Goal: Task Accomplishment & Management: Complete application form

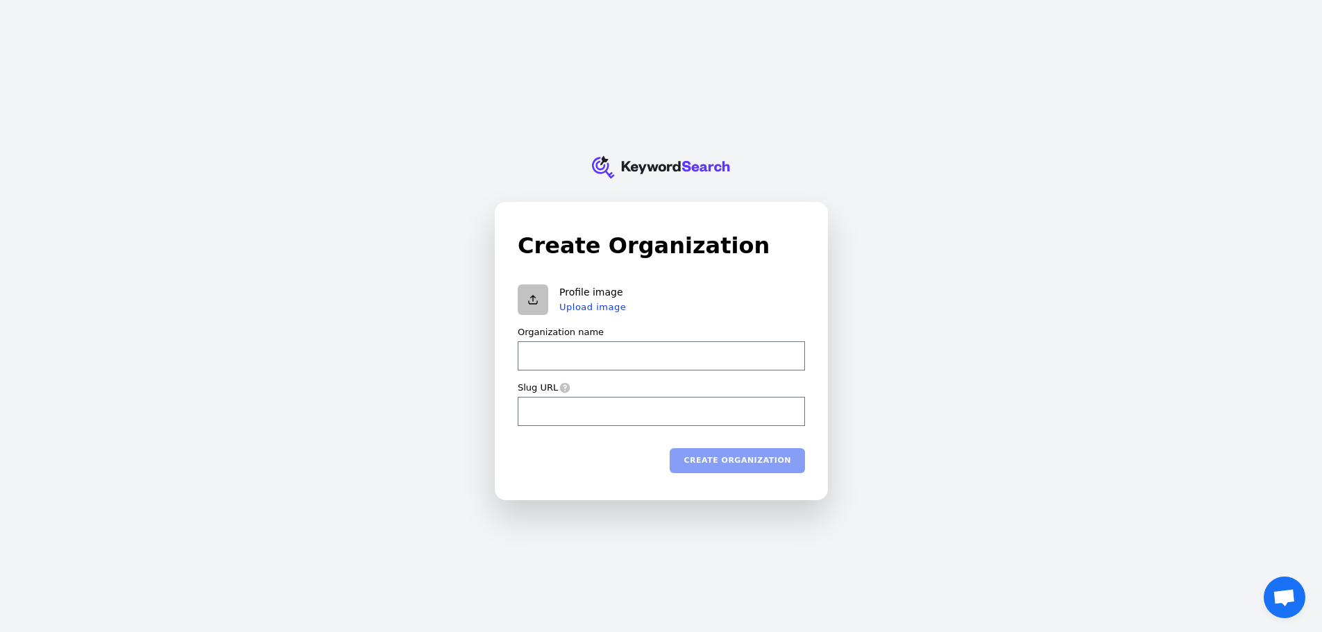
click at [583, 364] on input "Organization name" at bounding box center [661, 355] width 287 height 29
type input "J"
type input "j"
type input "JO"
type input "jo"
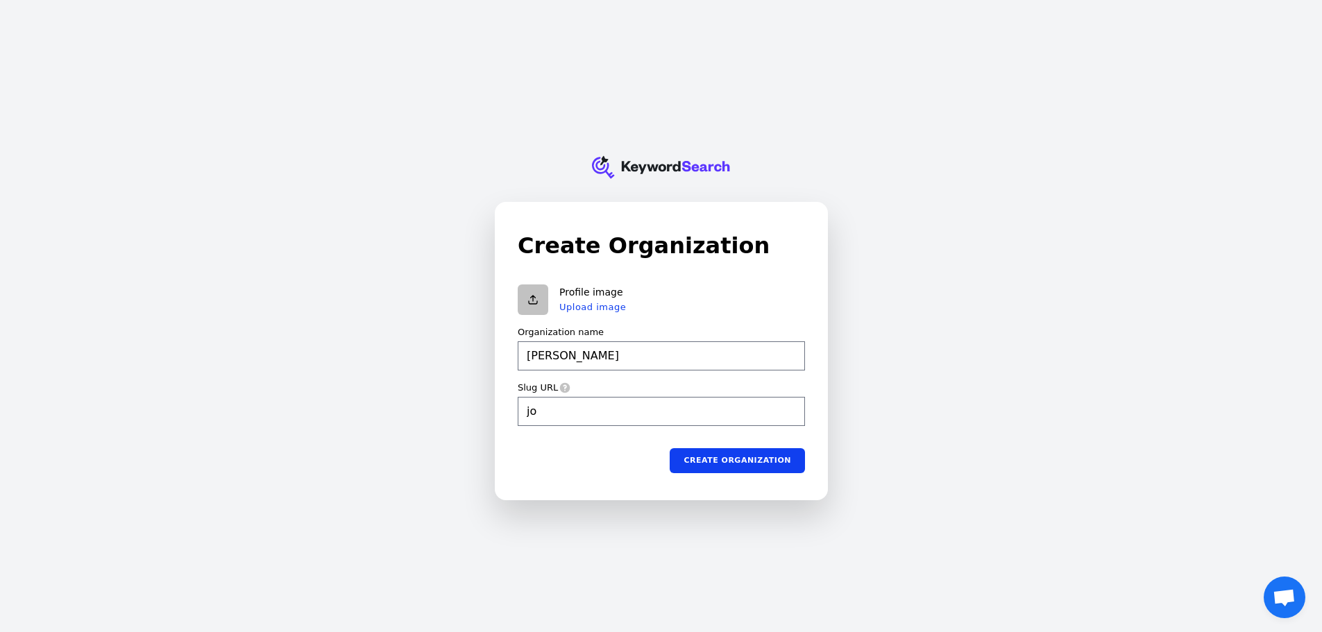
type input "JOT"
type input "jot"
type input "JOTO"
type input "joto"
type input "JOTO"
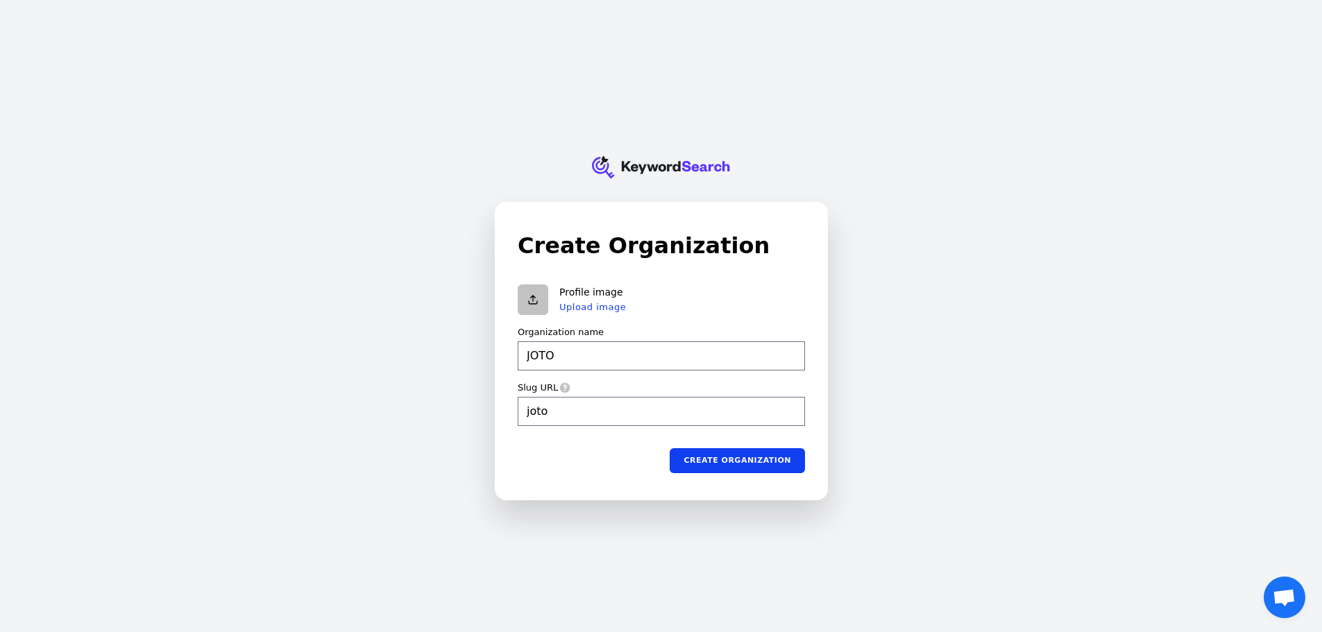
type input "joto"
type input "JOTO P"
type input "joto-p"
type input "JOTO PR"
type input "joto-pr"
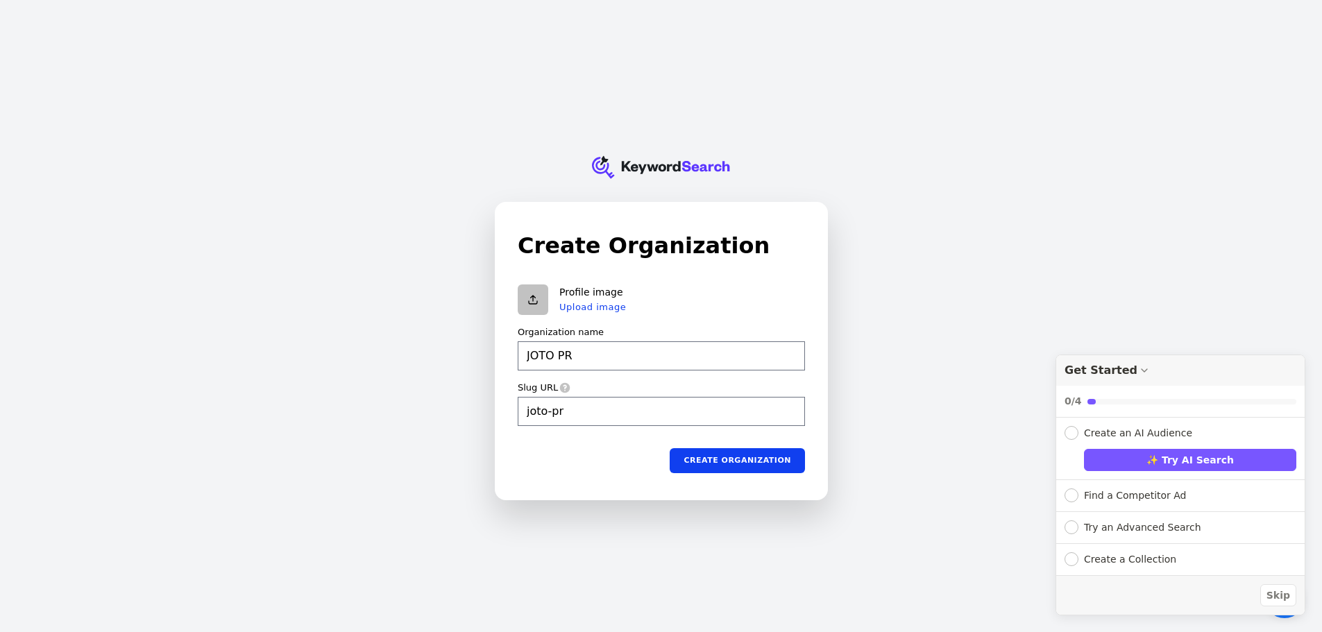
type input "JOTO PR"
click at [564, 387] on icon at bounding box center [564, 387] width 11 height 11
click at [561, 387] on icon at bounding box center [564, 387] width 10 height 10
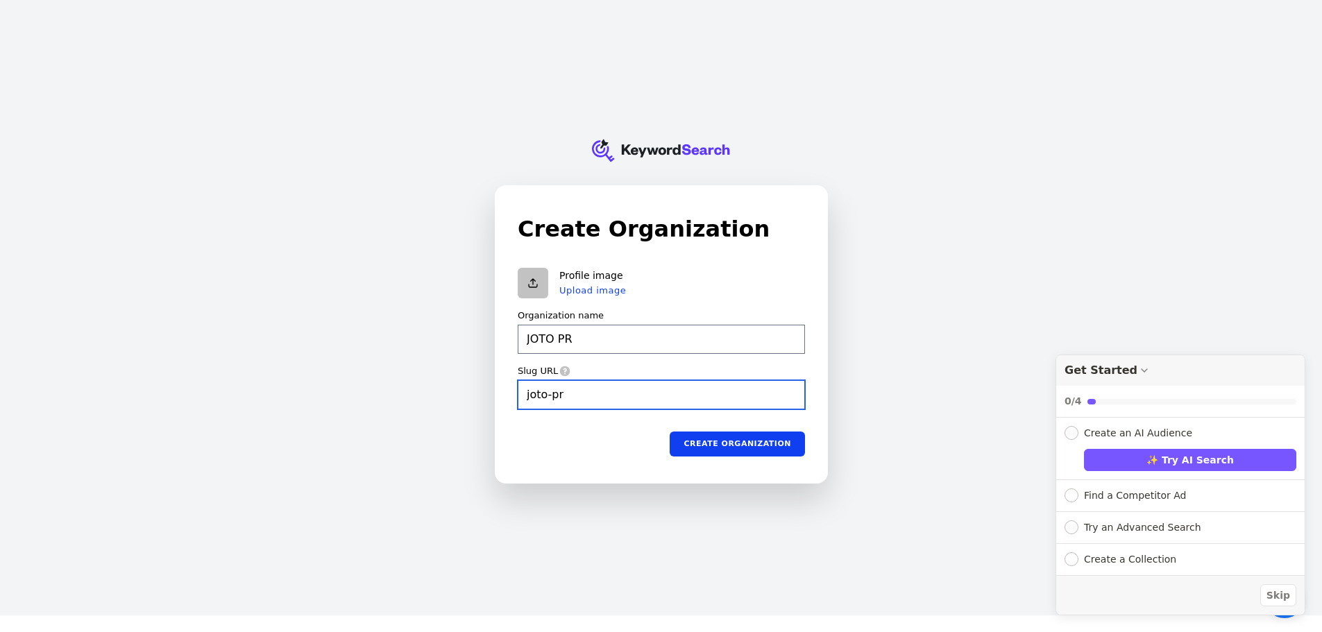
click at [610, 392] on input "joto-pr" at bounding box center [661, 394] width 287 height 29
type input "joto-pr"
type input "JOTO PR"
type input "joto-pr"
click at [902, 542] on div "KeywordSearch Create Organization Profile image Upload image Organization name …" at bounding box center [661, 299] width 1322 height 632
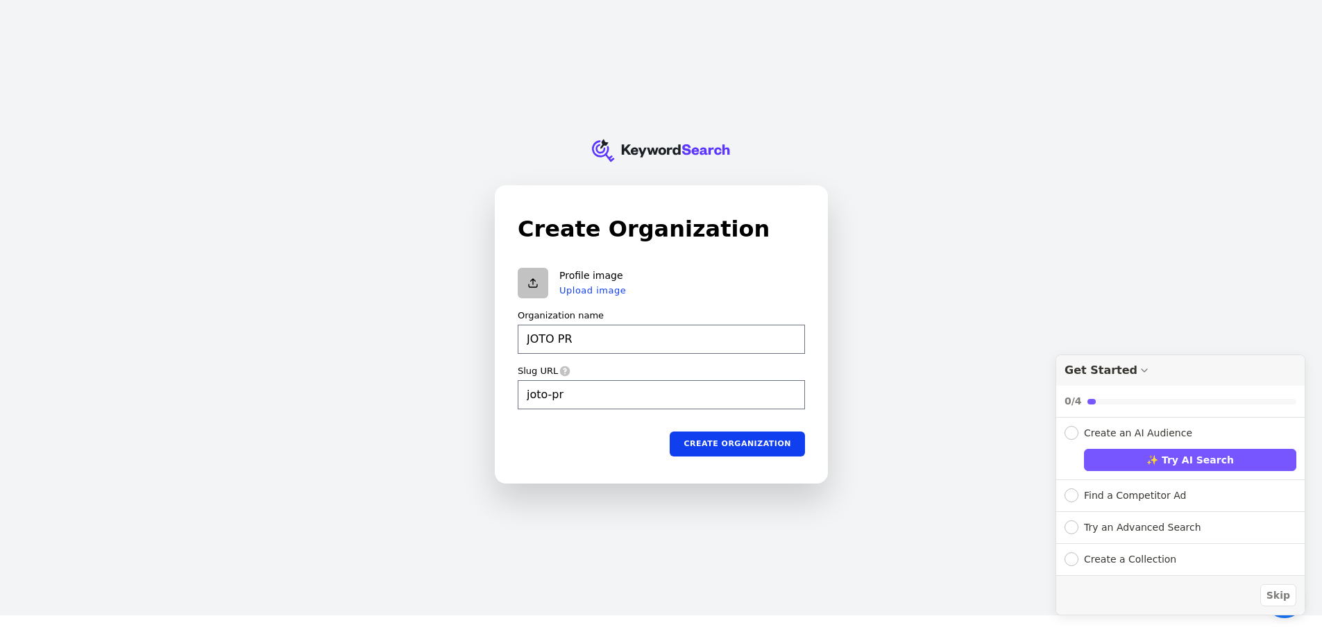
type input "JOTO PR"
type input "joto-pr"
drag, startPoint x: 513, startPoint y: 368, endPoint x: 557, endPoint y: 369, distance: 44.4
click at [557, 369] on div "Create Organization Profile image Upload image Organization name JOTO PR Slug U…" at bounding box center [662, 334] width 332 height 297
copy label "Slug URL"
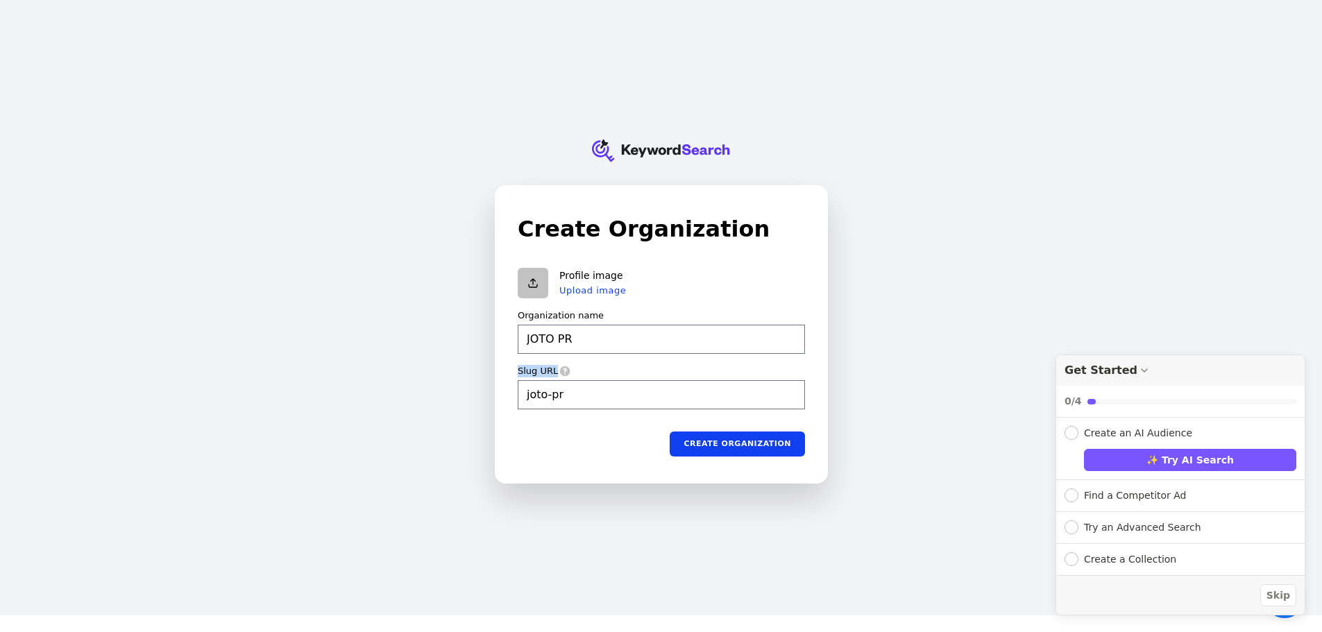
type input "JOTO PR"
type input "joto-pr"
type input "JOTO PR"
type input "joto-pr"
type input "JOTO PR"
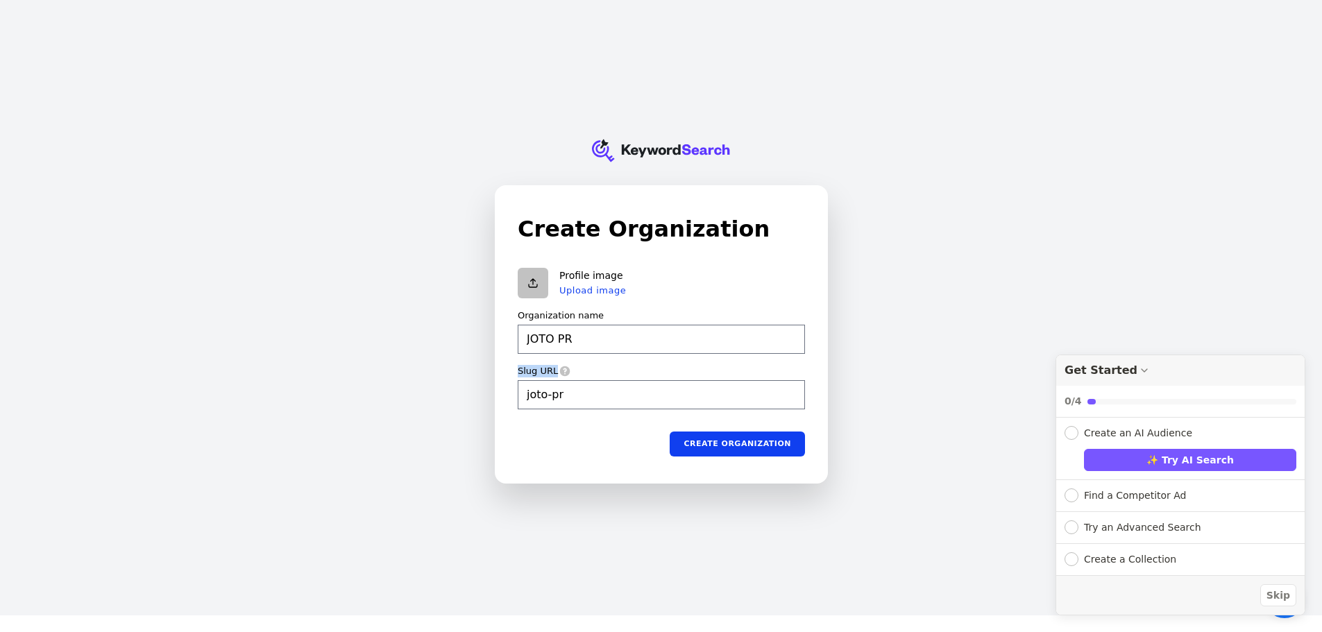
type input "joto-pr"
type input "JOTO PR"
type input "joto-pr"
type input "JOTO PR"
type input "joto-pr"
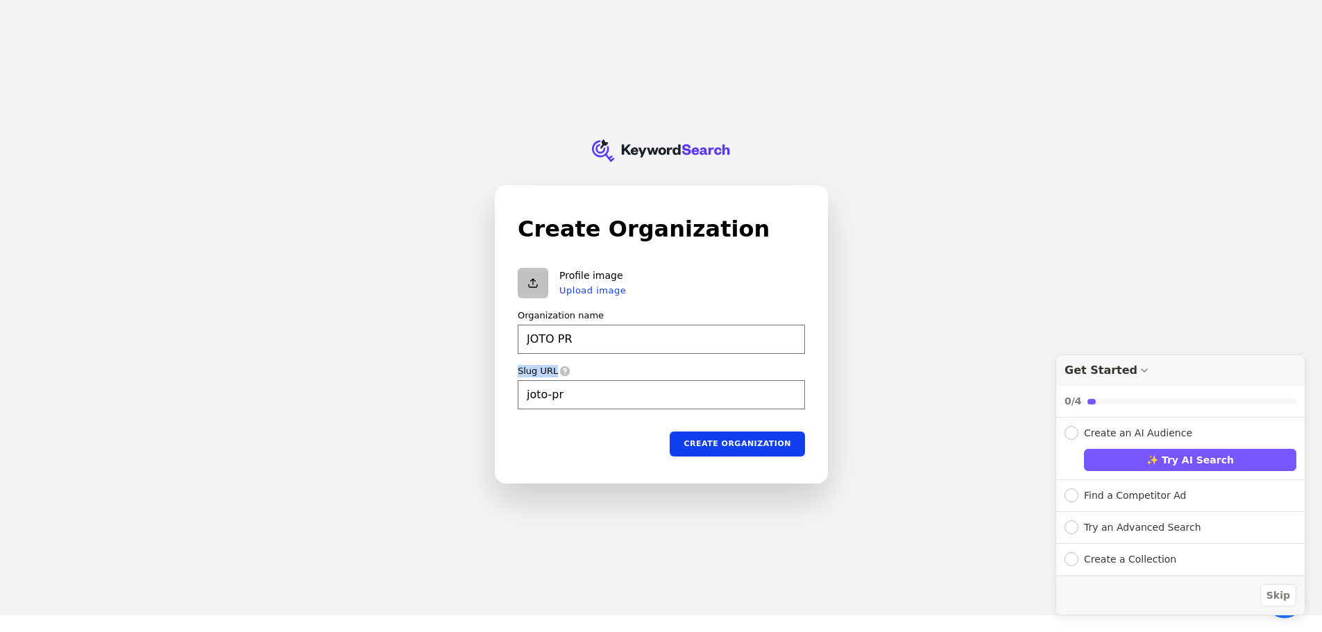
type input "JOTO PR"
click at [675, 398] on input "joto-pr" at bounding box center [661, 394] width 287 height 29
type input "joto-pr"
click at [736, 441] on button "Create organization" at bounding box center [737, 443] width 135 height 25
type input "JOTO PR"
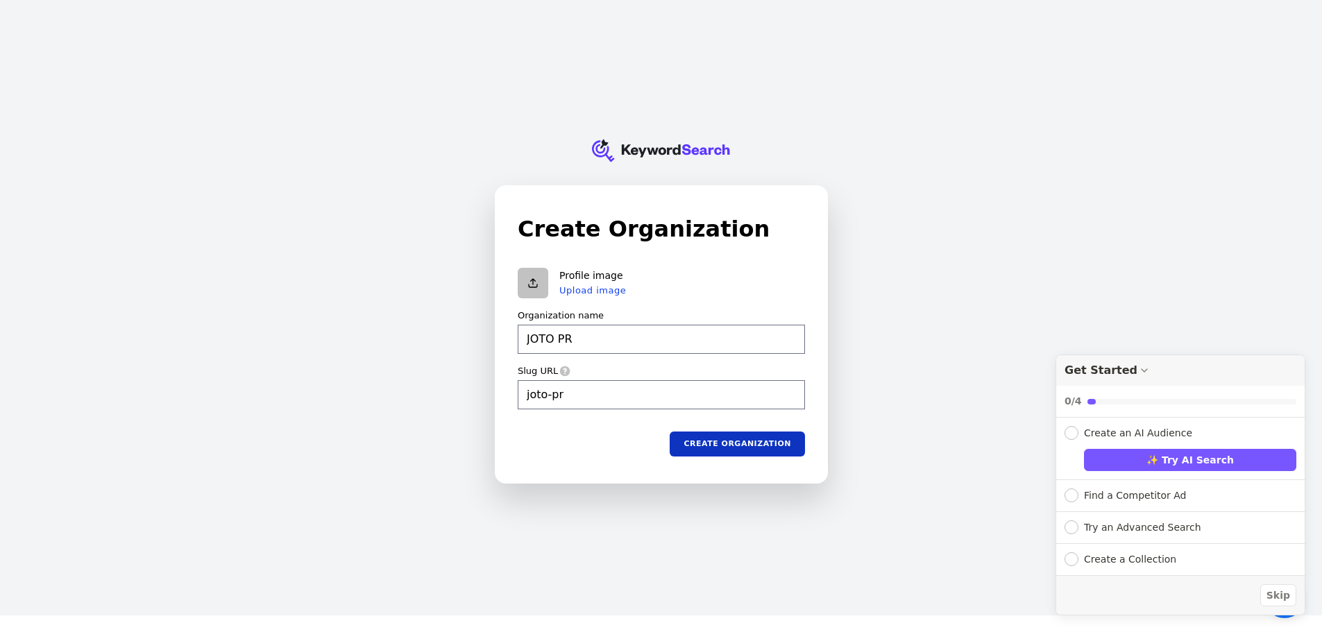
type input "joto-pr"
type input "JOTO PR"
type input "joto-pr"
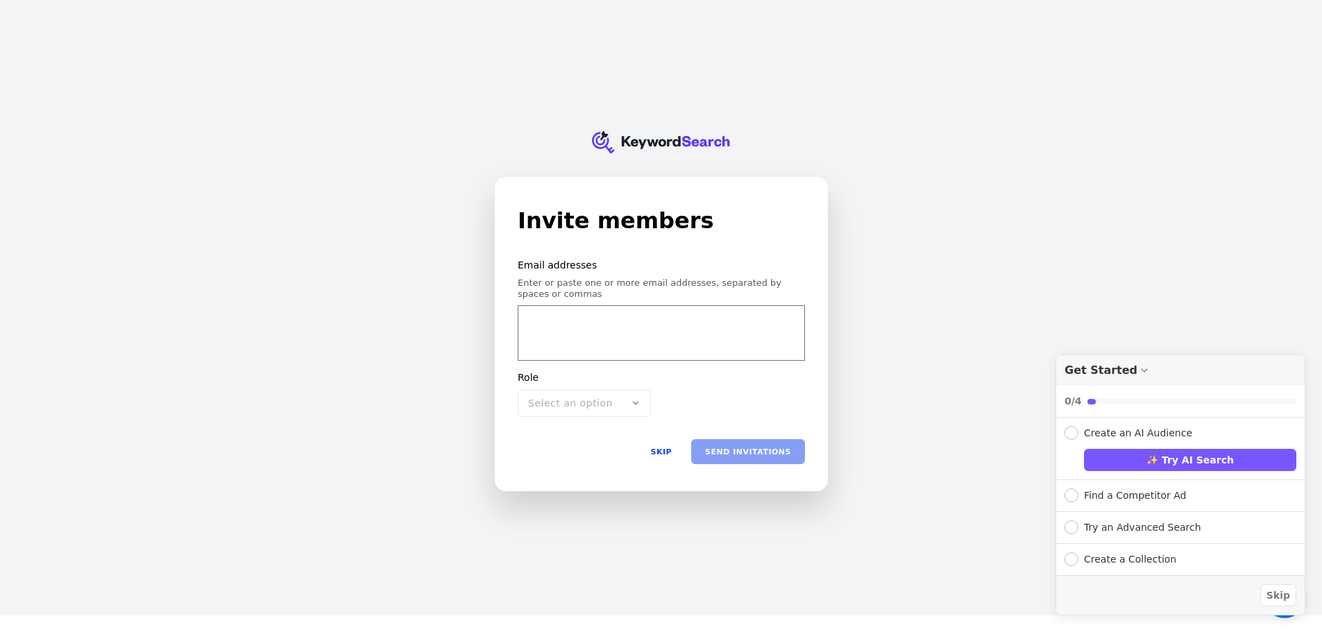
scroll to position [8, 0]
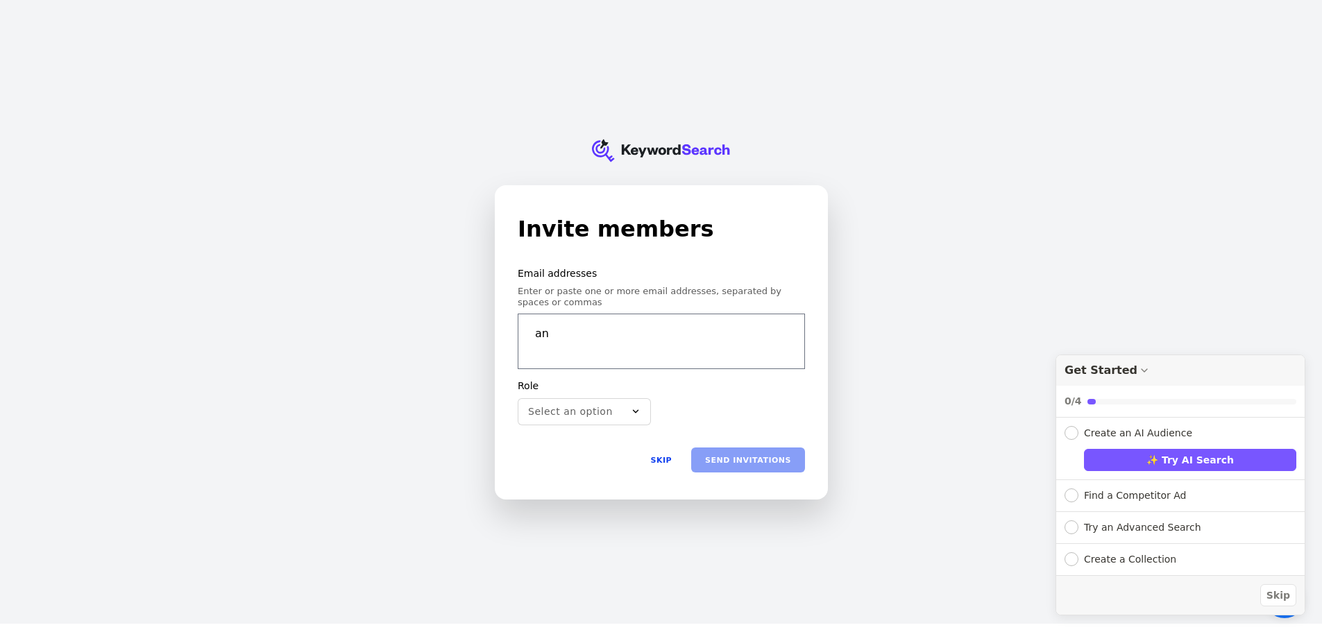
type input "a"
click at [555, 418] on button "Select an option" at bounding box center [584, 412] width 133 height 28
click at [575, 477] on div "Admin" at bounding box center [584, 474] width 126 height 24
click at [573, 328] on input "email" at bounding box center [659, 334] width 264 height 28
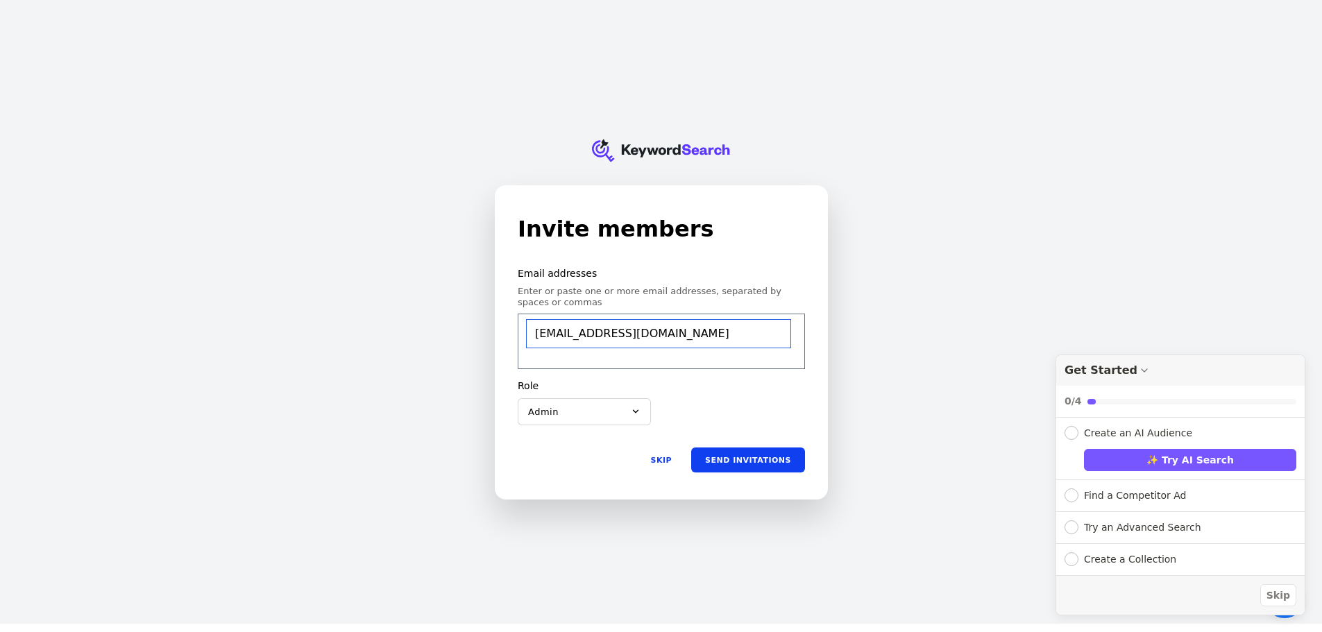
type input "cmo@jotopr.com"
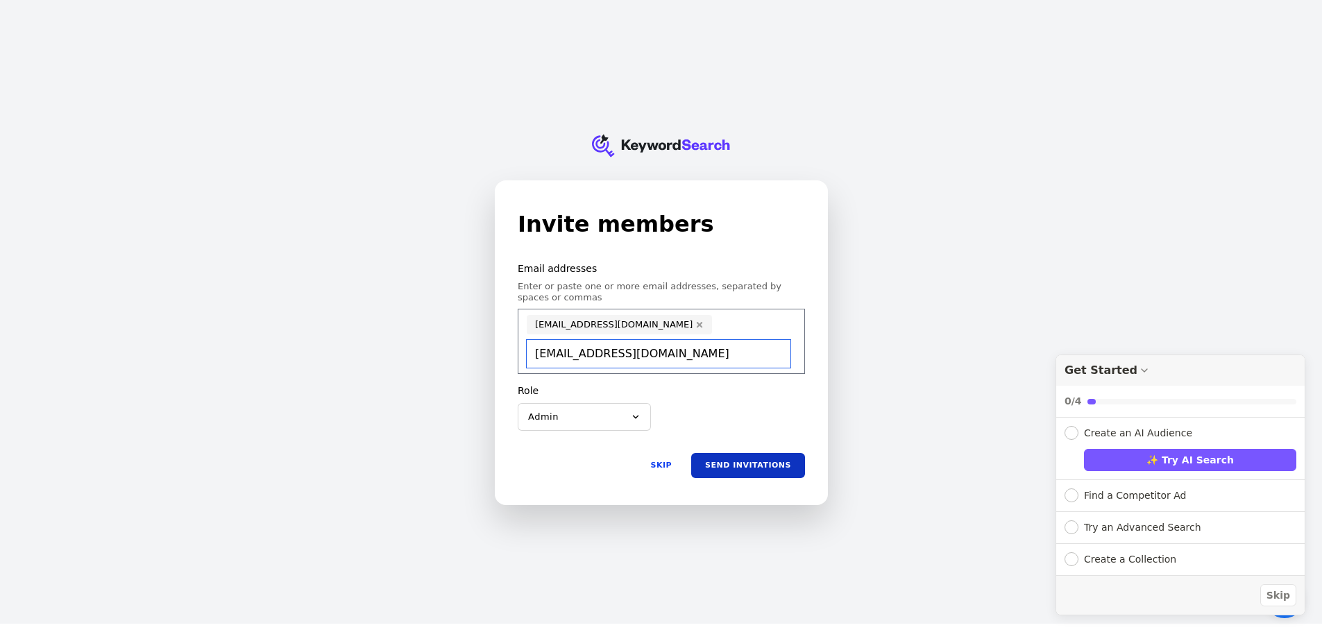
type input "antiprengager@jotopr.com"
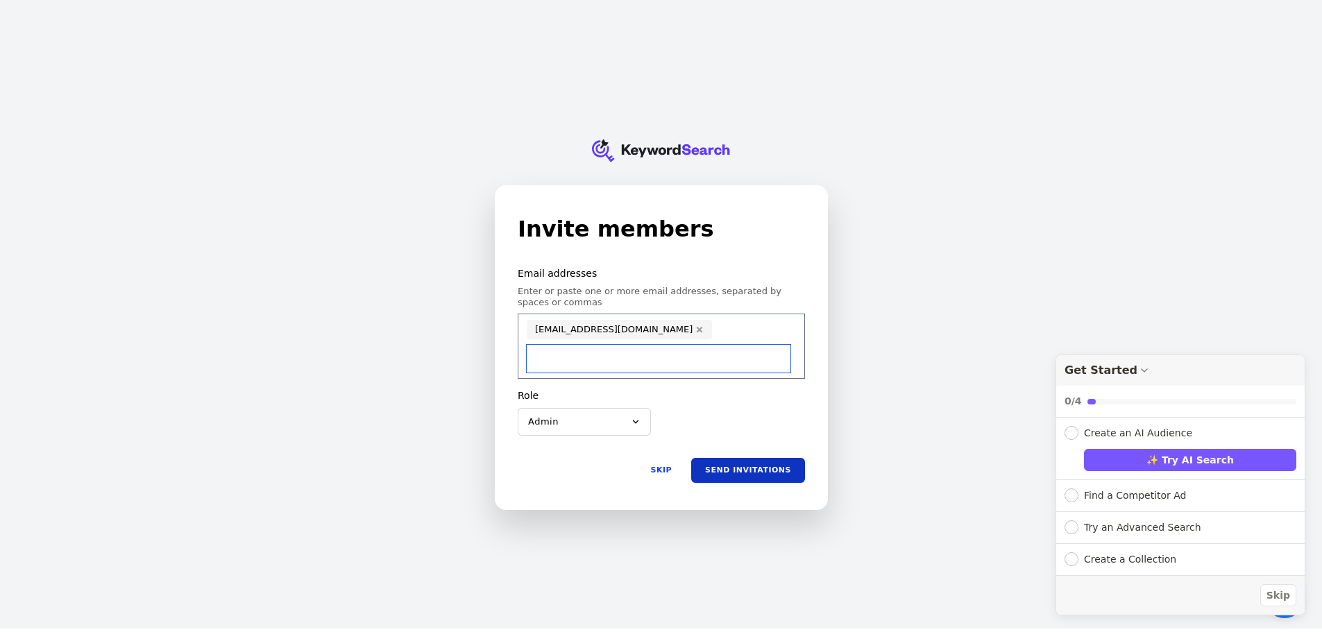
click at [723, 458] on button "Send invitations" at bounding box center [748, 469] width 114 height 25
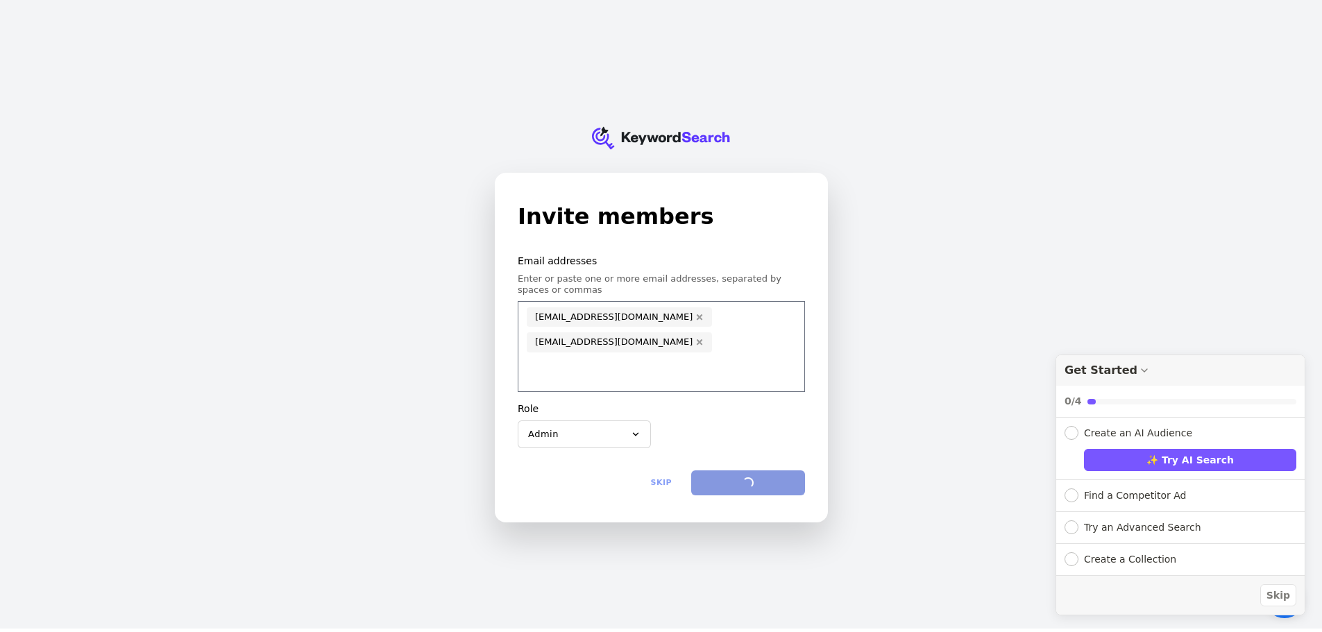
scroll to position [17, 0]
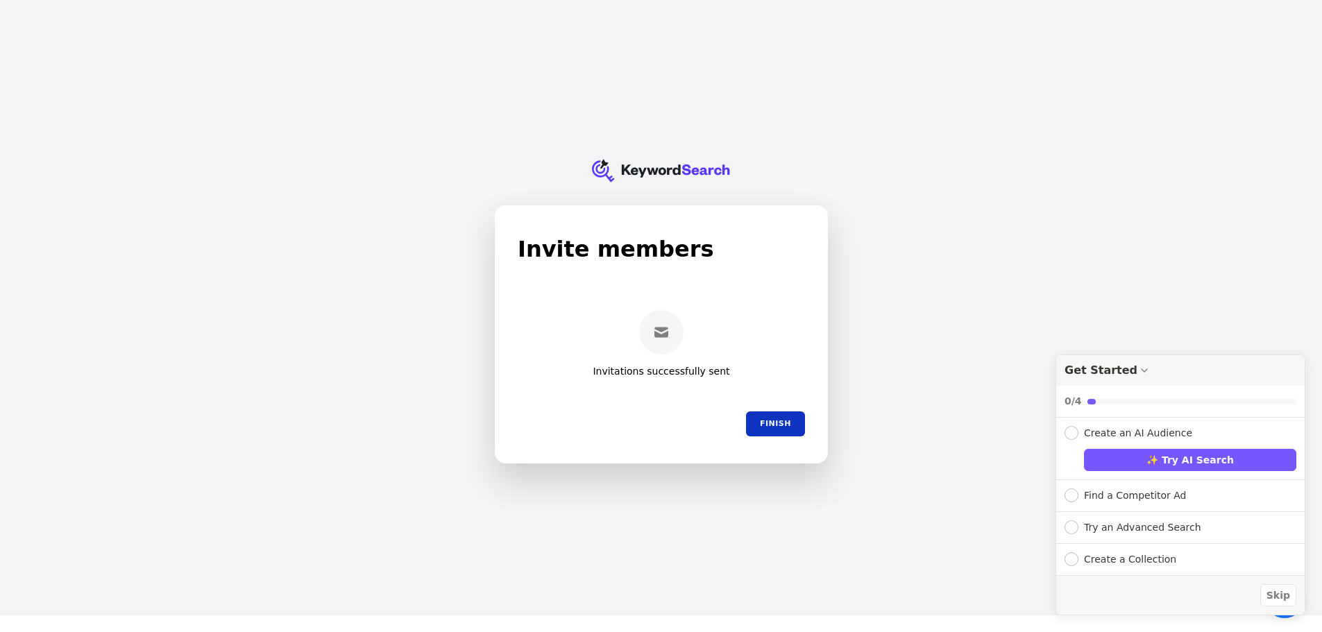
click at [777, 418] on button "Finish" at bounding box center [774, 423] width 59 height 25
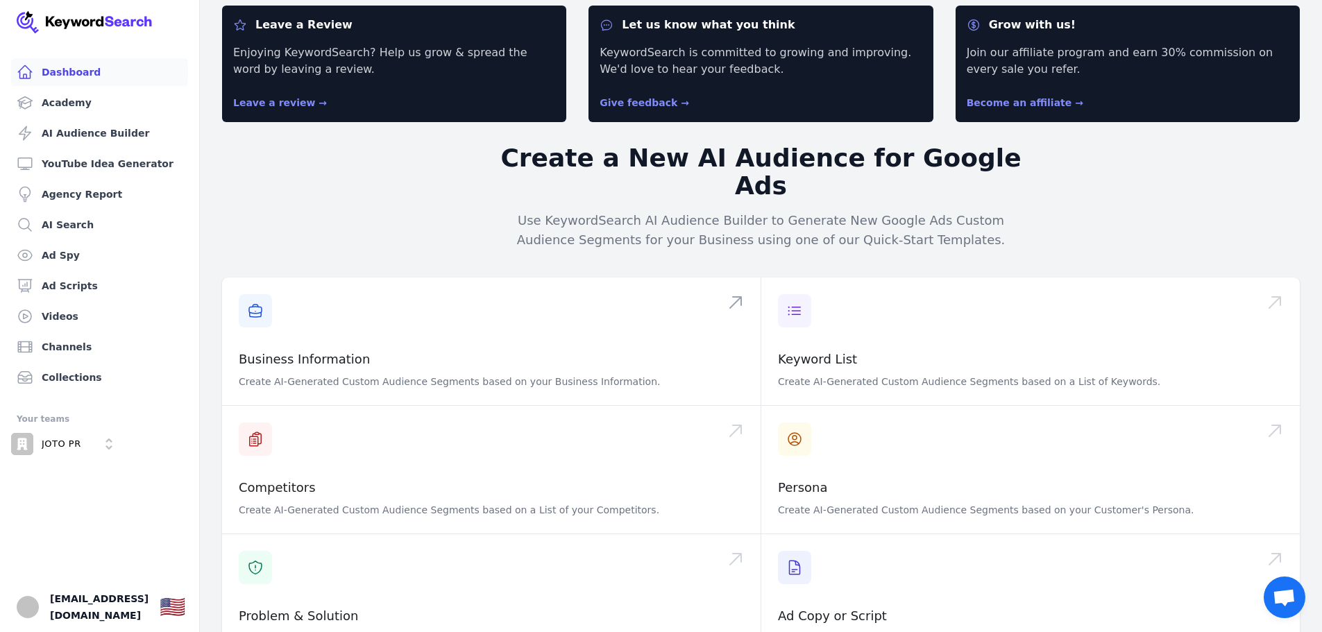
scroll to position [69, 0]
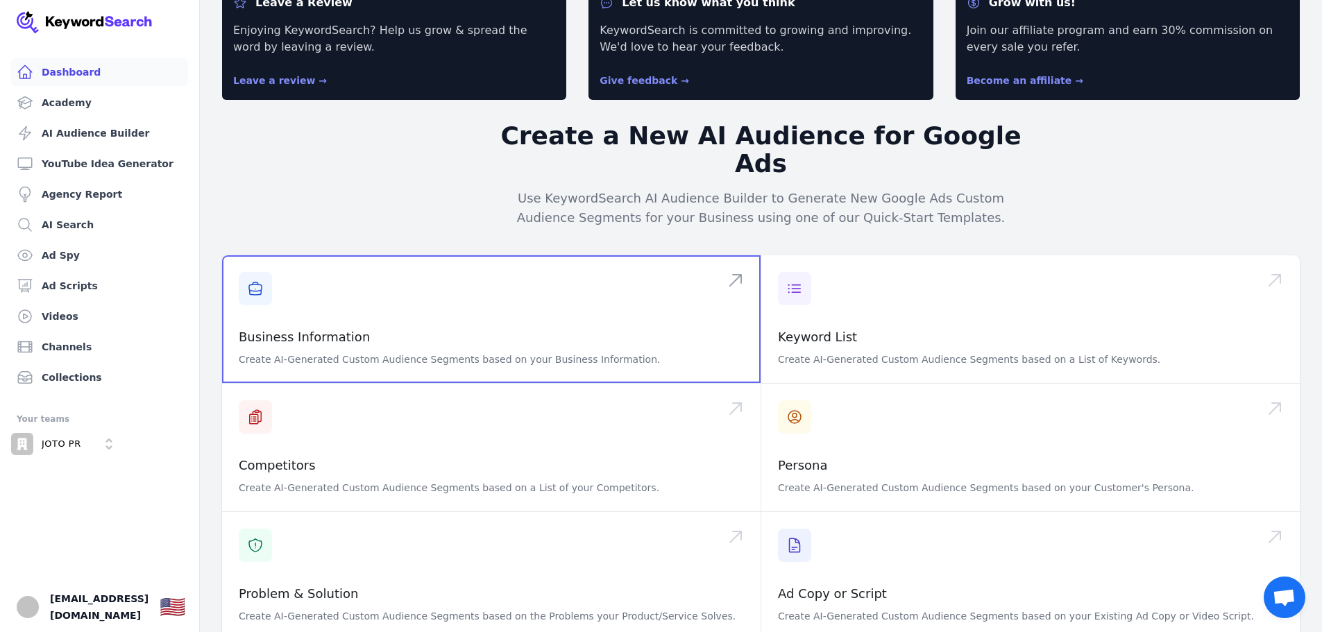
click at [289, 301] on span at bounding box center [491, 319] width 539 height 128
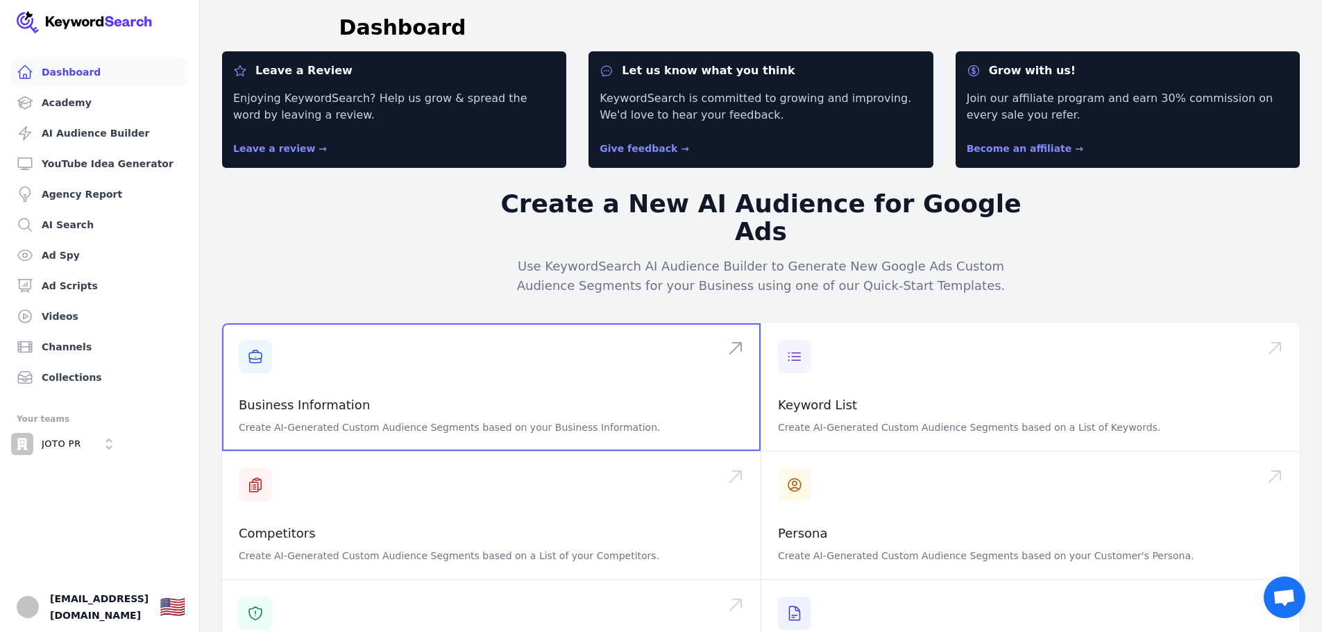
scroll to position [0, 0]
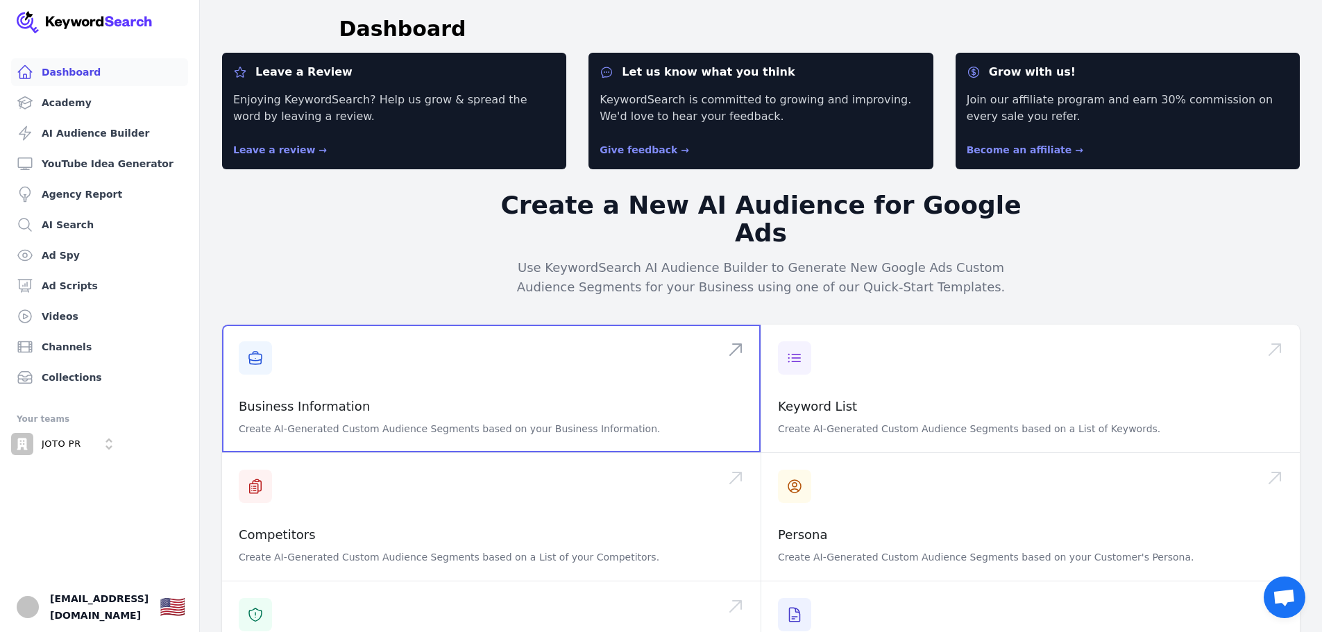
click at [486, 360] on span at bounding box center [491, 389] width 539 height 128
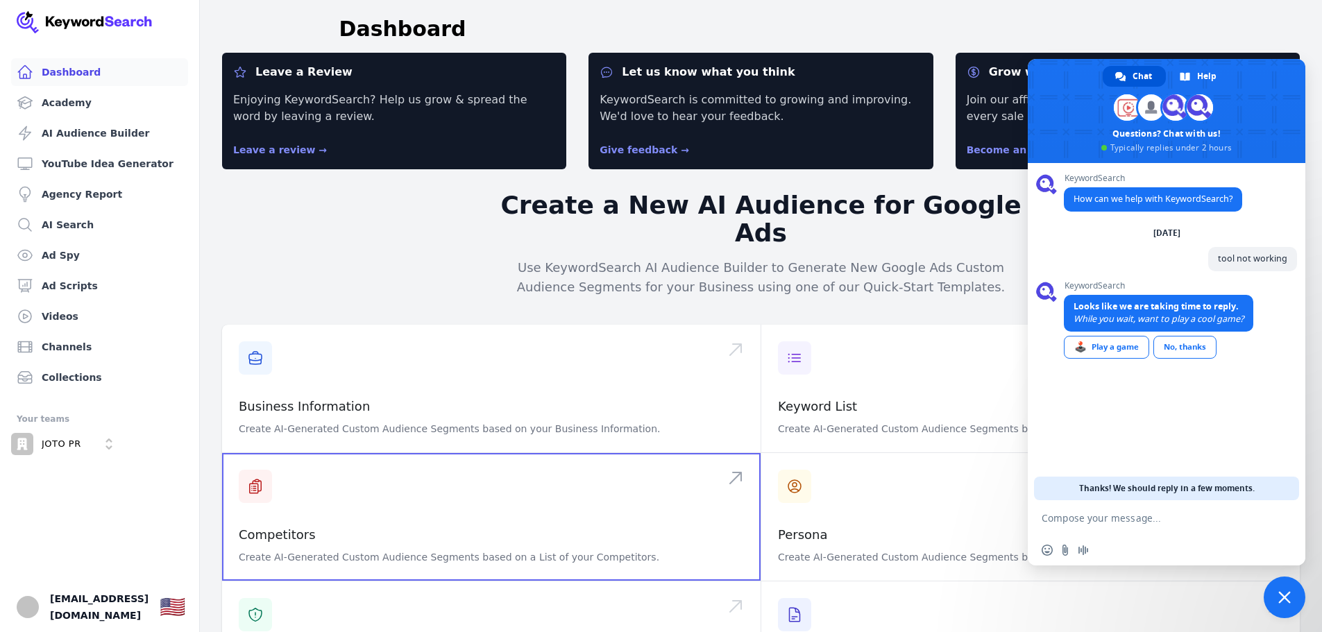
click at [364, 490] on span at bounding box center [491, 517] width 539 height 128
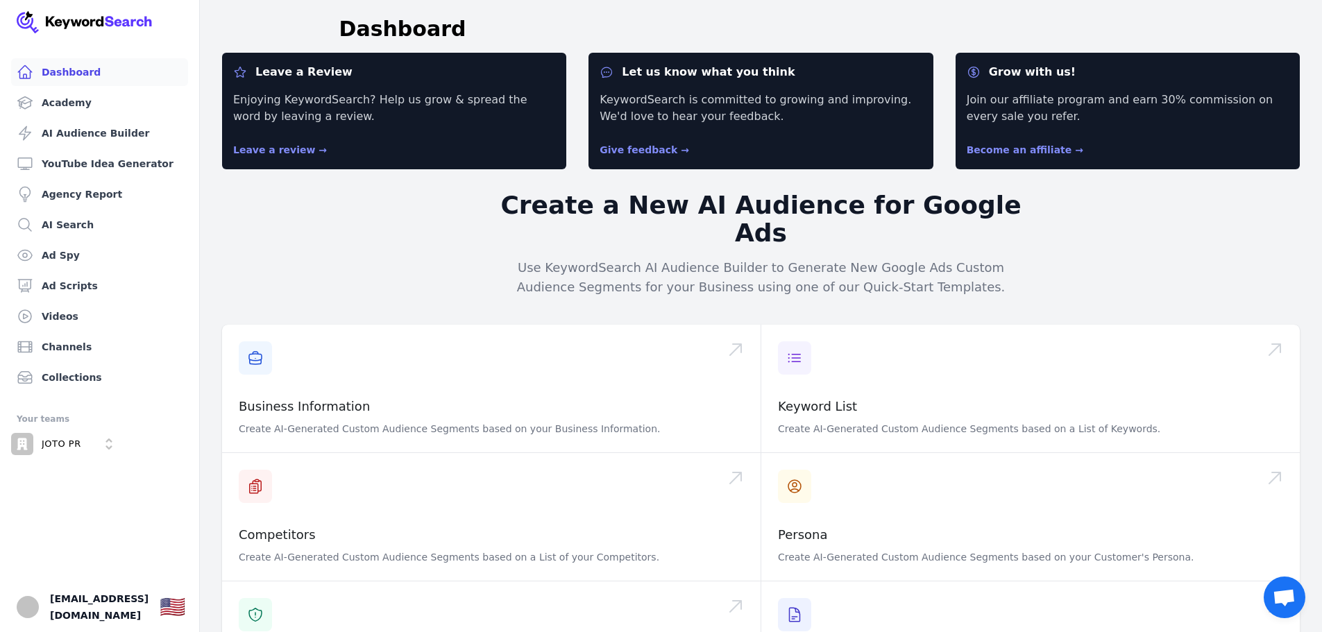
click at [1280, 591] on span "Open chat" at bounding box center [1284, 598] width 23 height 19
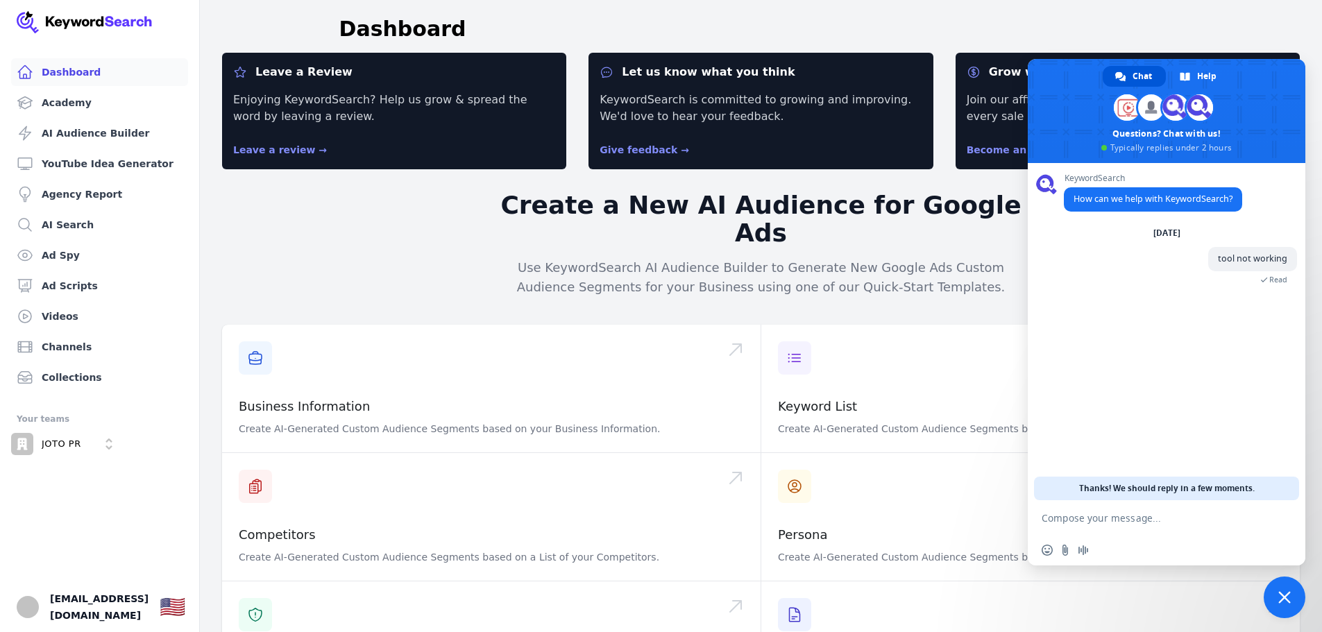
click at [1143, 522] on textarea "Compose your message..." at bounding box center [1151, 518] width 219 height 12
type textarea "c"
type textarea "pleas ehelp"
click at [1285, 79] on span at bounding box center [1167, 111] width 278 height 104
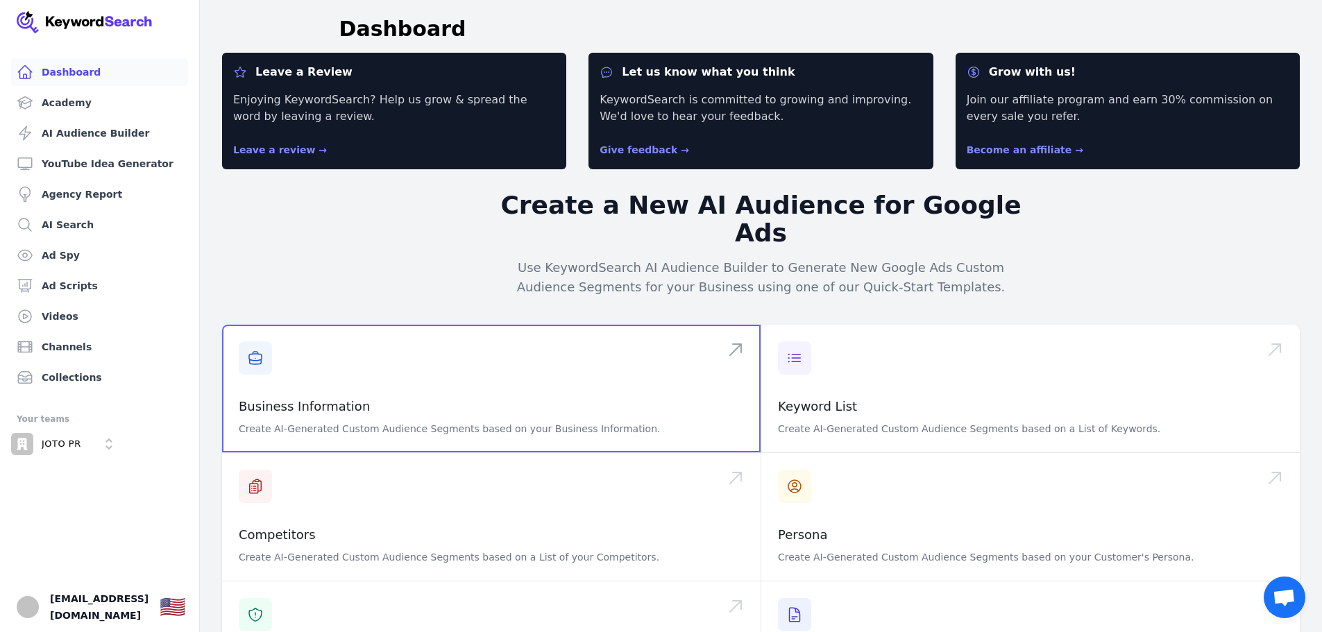
click at [333, 354] on span at bounding box center [491, 389] width 539 height 128
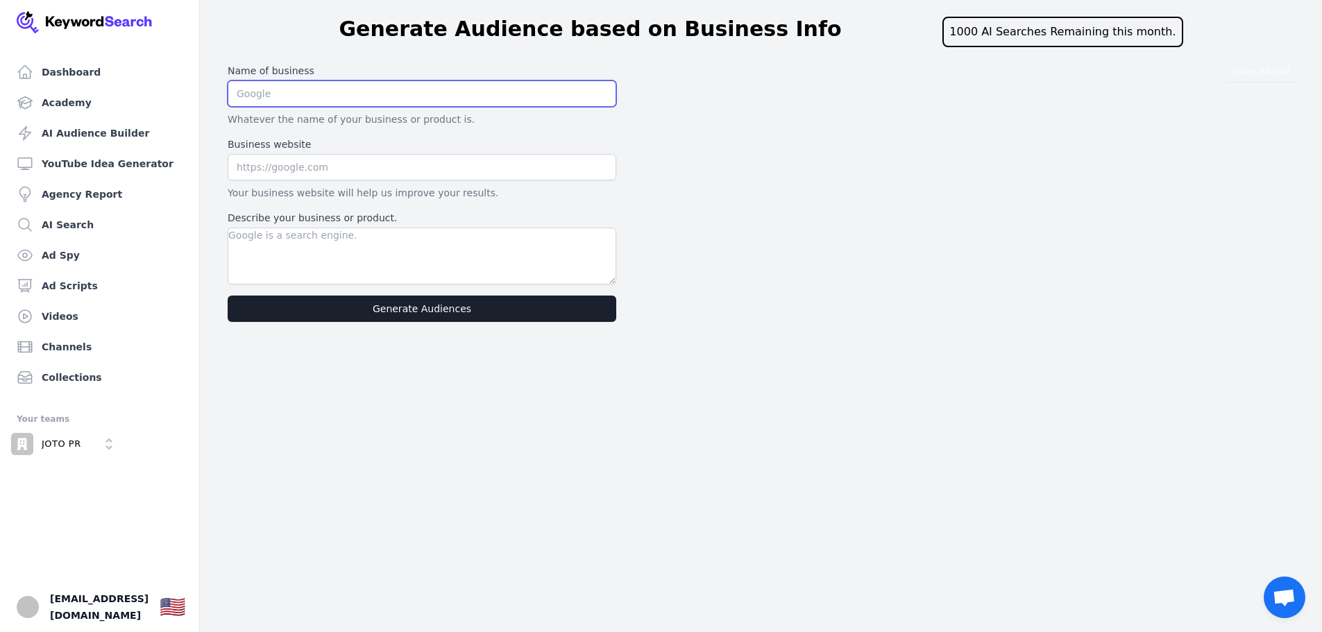
click at [280, 87] on input "text" at bounding box center [422, 94] width 389 height 26
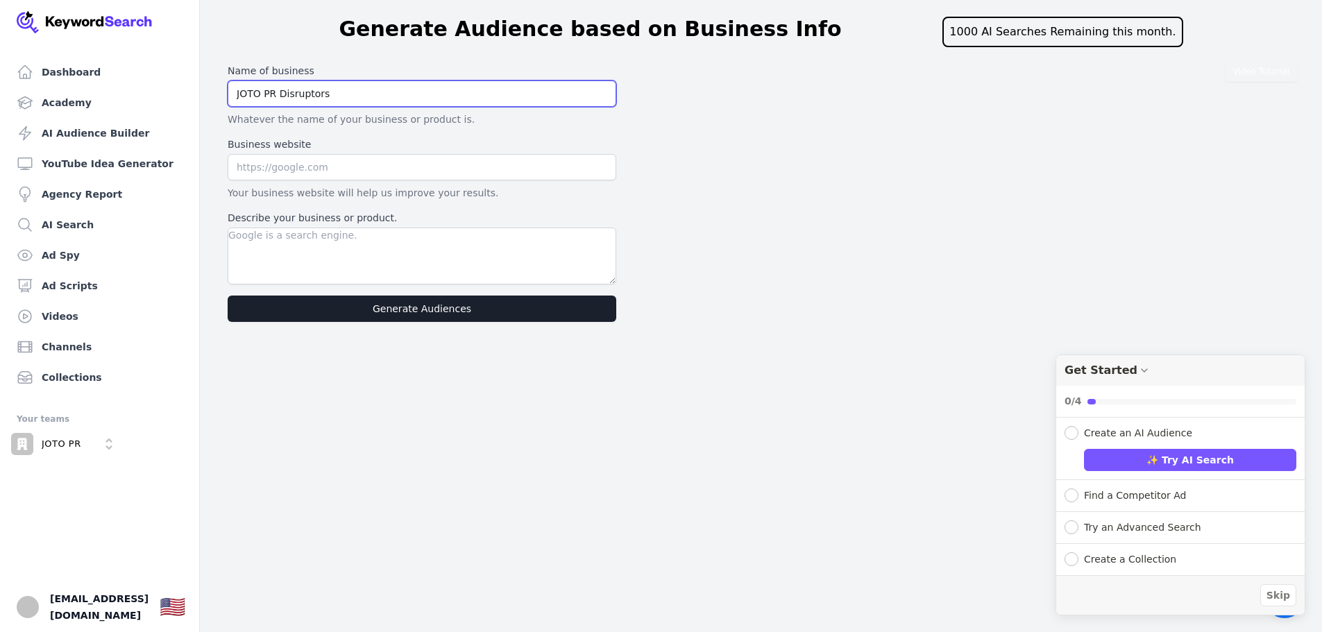
type input "JOTO PR Disruptors"
type input "www.jotopr.com"
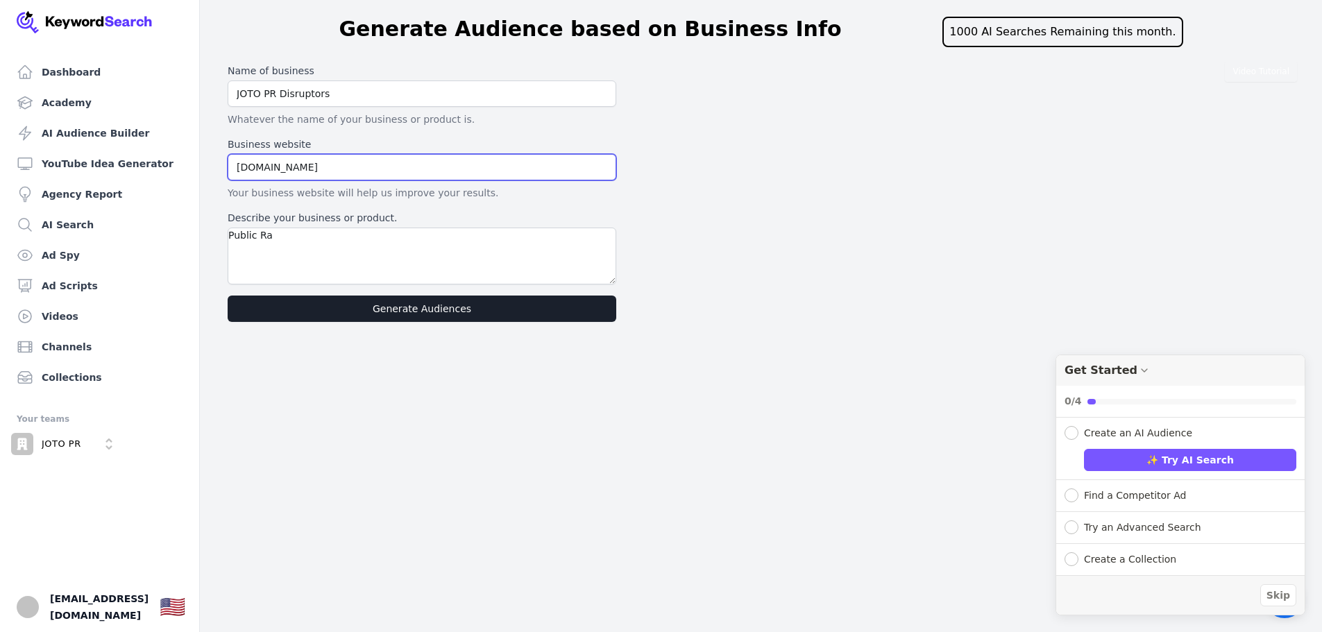
click at [425, 173] on input "www.jotopr.com" at bounding box center [422, 167] width 389 height 26
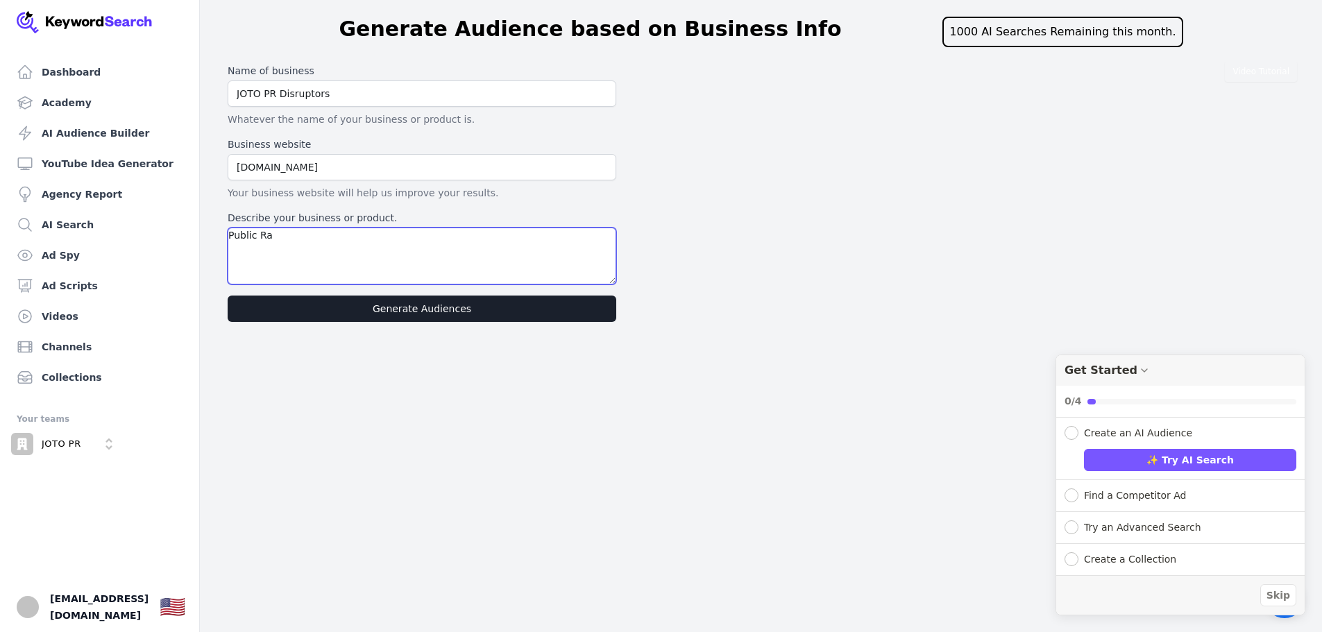
click at [352, 247] on textarea "Public Ra" at bounding box center [422, 256] width 389 height 57
click at [508, 239] on textarea "Anti-PR vs Public Relations, Tech Founders, Saas Founder, Healthcare Founder" at bounding box center [422, 256] width 389 height 57
click at [366, 240] on textarea "Anti-PR vs Public Relations, Tech Founders, Saas Founder, Healthcare Founder" at bounding box center [422, 256] width 389 height 57
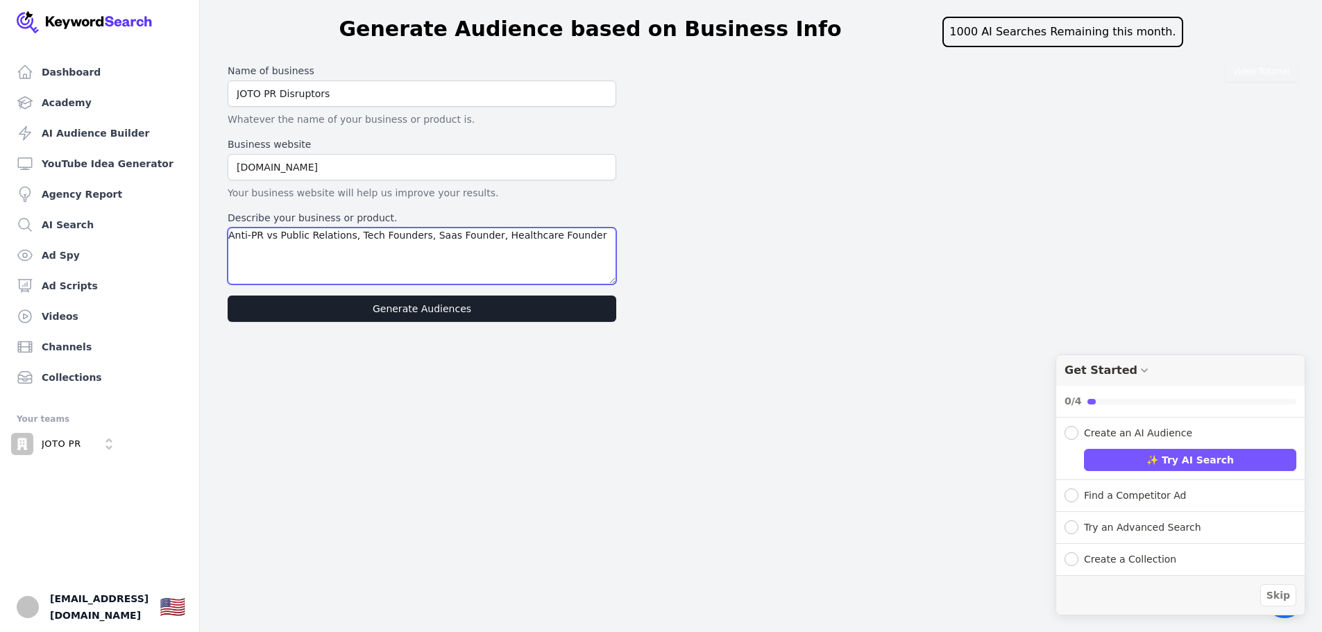
paste textarea "a tech-focused public relations agency that specializes in an approach they cal…"
drag, startPoint x: 479, startPoint y: 237, endPoint x: 613, endPoint y: 240, distance: 134.7
click at [613, 240] on textarea "a tech-focused public relations agency that specializes in an approach they cal…" at bounding box center [422, 256] width 389 height 57
click at [668, 250] on div "Video Tutorial Name of business JOTO PR Disruptors Whatever the name of your bu…" at bounding box center [761, 192] width 1078 height 269
click at [233, 237] on textarea "a tech-focused public relations agency that specializes in an approach they cal…" at bounding box center [422, 256] width 389 height 57
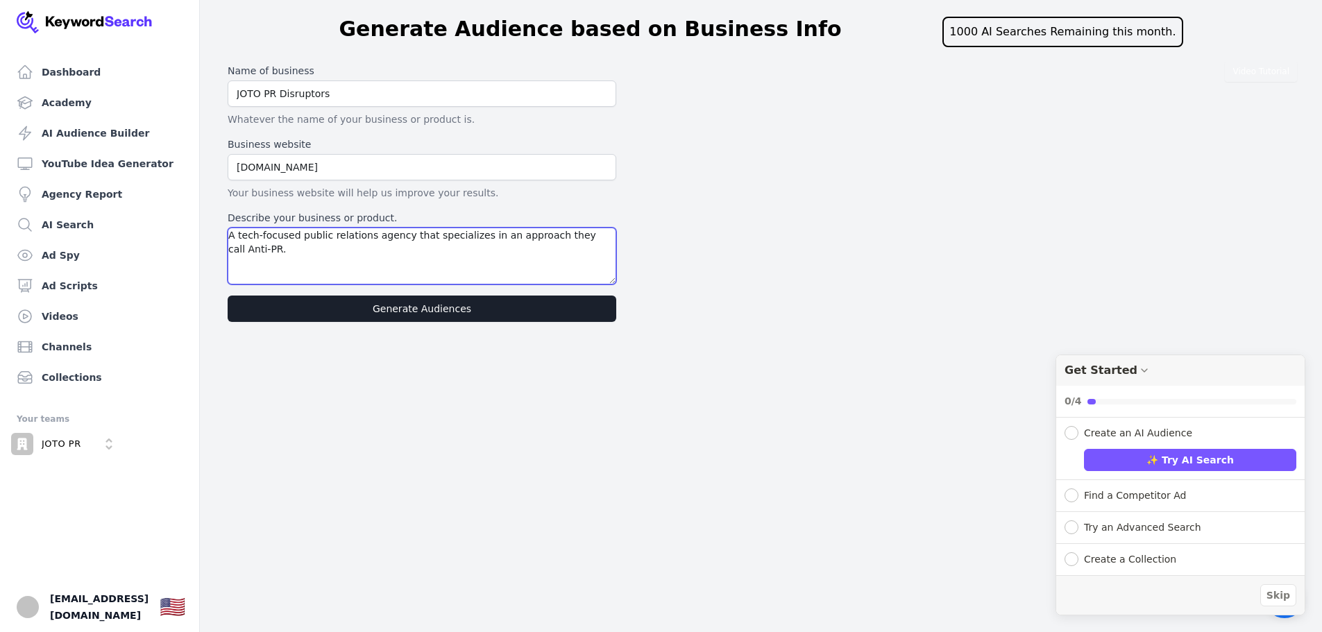
click at [297, 237] on textarea "A tech-focused public relations agency that specializes in an approach they cal…" at bounding box center [422, 256] width 389 height 57
click at [419, 233] on textarea "A tech-focused public relations agency for Startup that specializes in an appro…" at bounding box center [422, 256] width 389 height 57
click at [417, 248] on textarea "A tech-focused public relations agency for startup that specializes in an appro…" at bounding box center [422, 256] width 389 height 57
click at [477, 264] on textarea "A tech-focused public relations agency for startup that specializes in an appro…" at bounding box center [422, 256] width 389 height 57
paste textarea "Anti-PR is innovative PR using crisis management techniques + media algorithms …"
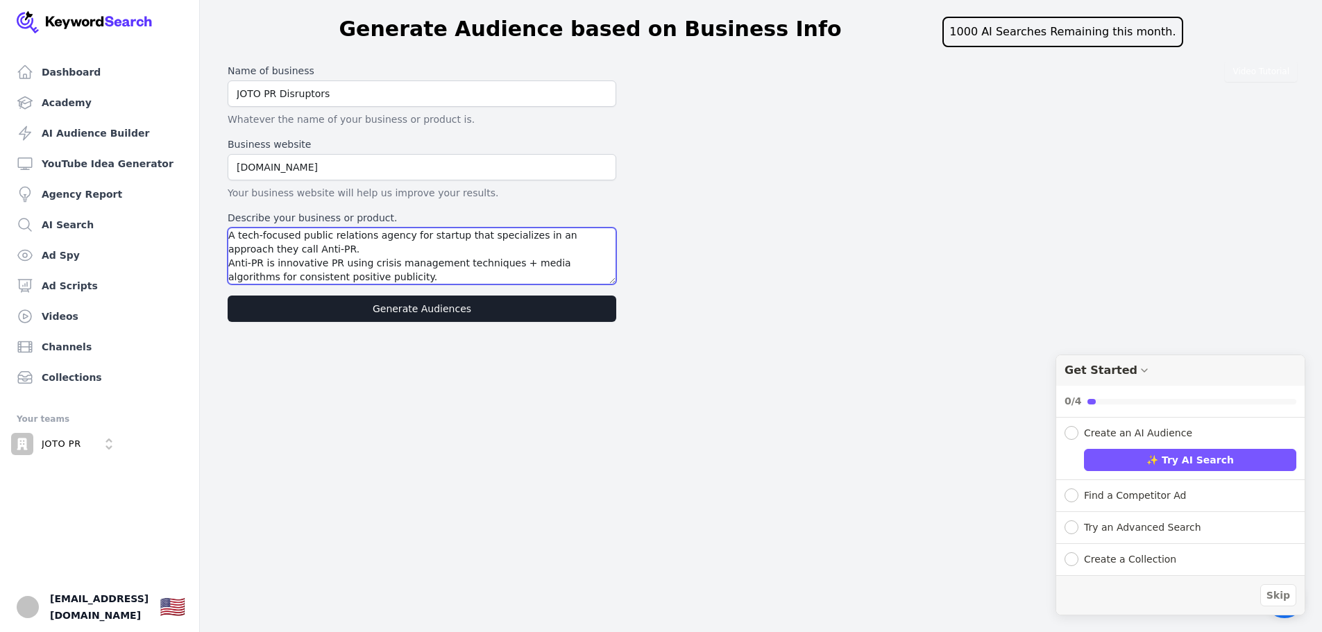
click at [436, 277] on textarea "A tech-focused public relations agency for startup that specializes in an appro…" at bounding box center [422, 256] width 389 height 57
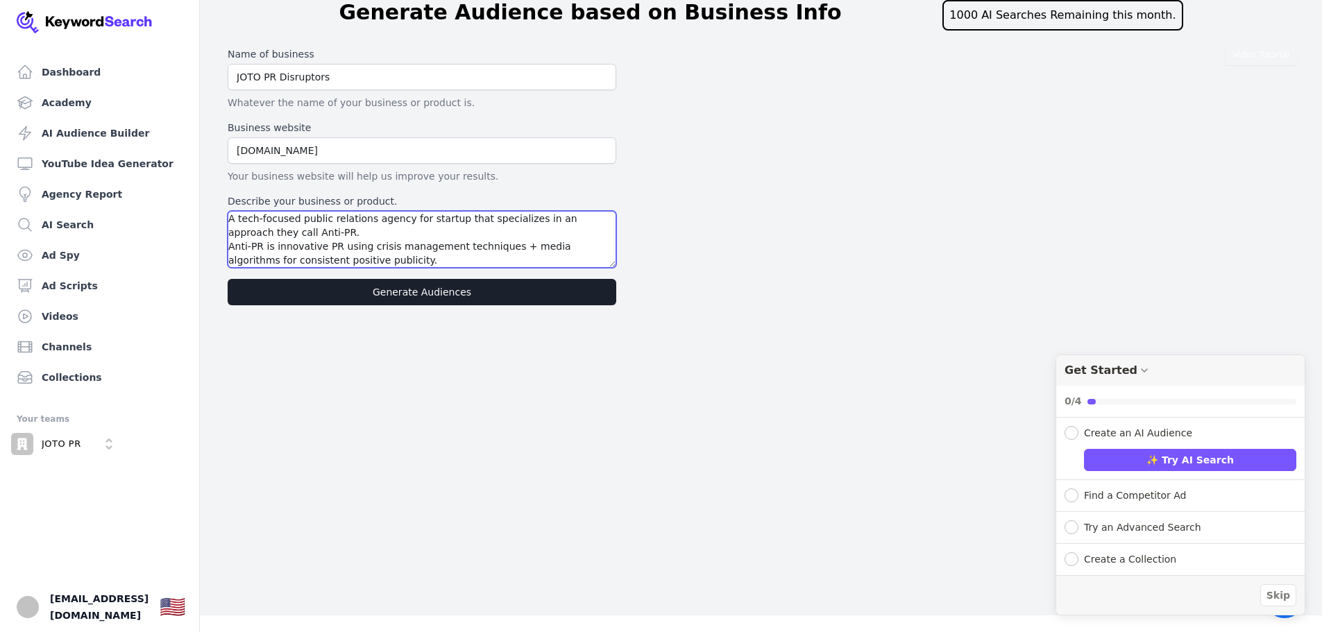
scroll to position [14, 0]
click at [353, 262] on textarea "A tech-focused public relations agency for startup that specializes in an appro…" at bounding box center [422, 239] width 389 height 57
click at [335, 262] on textarea "A tech-focused public relations agency for startup that specializes in an appro…" at bounding box center [422, 239] width 389 height 57
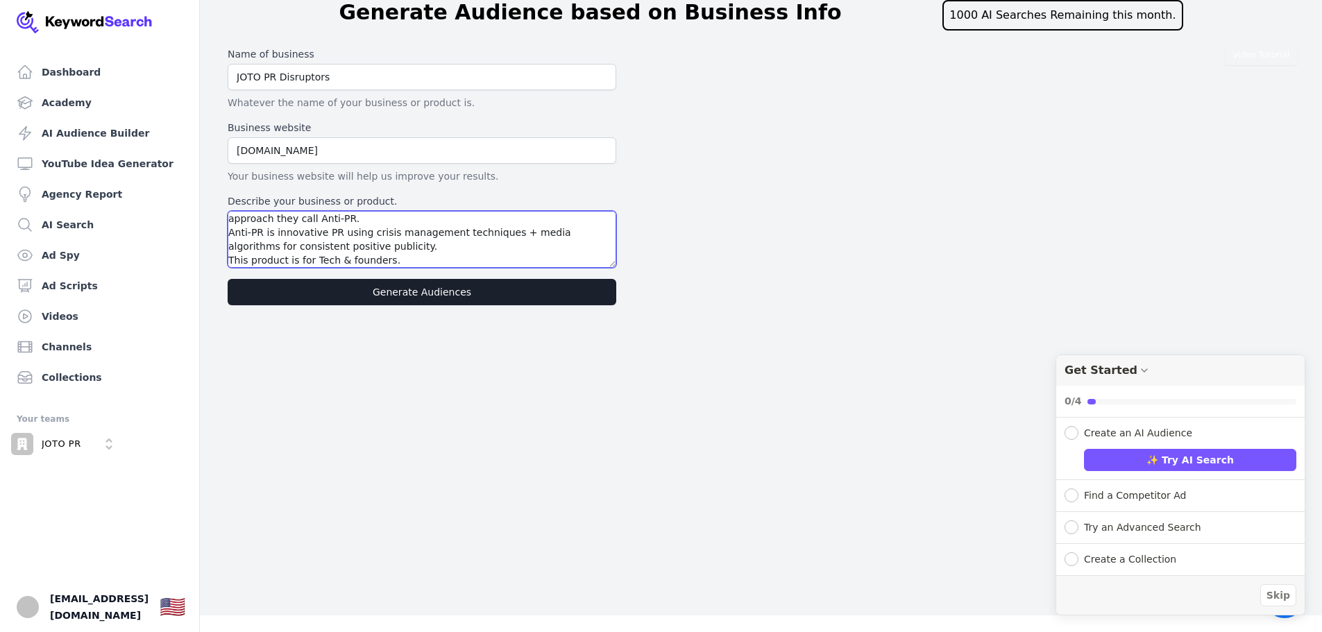
click at [335, 262] on textarea "A tech-focused public relations agency for startup that specializes in an appro…" at bounding box center [422, 239] width 389 height 57
paste textarea "tech companies, founders and startup"
type textarea "A tech-focused public relations agency for startup that specializes in an appro…"
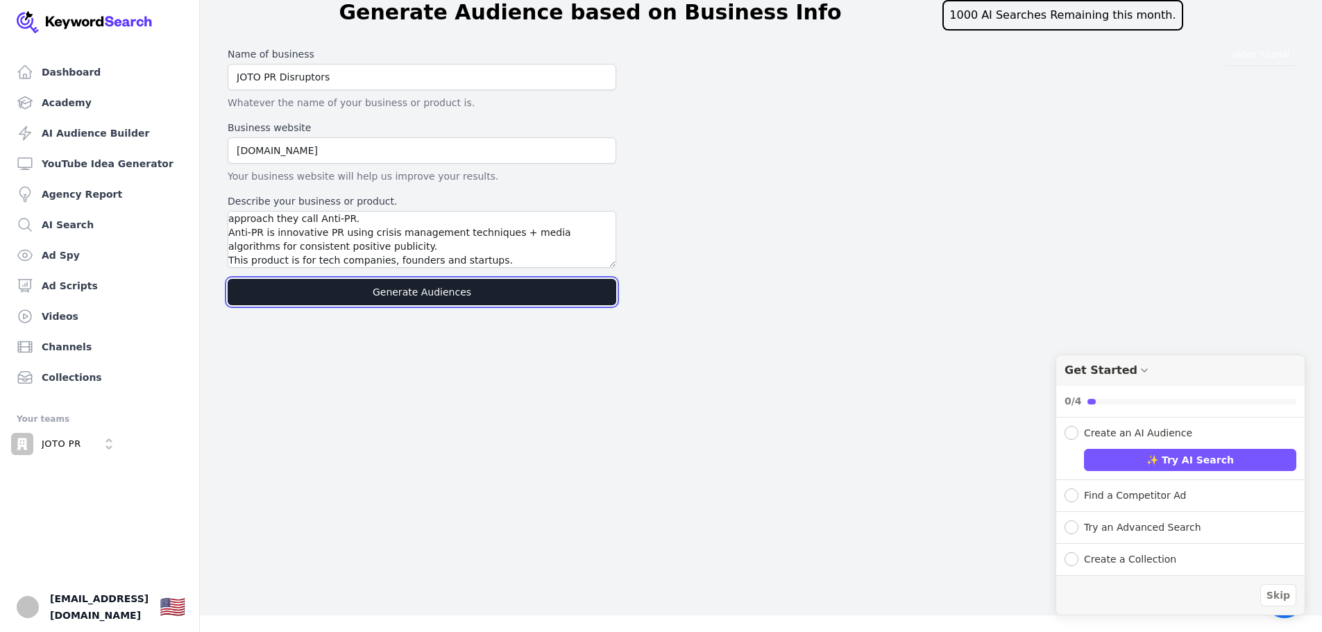
click at [446, 303] on button "Generate Audiences" at bounding box center [422, 292] width 389 height 26
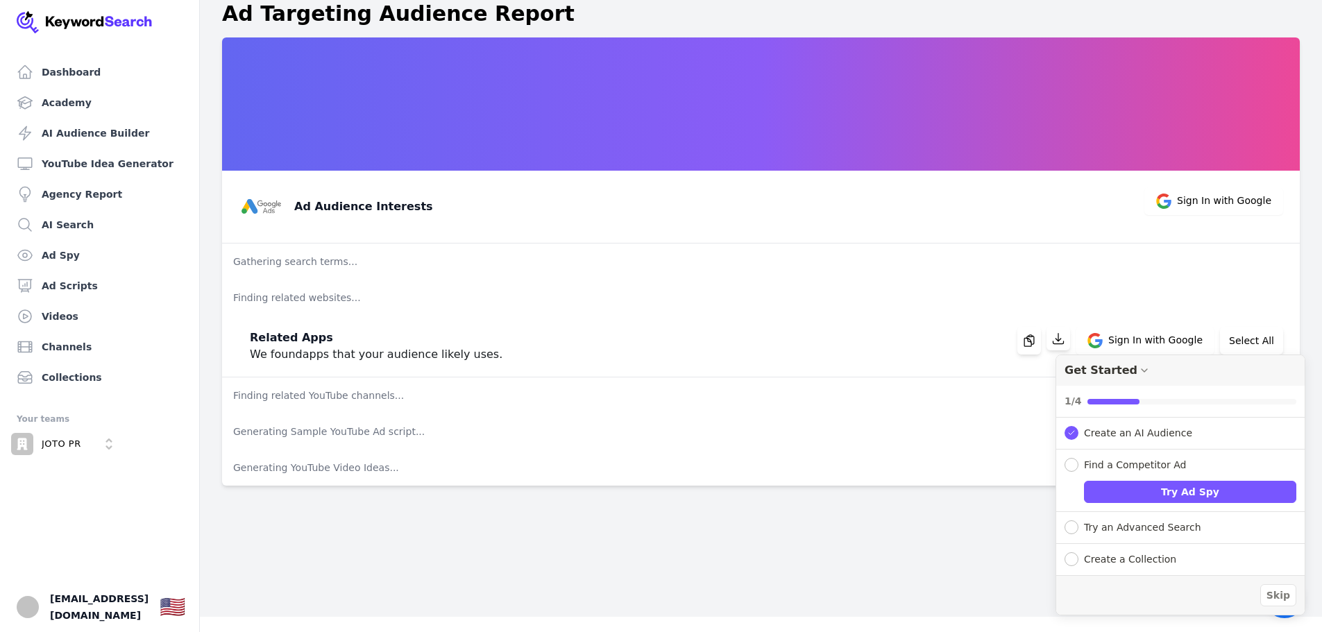
scroll to position [17, 0]
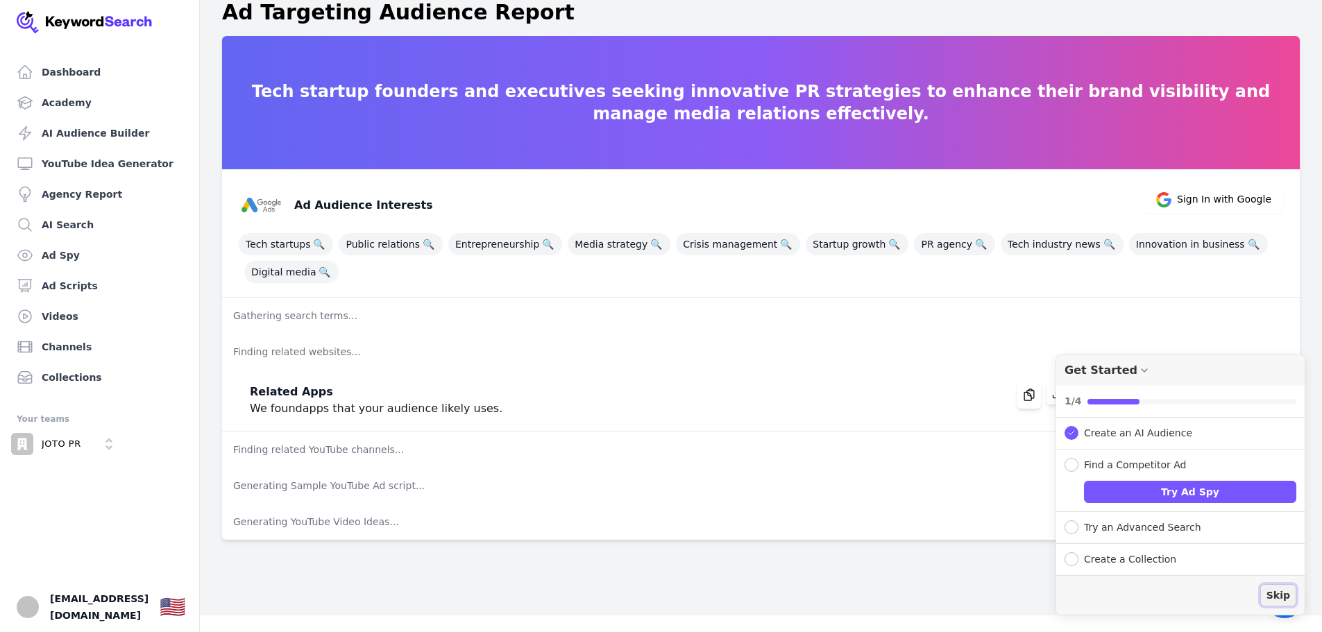
click at [1275, 592] on span "Skip" at bounding box center [1279, 596] width 24 height 15
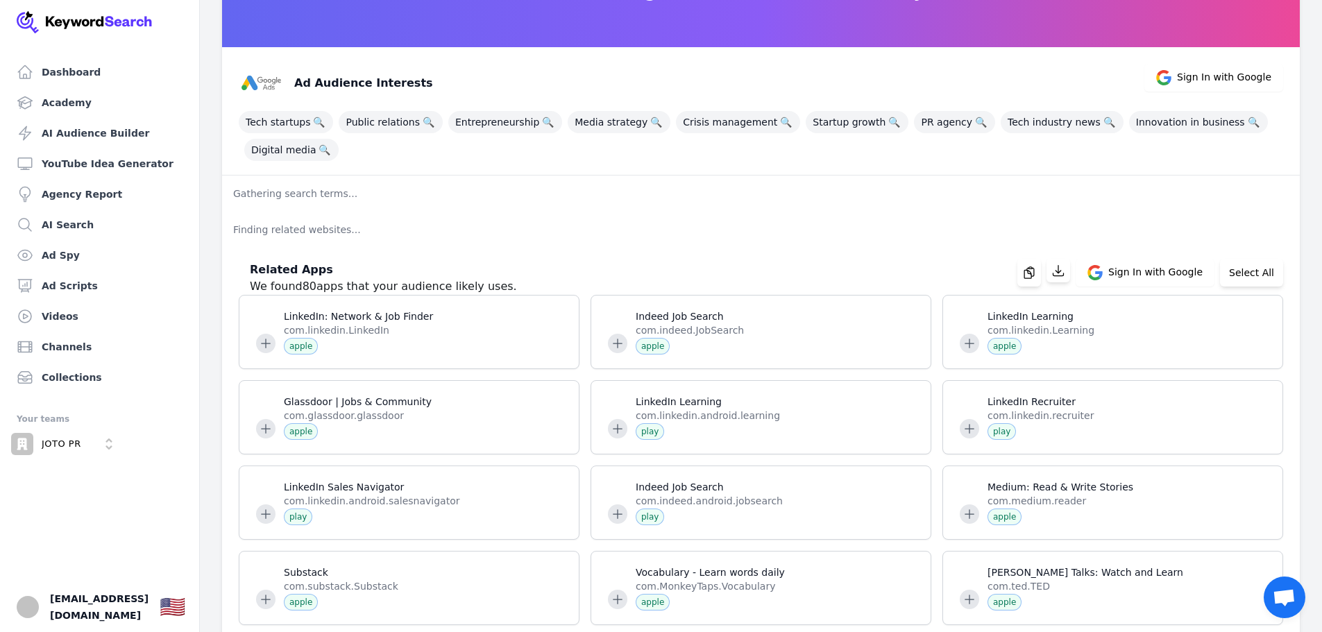
scroll to position [69, 0]
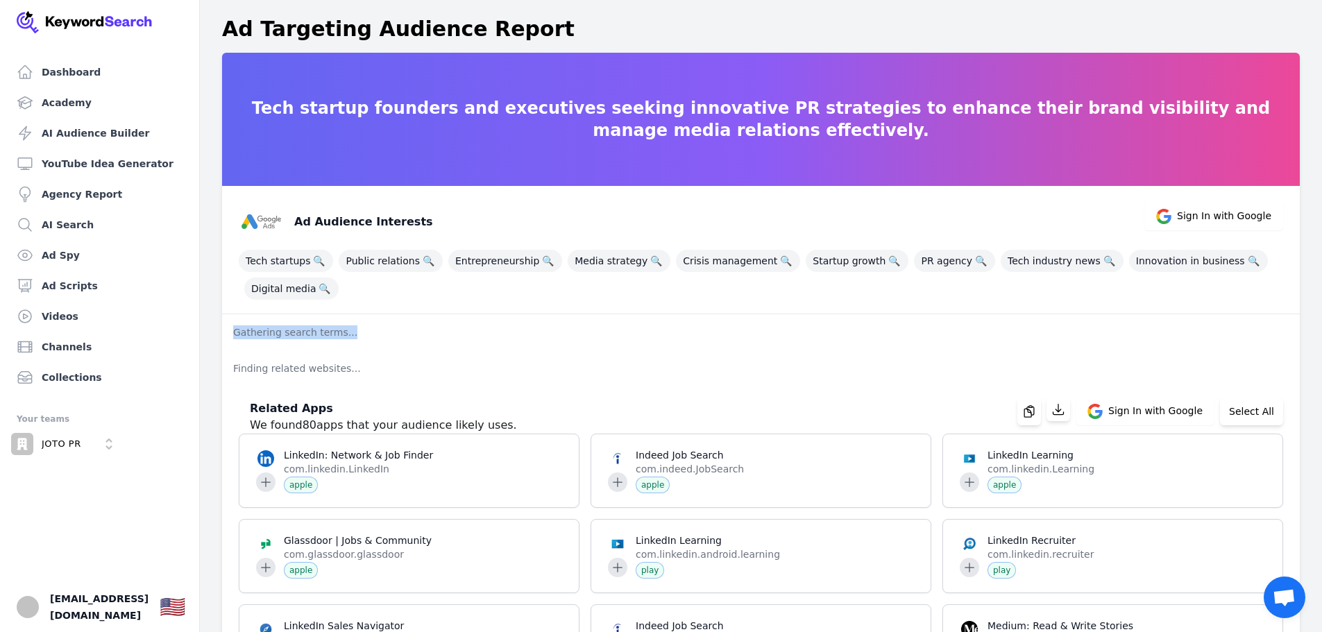
drag, startPoint x: 364, startPoint y: 330, endPoint x: 227, endPoint y: 332, distance: 136.7
click at [227, 332] on p "Gathering search terms..." at bounding box center [761, 332] width 1078 height 36
drag, startPoint x: 278, startPoint y: 371, endPoint x: 226, endPoint y: 371, distance: 52.1
click at [226, 371] on p "Finding related websites..." at bounding box center [761, 368] width 1078 height 36
click at [427, 369] on p "Finding related websites..." at bounding box center [761, 368] width 1078 height 36
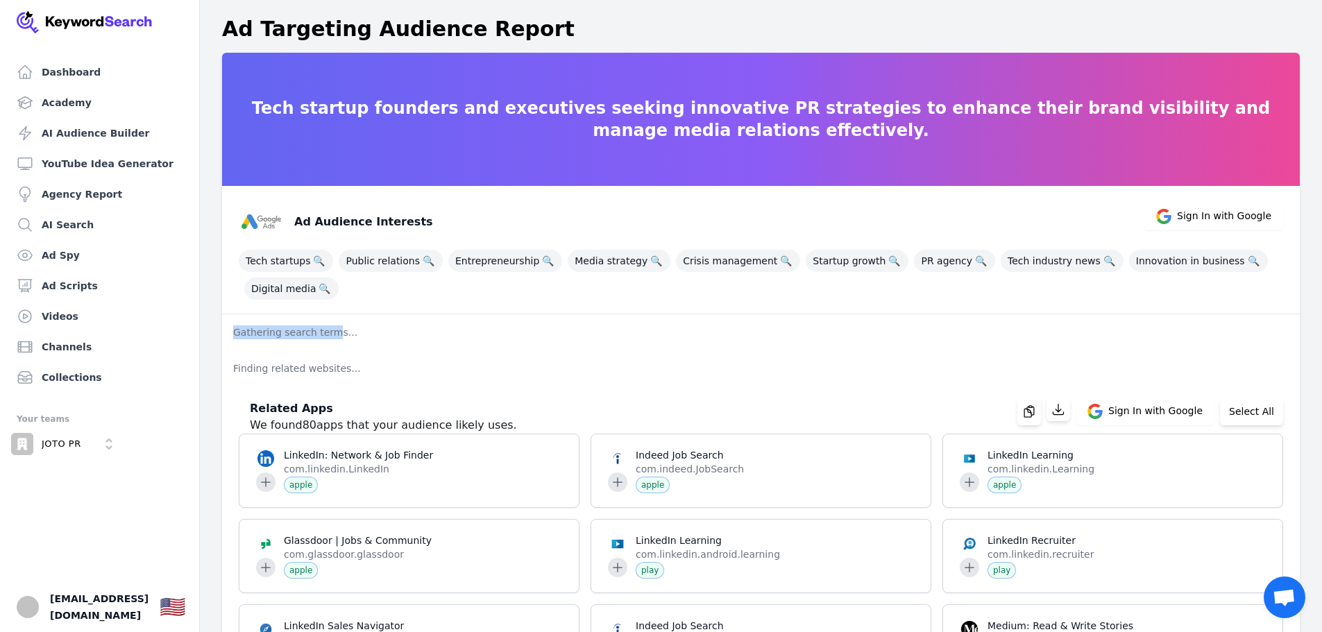
drag, startPoint x: 332, startPoint y: 337, endPoint x: 230, endPoint y: 336, distance: 102.0
click at [230, 336] on p "Gathering search terms..." at bounding box center [761, 332] width 1078 height 36
drag, startPoint x: 350, startPoint y: 371, endPoint x: 218, endPoint y: 368, distance: 132.6
click at [443, 366] on p "Finding related websites..." at bounding box center [761, 368] width 1078 height 36
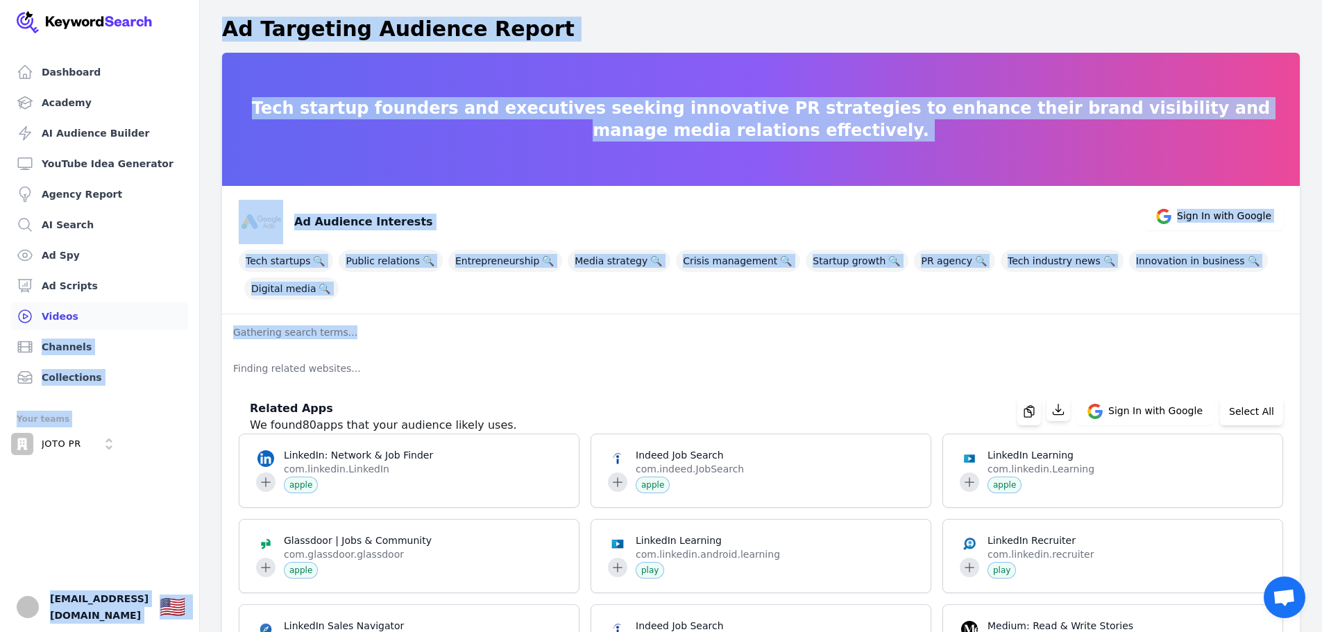
drag, startPoint x: 432, startPoint y: 322, endPoint x: 176, endPoint y: 326, distance: 256.1
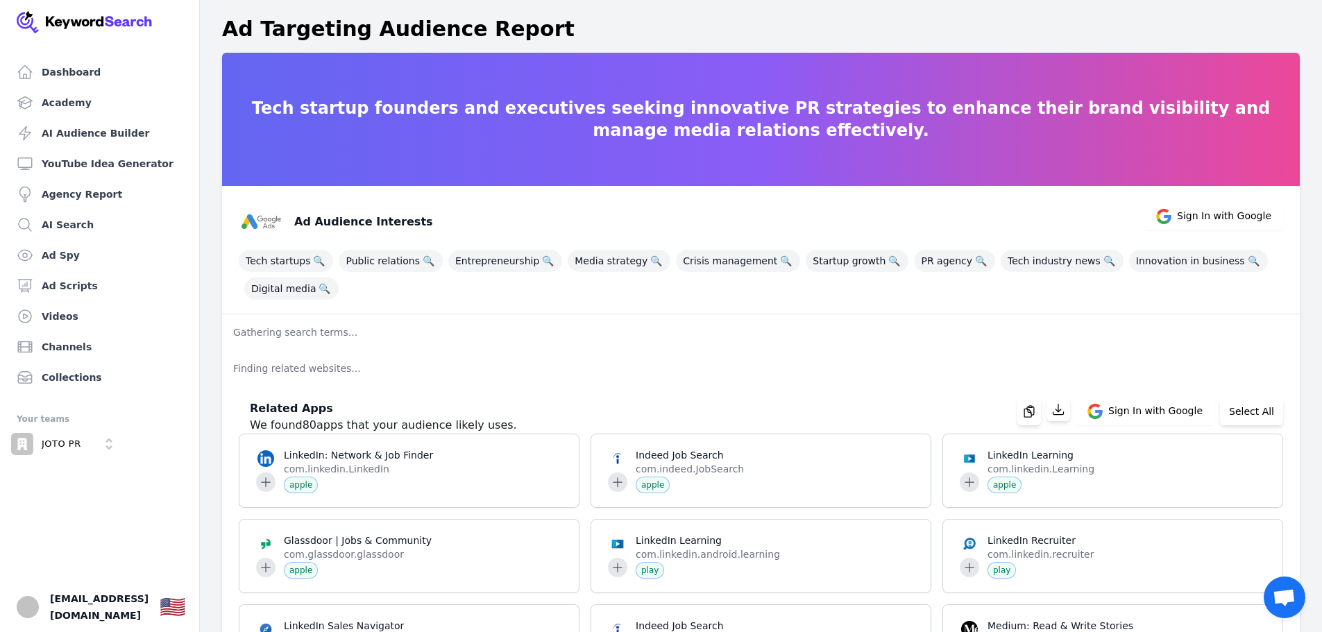
click at [378, 361] on p "Finding related websites..." at bounding box center [761, 368] width 1078 height 36
click at [85, 493] on ul "Dashboard Academy AI Audience Builder YouTube Idea Generator Agency Report AI S…" at bounding box center [100, 345] width 166 height 574
drag, startPoint x: 121, startPoint y: 486, endPoint x: 400, endPoint y: 350, distance: 311.0
click at [121, 486] on ul "Dashboard Academy AI Audience Builder YouTube Idea Generator Agency Report AI S…" at bounding box center [100, 345] width 166 height 574
click at [28, 524] on ul "Dashboard Academy AI Audience Builder YouTube Idea Generator Agency Report AI S…" at bounding box center [100, 345] width 166 height 574
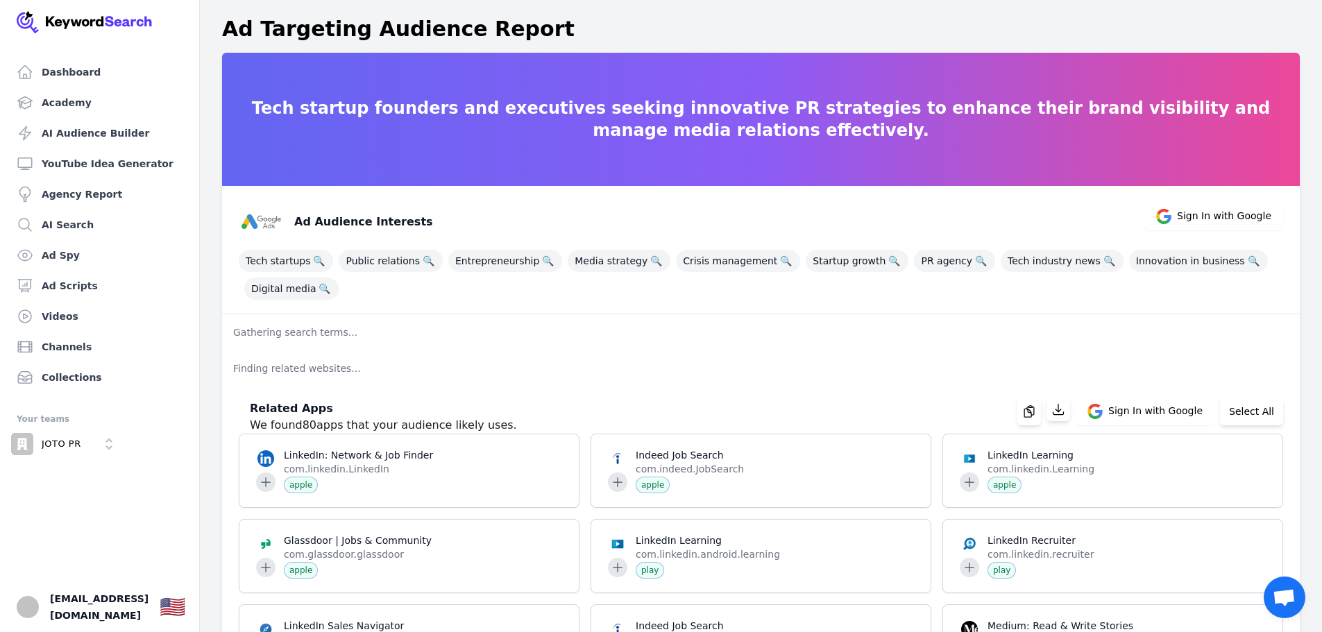
drag, startPoint x: 98, startPoint y: 493, endPoint x: 0, endPoint y: 65, distance: 439.9
click at [98, 493] on ul "Dashboard Academy AI Audience Builder YouTube Idea Generator Agency Report AI S…" at bounding box center [100, 345] width 166 height 574
click at [98, 459] on div "JOTO PR" at bounding box center [65, 446] width 109 height 27
click at [39, 545] on ul "Dashboard Academy AI Audience Builder YouTube Idea Generator Agency Report AI S…" at bounding box center [100, 345] width 166 height 574
click at [66, 523] on ul "Dashboard Academy AI Audience Builder YouTube Idea Generator Agency Report AI S…" at bounding box center [100, 345] width 166 height 574
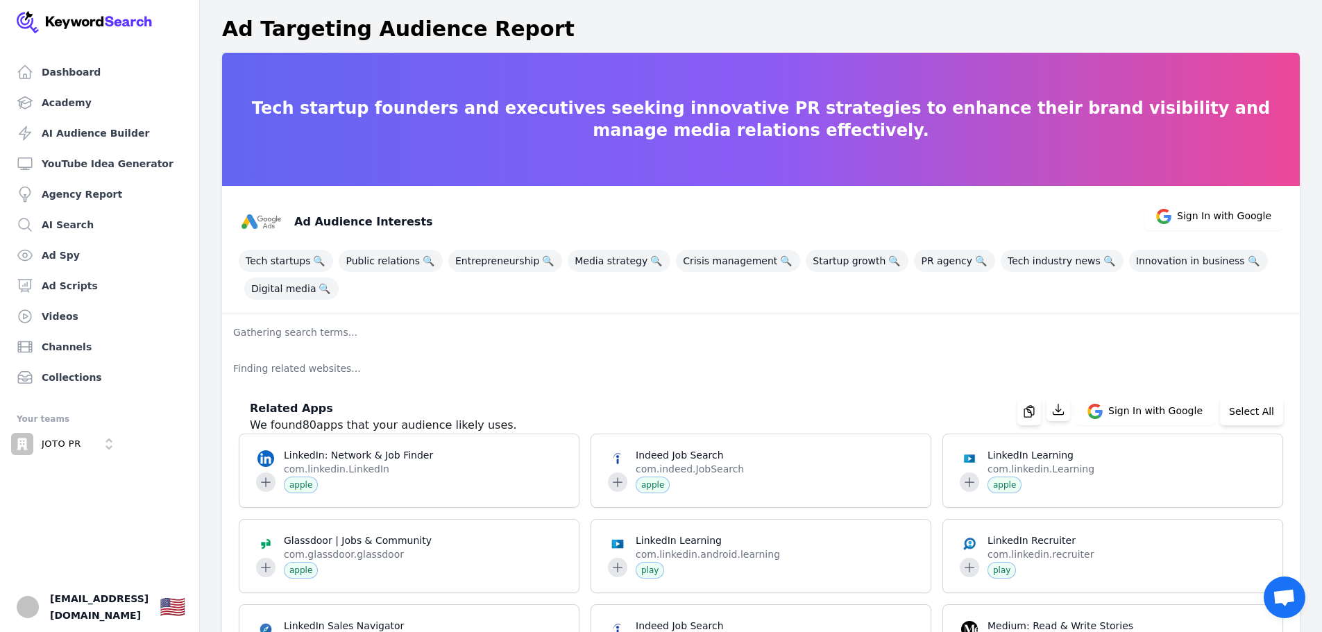
drag, startPoint x: 124, startPoint y: 532, endPoint x: 407, endPoint y: 377, distance: 322.1
click at [124, 532] on ul "Dashboard Academy AI Audience Builder YouTube Idea Generator Agency Report AI S…" at bounding box center [100, 345] width 166 height 574
click at [139, 509] on ul "Dashboard Academy AI Audience Builder YouTube Idea Generator Agency Report AI S…" at bounding box center [100, 345] width 166 height 574
drag, startPoint x: 75, startPoint y: 519, endPoint x: 73, endPoint y: 512, distance: 7.2
click at [75, 519] on ul "Dashboard Academy AI Audience Builder YouTube Idea Generator Agency Report AI S…" at bounding box center [100, 345] width 166 height 574
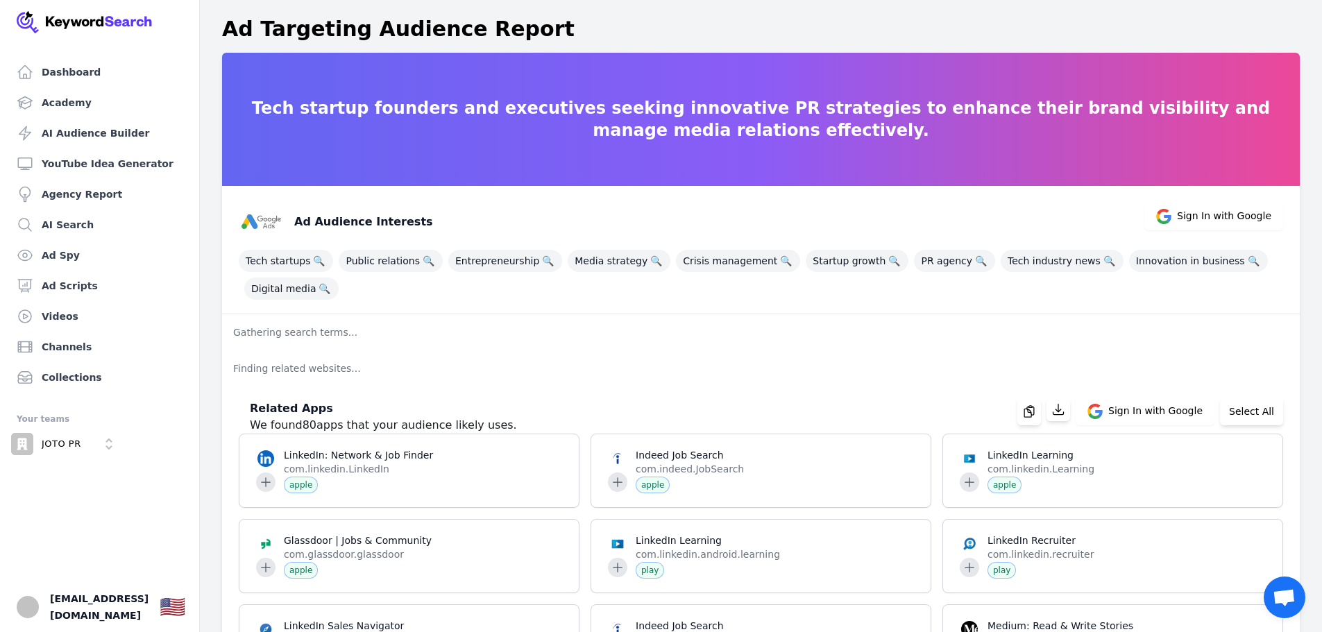
click at [130, 582] on ul "Dashboard Academy AI Audience Builder YouTube Idea Generator Agency Report AI S…" at bounding box center [100, 345] width 166 height 574
drag, startPoint x: 62, startPoint y: 559, endPoint x: 58, endPoint y: 548, distance: 11.9
click at [62, 559] on ul "Dashboard Academy AI Audience Builder YouTube Idea Generator Agency Report AI S…" at bounding box center [100, 345] width 166 height 574
drag, startPoint x: 142, startPoint y: 574, endPoint x: 139, endPoint y: 552, distance: 21.7
click at [142, 574] on ul "Dashboard Academy AI Audience Builder YouTube Idea Generator Agency Report AI S…" at bounding box center [100, 345] width 166 height 574
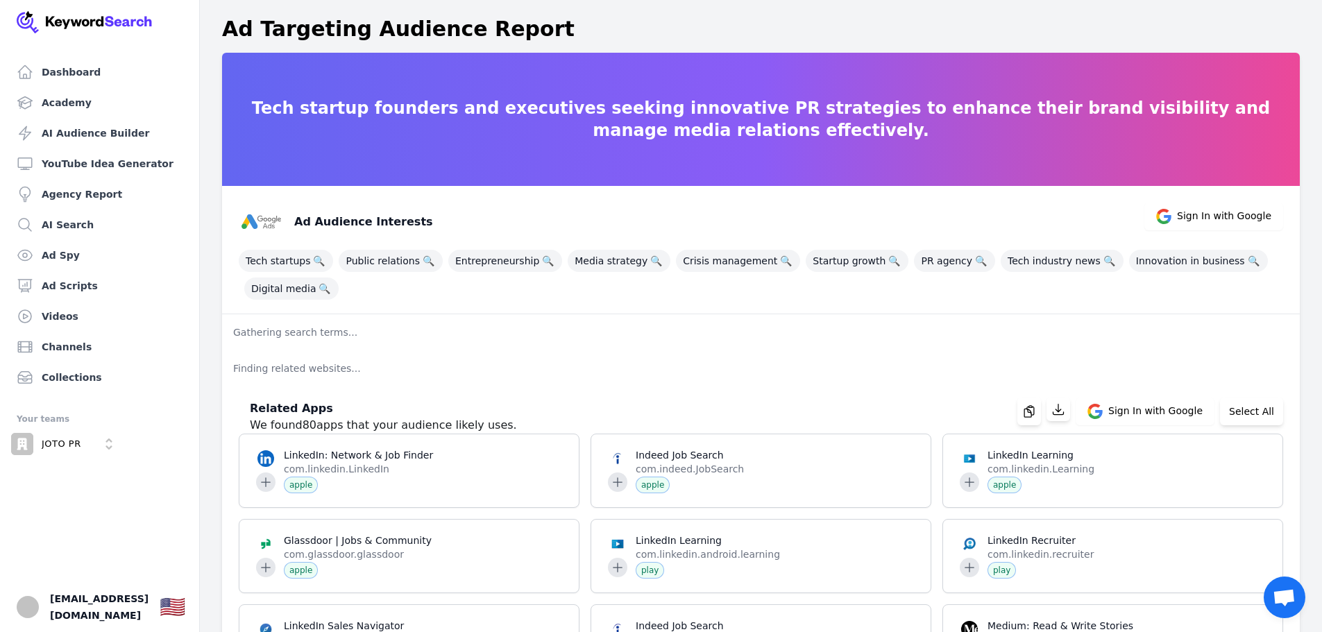
drag, startPoint x: 93, startPoint y: 537, endPoint x: 260, endPoint y: 414, distance: 207.4
click at [93, 537] on ul "Dashboard Academy AI Audience Builder YouTube Idea Generator Agency Report AI S…" at bounding box center [100, 345] width 166 height 574
click at [81, 530] on ul "Dashboard Academy AI Audience Builder YouTube Idea Generator Agency Report AI S…" at bounding box center [100, 345] width 166 height 574
drag, startPoint x: 61, startPoint y: 557, endPoint x: 422, endPoint y: 408, distance: 390.2
click at [61, 557] on ul "Dashboard Academy AI Audience Builder YouTube Idea Generator Agency Report AI S…" at bounding box center [100, 345] width 166 height 574
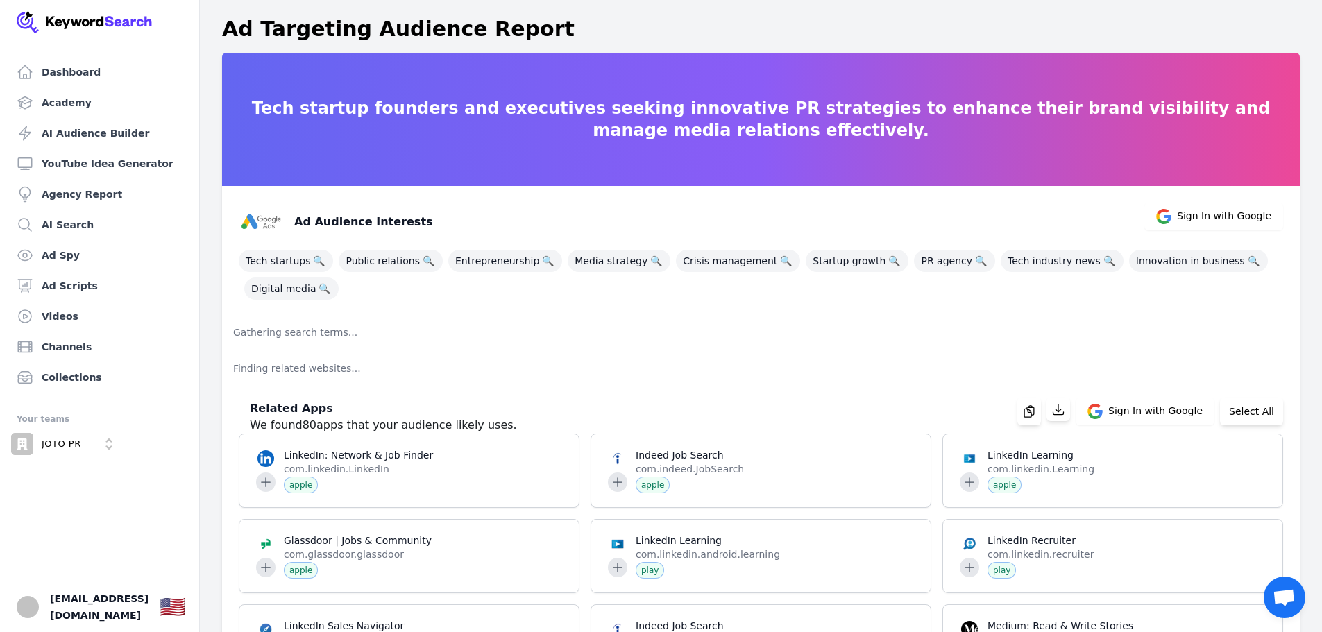
drag, startPoint x: 0, startPoint y: 104, endPoint x: 11, endPoint y: 88, distance: 19.4
click at [0, 104] on div "Dashboard Academy AI Audience Builder YouTube Idea Generator Agency Report AI S…" at bounding box center [100, 316] width 200 height 632
click at [76, 557] on ul "Dashboard Academy AI Audience Builder YouTube Idea Generator Agency Report AI S…" at bounding box center [100, 345] width 166 height 574
click at [133, 566] on ul "Dashboard Academy AI Audience Builder YouTube Idea Generator Agency Report AI S…" at bounding box center [100, 345] width 166 height 574
drag, startPoint x: 382, startPoint y: 381, endPoint x: 212, endPoint y: 330, distance: 177.4
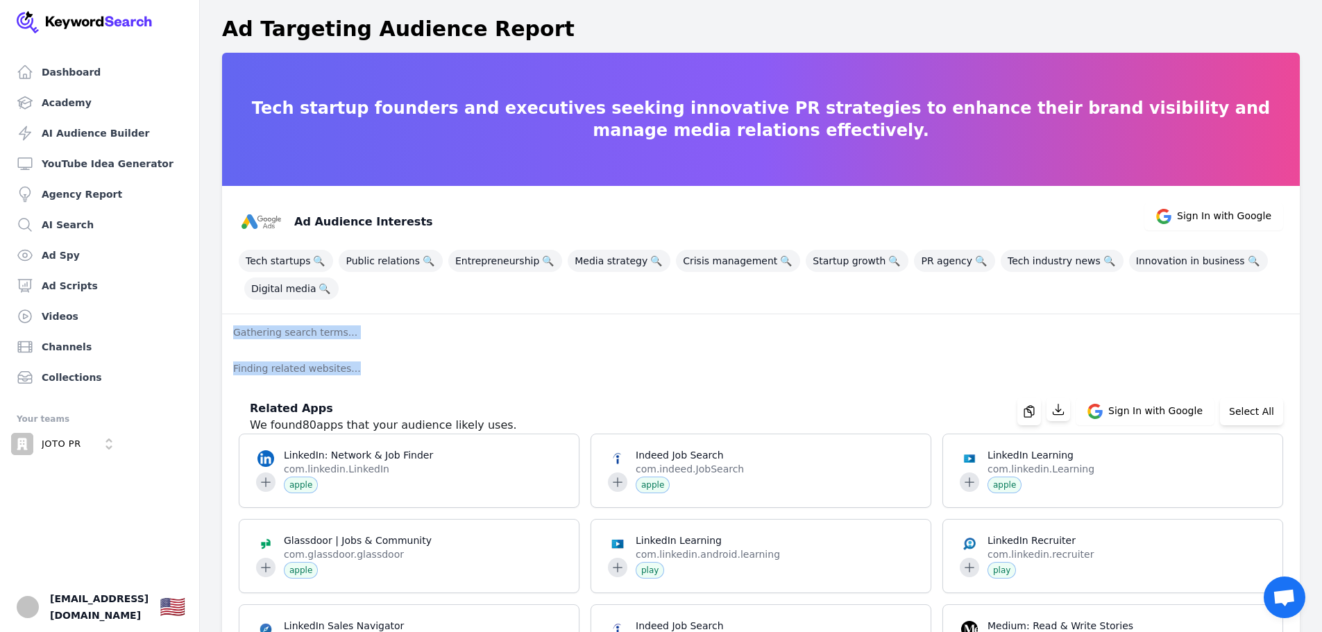
click at [491, 380] on p "Finding related websites..." at bounding box center [761, 368] width 1078 height 36
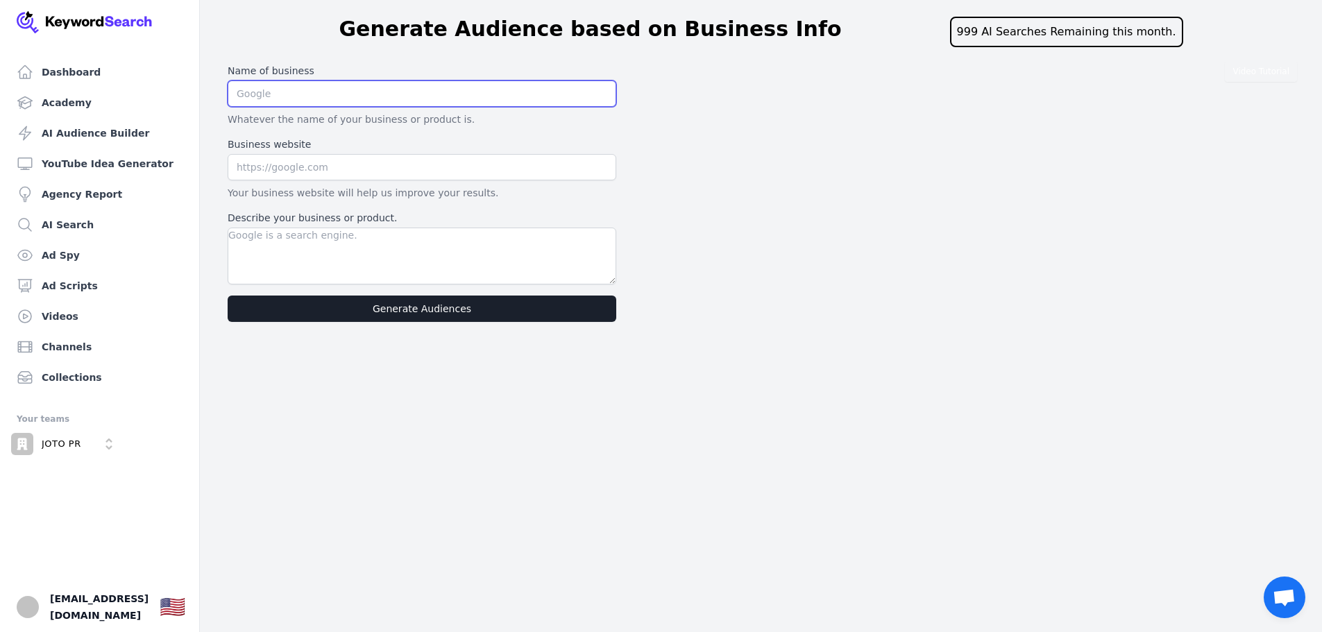
click at [325, 99] on input "text" at bounding box center [422, 94] width 389 height 26
type input "JOTO PR Disruptors"
click at [314, 171] on input "text" at bounding box center [422, 167] width 389 height 26
type input "www.jotopr.com"
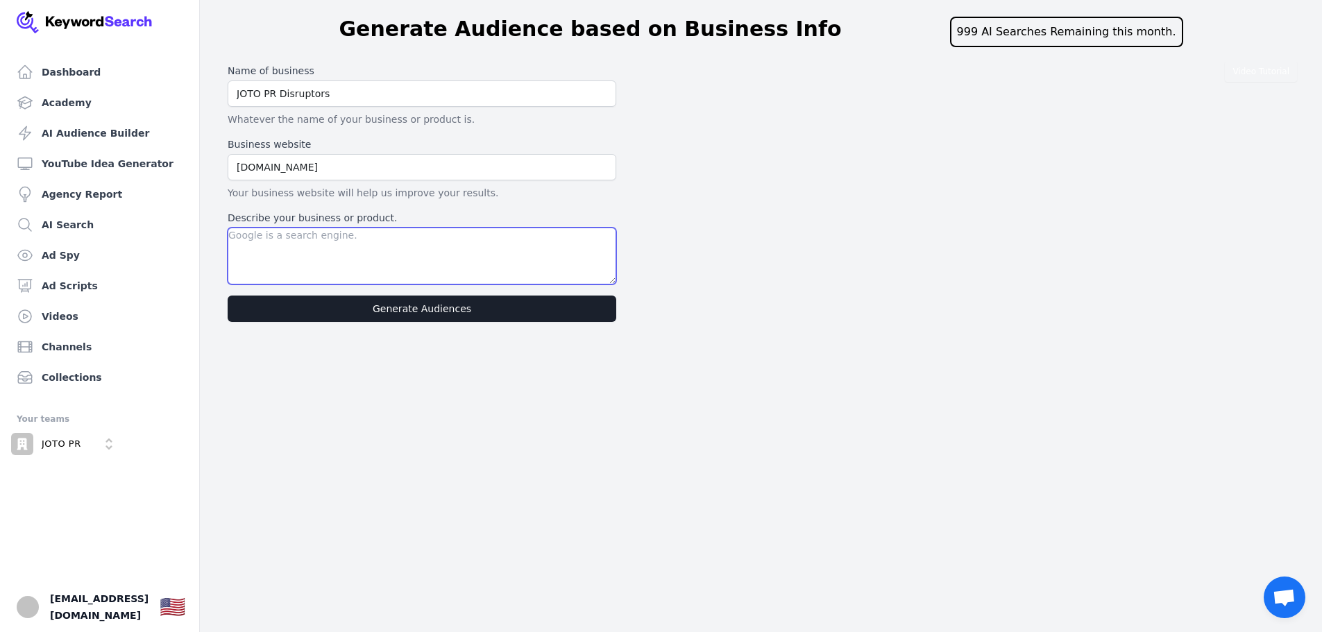
click at [364, 239] on textarea "Describe your business or product." at bounding box center [422, 256] width 389 height 57
drag, startPoint x: 1233, startPoint y: 557, endPoint x: 1140, endPoint y: 539, distance: 95.4
click at [1233, 557] on div "Dashboard Academy AI Audience Builder YouTube Idea Generator Agency Report AI S…" at bounding box center [661, 316] width 1322 height 632
click at [391, 254] on textarea "Describe your business or product." at bounding box center [422, 256] width 389 height 57
paste textarea "a tech-focused public relations agency that specializes in an approach they cal…"
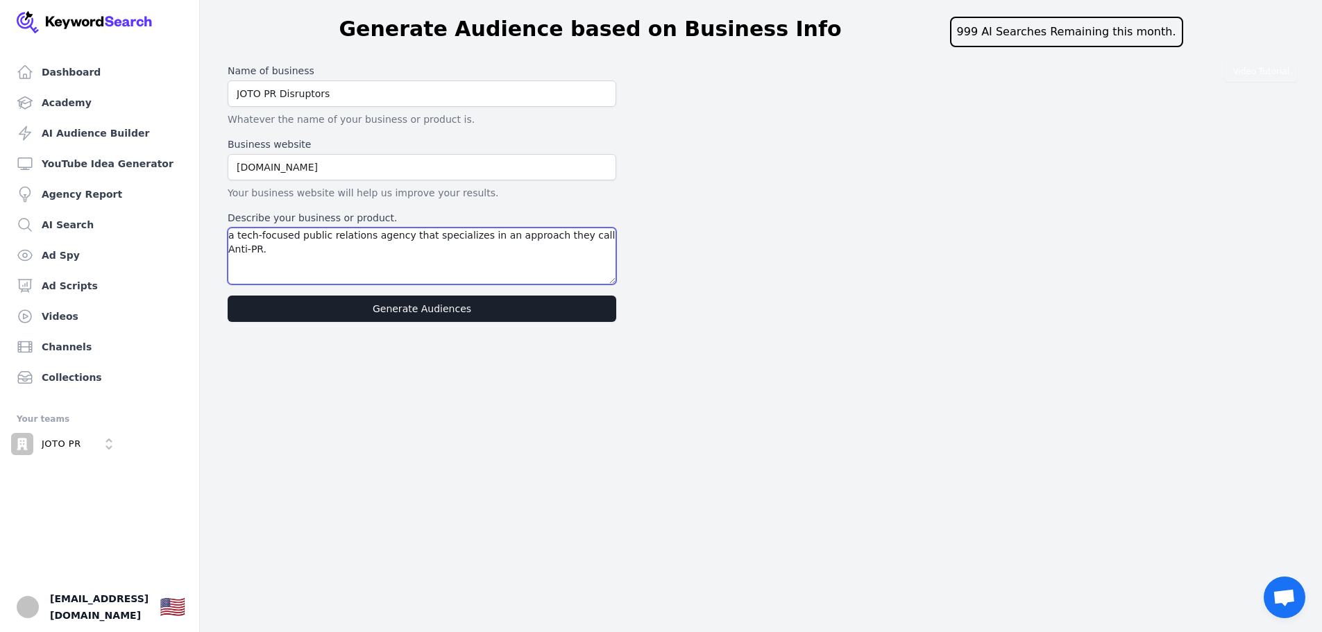
type textarea "a tech-focused public relations agency that specializes in an approach they cal…"
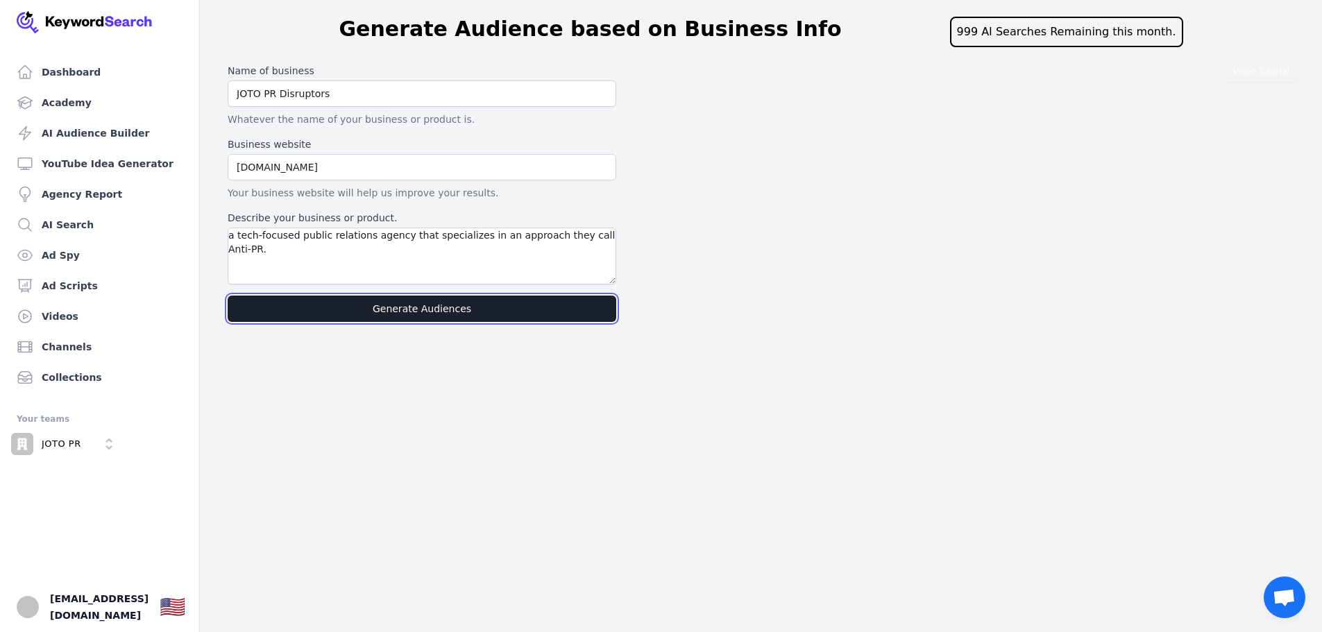
click at [471, 301] on button "Generate Audiences" at bounding box center [422, 309] width 389 height 26
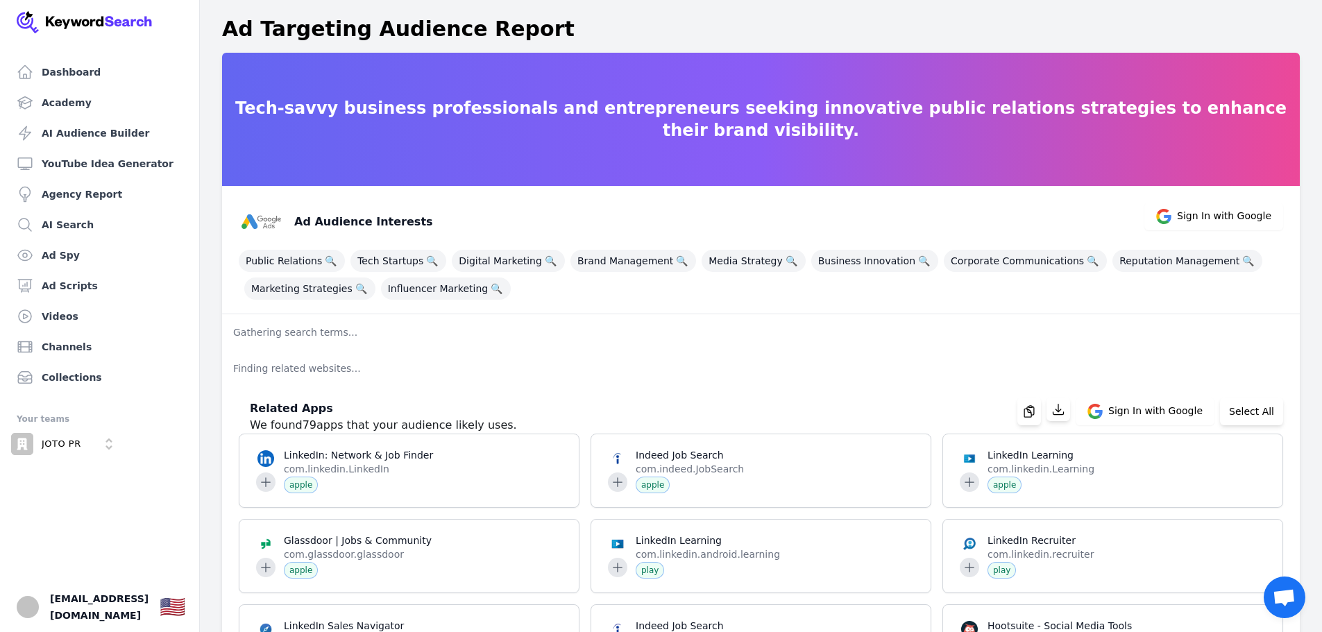
drag, startPoint x: 153, startPoint y: 555, endPoint x: 168, endPoint y: 543, distance: 18.8
click at [153, 555] on ul "Dashboard Academy AI Audience Builder YouTube Idea Generator Agency Report AI S…" at bounding box center [100, 345] width 166 height 574
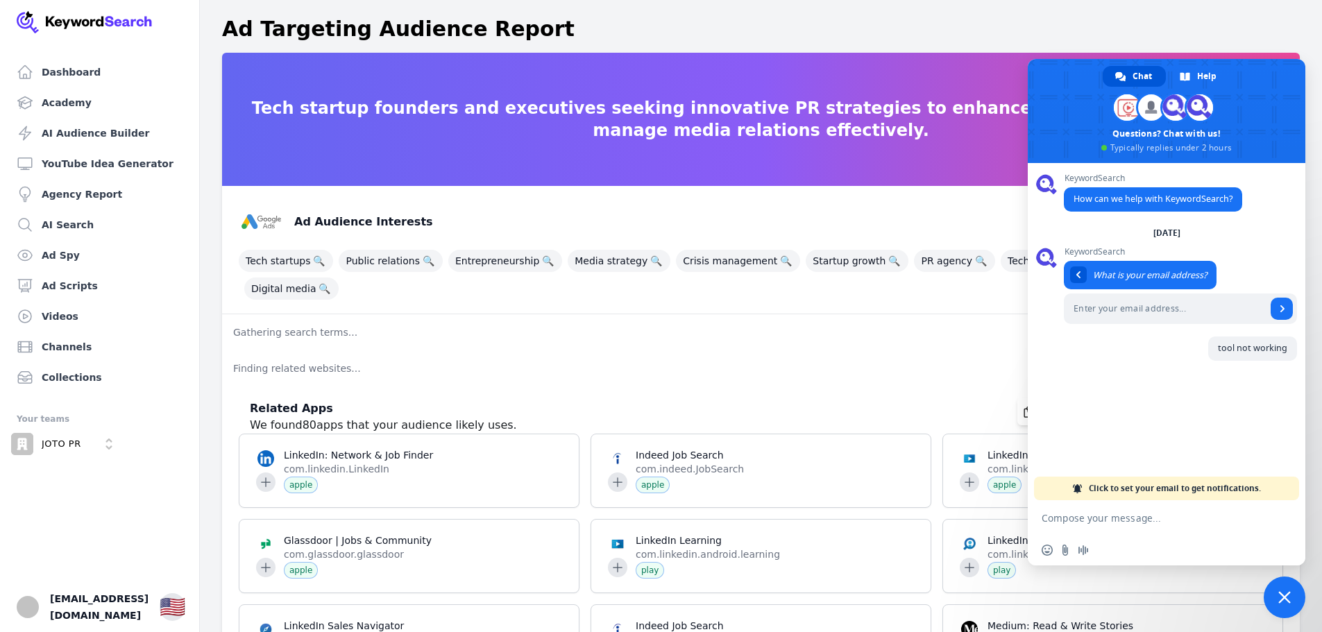
paste input "[EMAIL_ADDRESS][DOMAIN_NAME]"
type input "[EMAIL_ADDRESS][DOMAIN_NAME]"
click at [1280, 310] on span "Send" at bounding box center [1282, 308] width 7 height 7
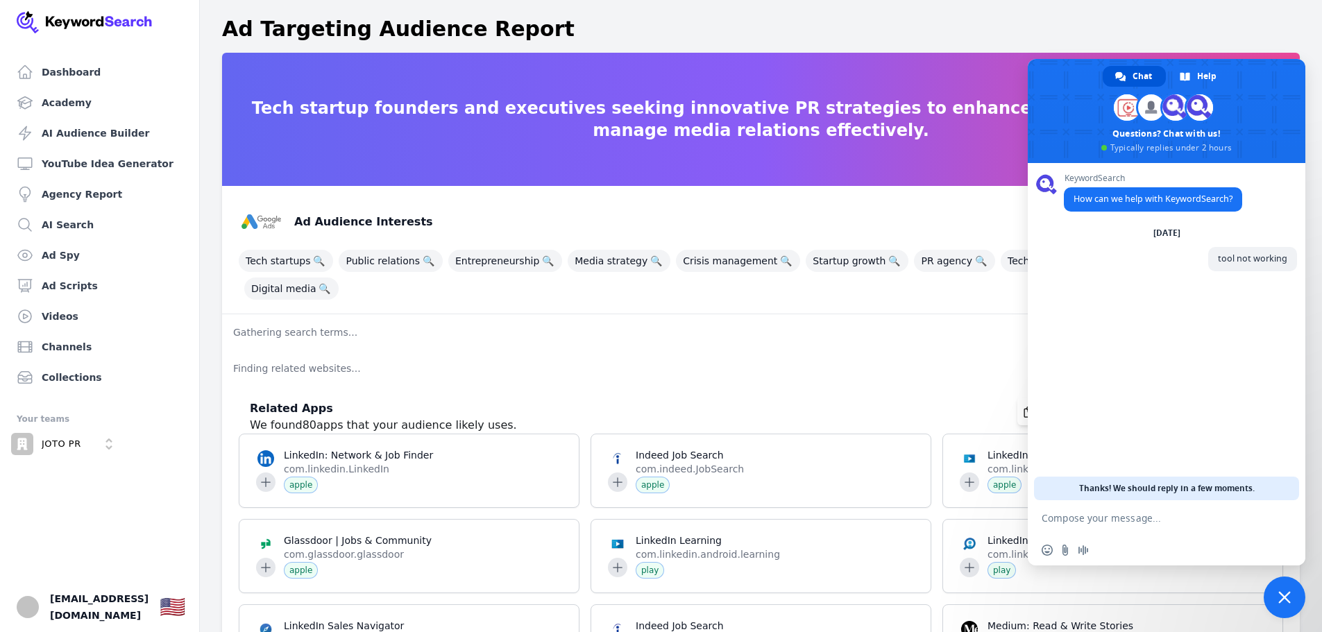
click at [60, 557] on ul "Dashboard Academy AI Audience Builder YouTube Idea Generator Agency Report AI S…" at bounding box center [100, 345] width 166 height 574
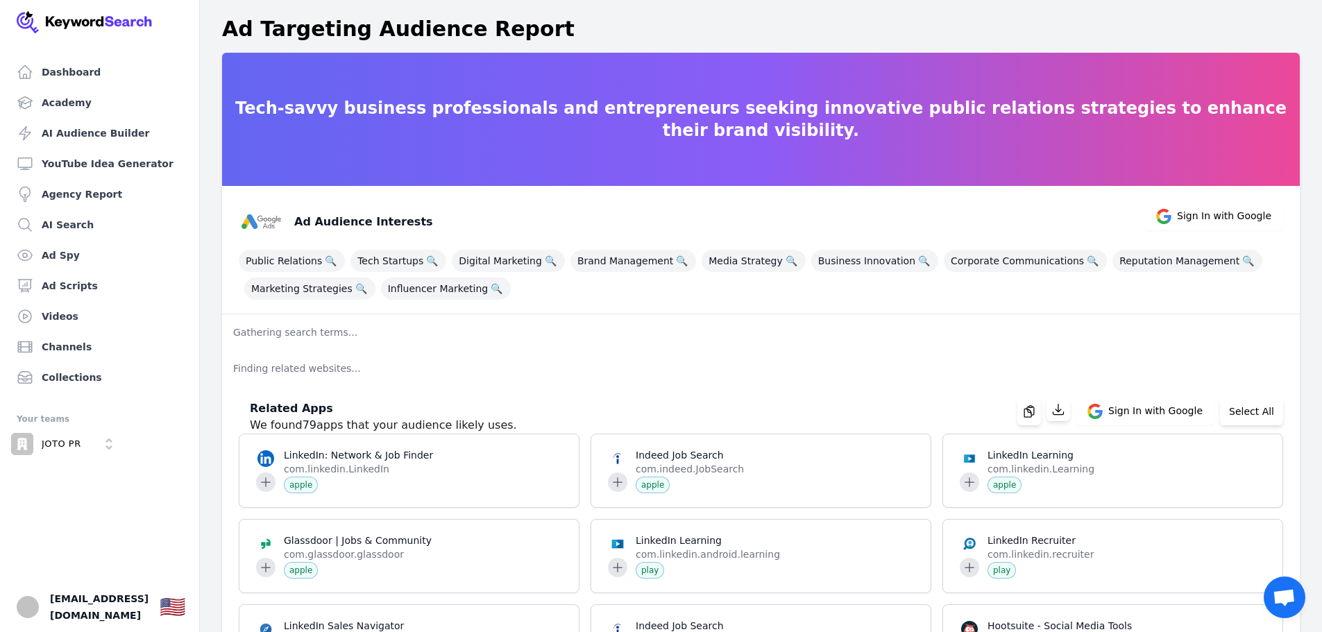
drag, startPoint x: 101, startPoint y: 479, endPoint x: 213, endPoint y: 455, distance: 114.2
click at [101, 479] on ul "Dashboard Academy AI Audience Builder YouTube Idea Generator Agency Report AI S…" at bounding box center [100, 345] width 166 height 574
click at [1290, 586] on span "Open chat" at bounding box center [1285, 598] width 42 height 42
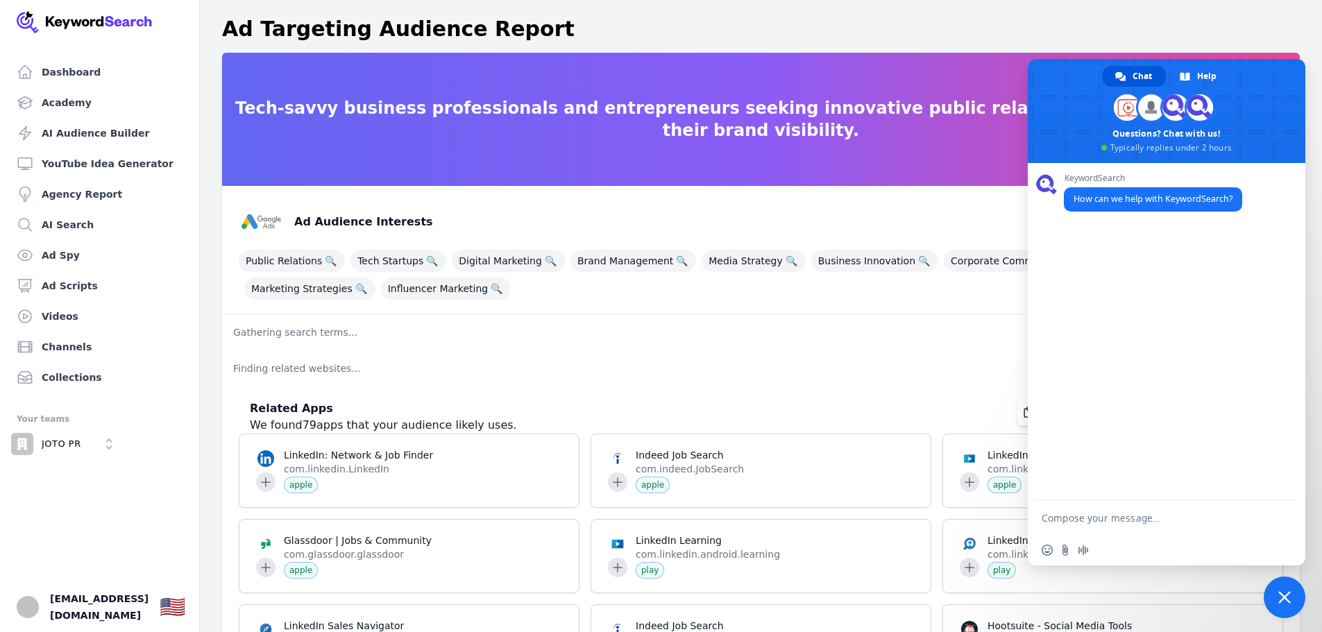
click at [1278, 593] on span "Close chat" at bounding box center [1285, 598] width 42 height 42
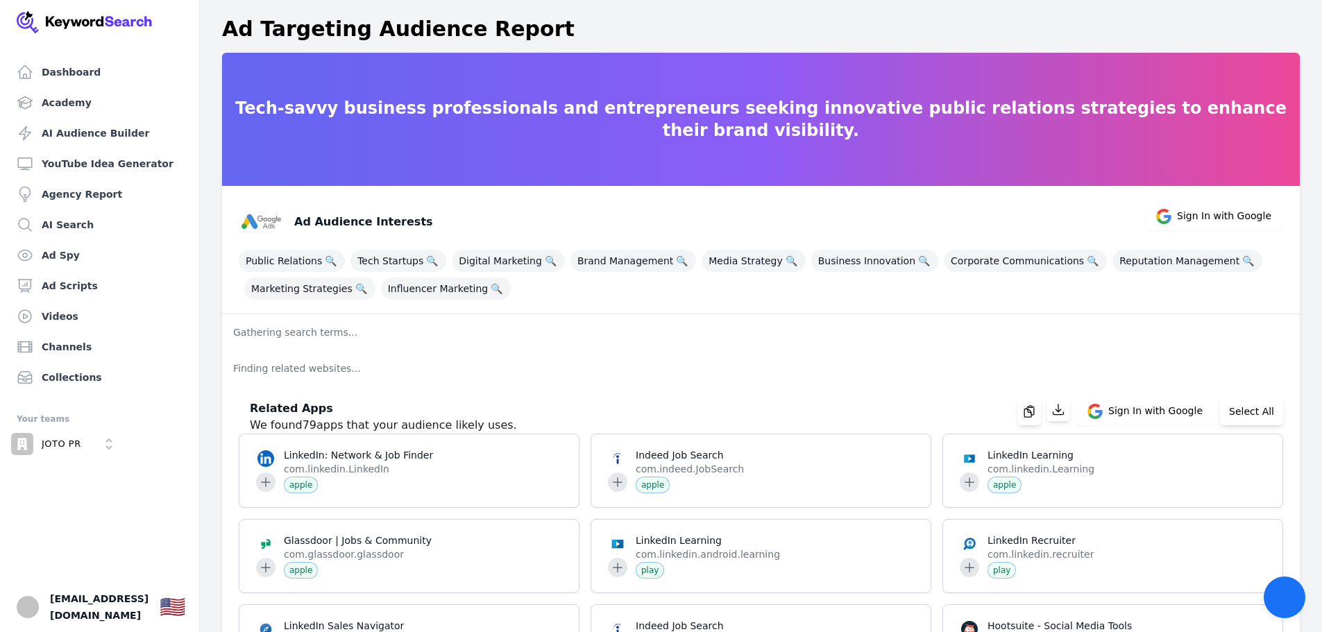
click at [1278, 593] on span "Close chat" at bounding box center [1285, 598] width 15 height 15
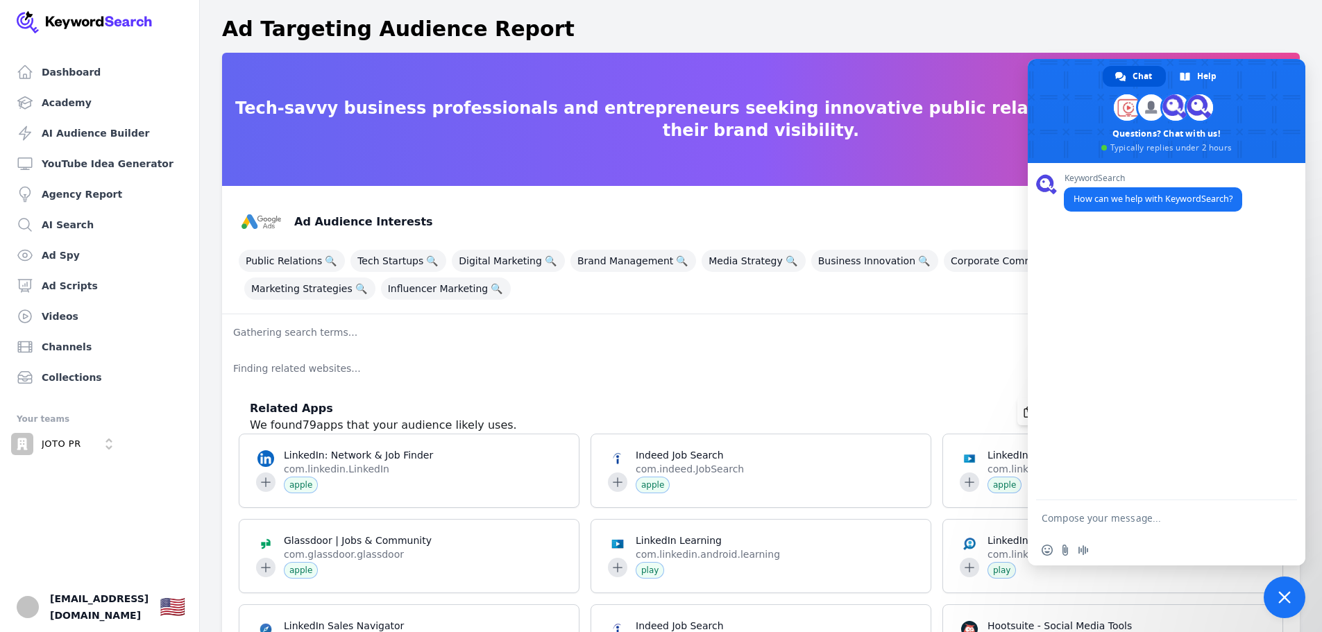
click at [1101, 523] on textarea "Compose your message..." at bounding box center [1151, 518] width 219 height 12
type textarea "tool not working"
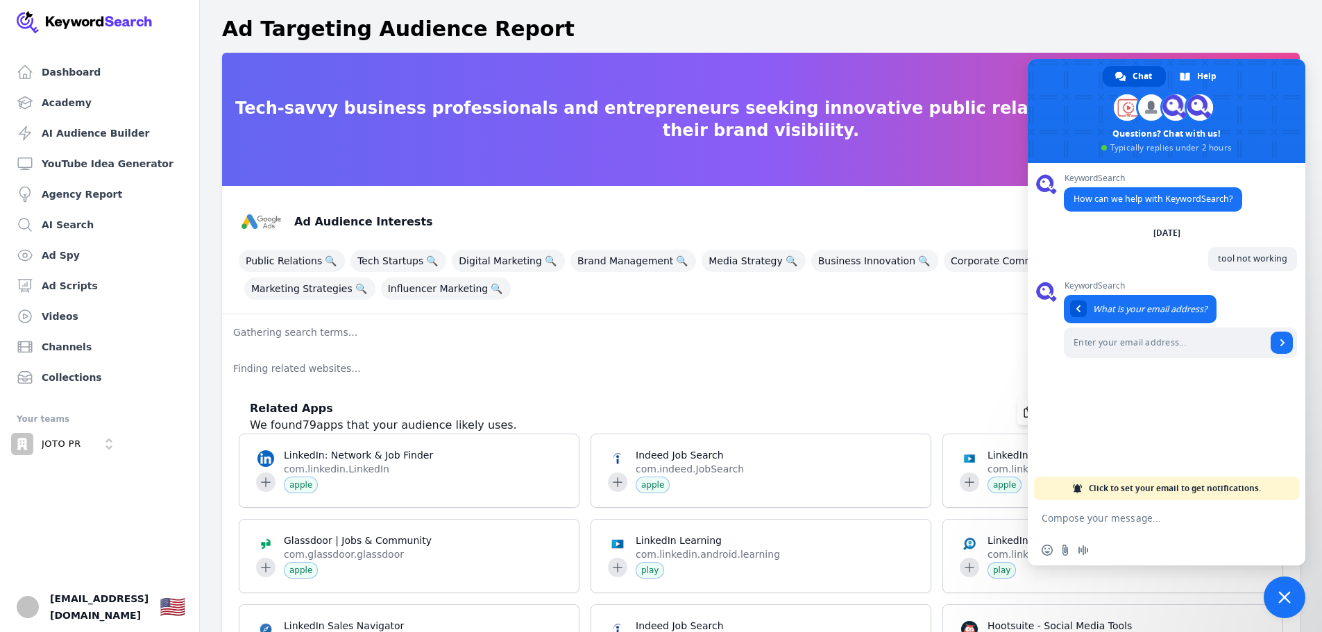
click at [1195, 541] on div "Insert an emoji Send a file Audio message" at bounding box center [1167, 550] width 278 height 31
click at [1142, 348] on input "Enter your email address..." at bounding box center [1165, 343] width 203 height 31
click at [1149, 345] on input "Enter your email address..." at bounding box center [1165, 343] width 203 height 31
type input "j"
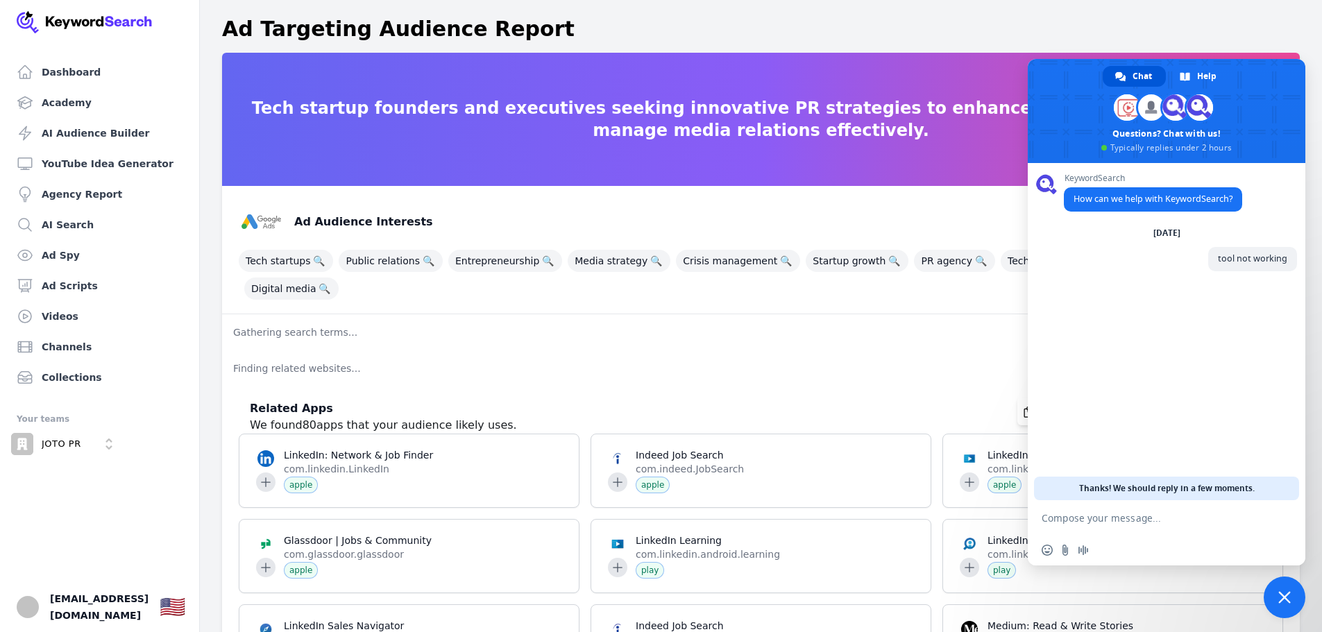
click at [1, 550] on div "Dashboard Academy AI Audience Builder YouTube Idea Generator Agency Report AI S…" at bounding box center [100, 316] width 200 height 632
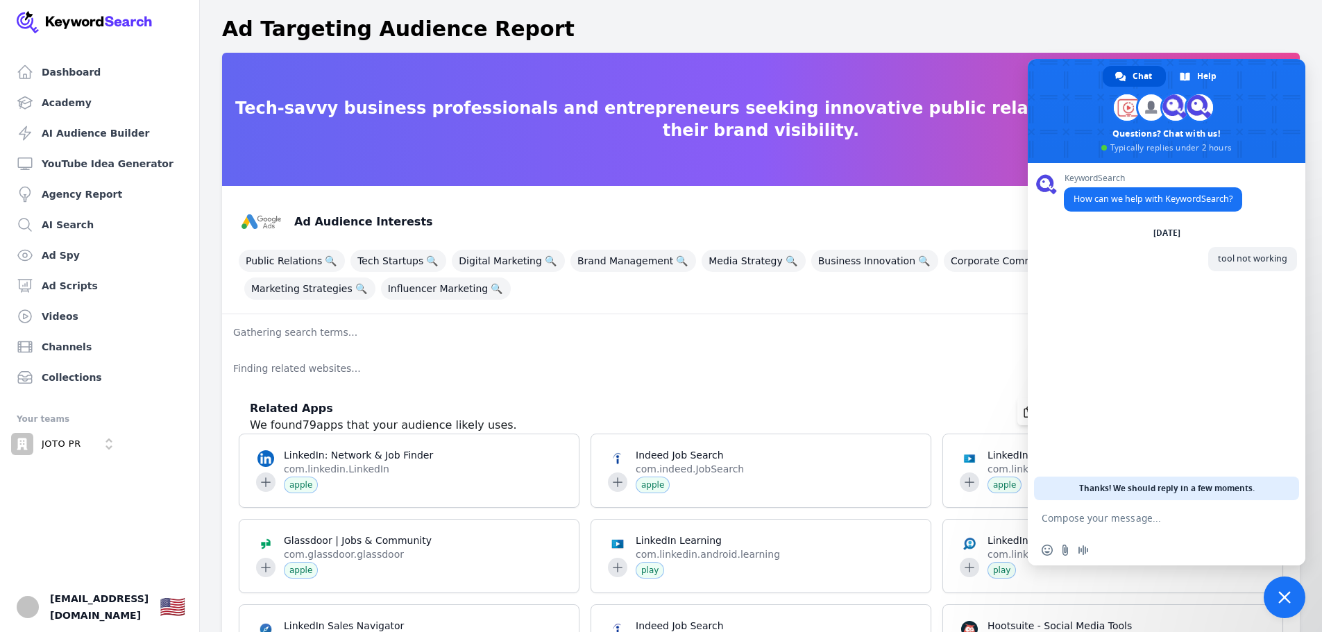
click at [88, 539] on ul "Dashboard Academy AI Audience Builder YouTube Idea Generator Agency Report AI S…" at bounding box center [100, 345] width 166 height 574
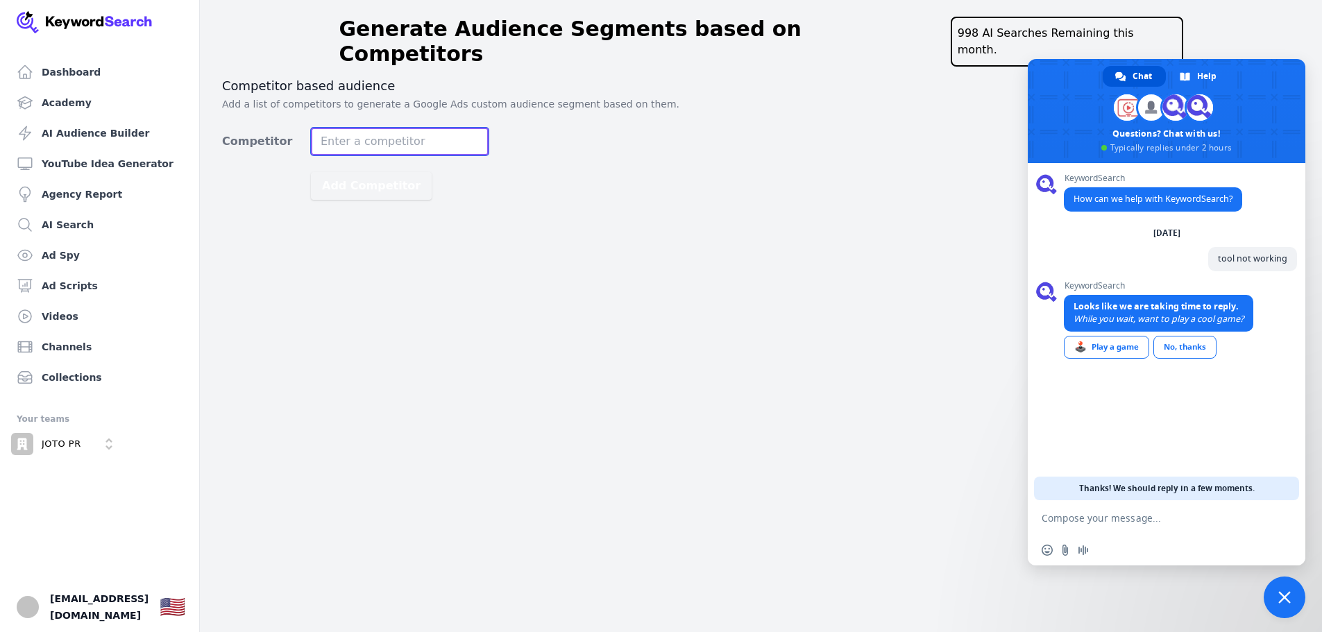
click at [344, 128] on input "Competitor" at bounding box center [400, 142] width 178 height 28
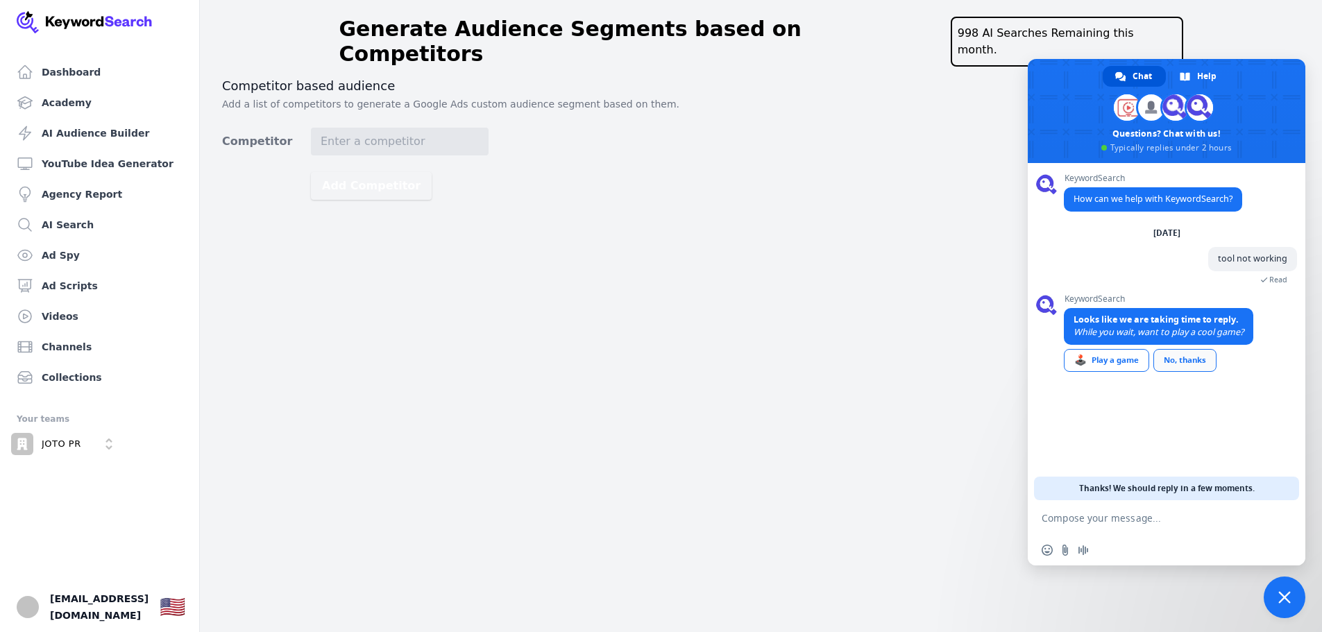
click at [1190, 362] on div "No, thanks" at bounding box center [1184, 360] width 63 height 23
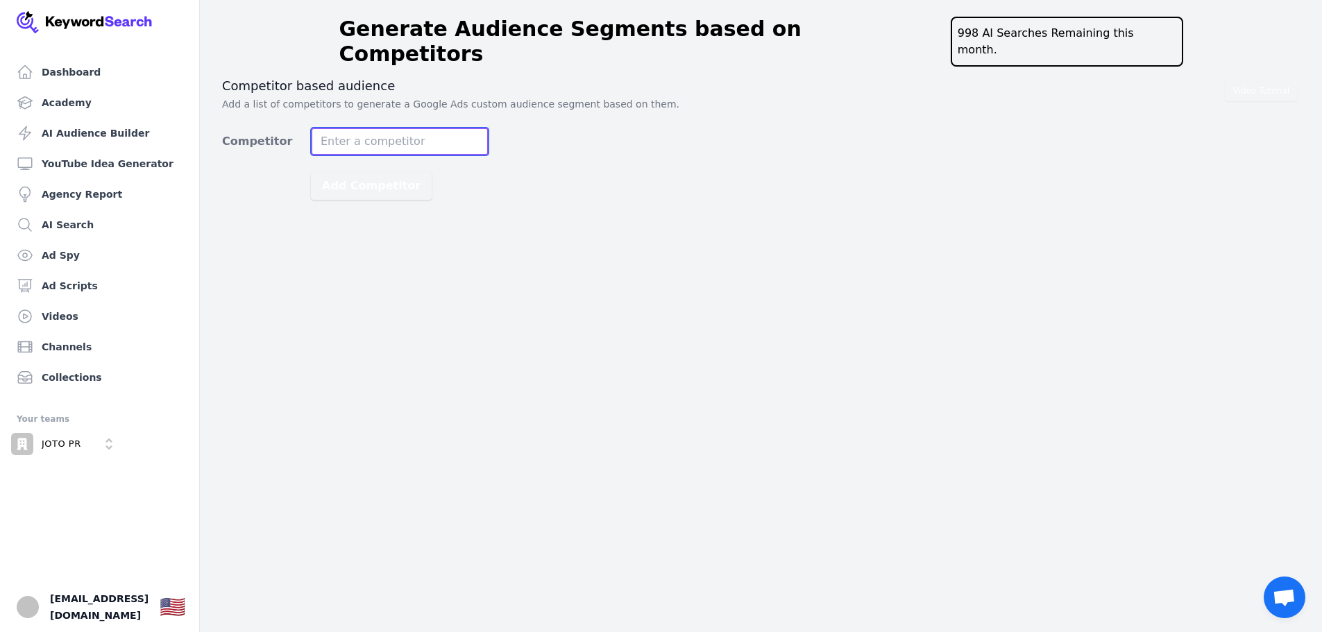
click at [351, 128] on input "Competitor" at bounding box center [400, 142] width 178 height 28
paste input "https://escalatepr.com/"
type input "https://escalatepr.com/"
click at [364, 172] on button "Add Competitor" at bounding box center [371, 186] width 121 height 28
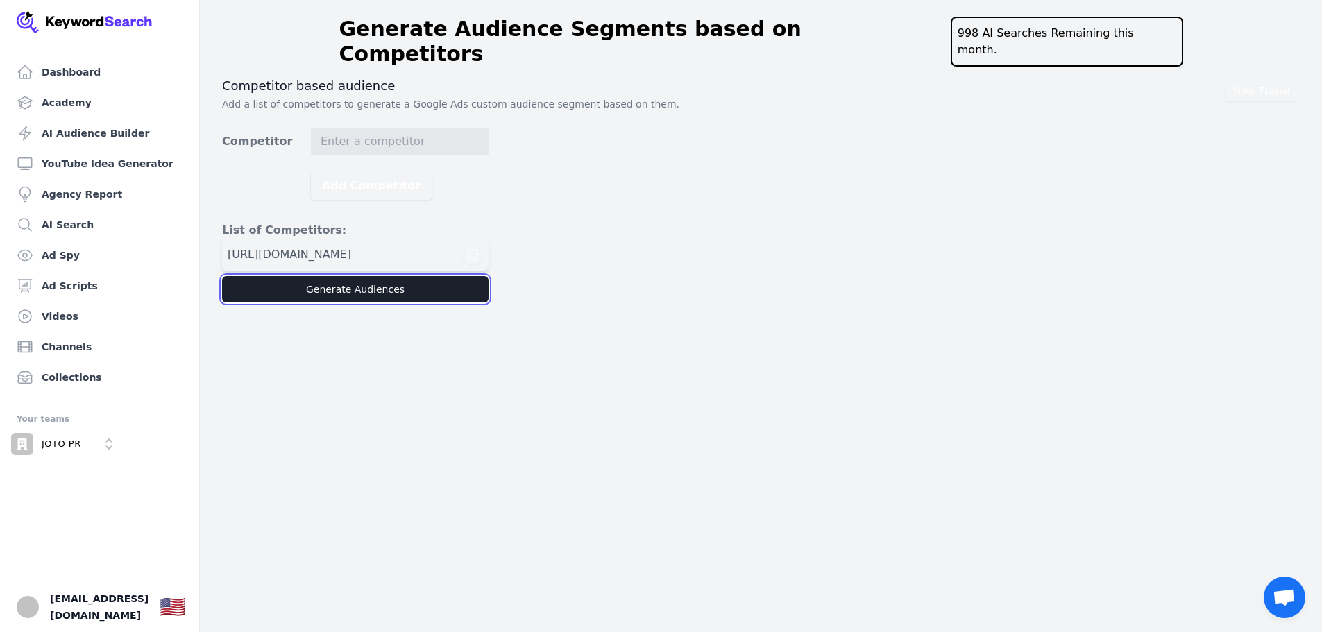
click at [389, 281] on button "Generate Audiences" at bounding box center [355, 289] width 266 height 26
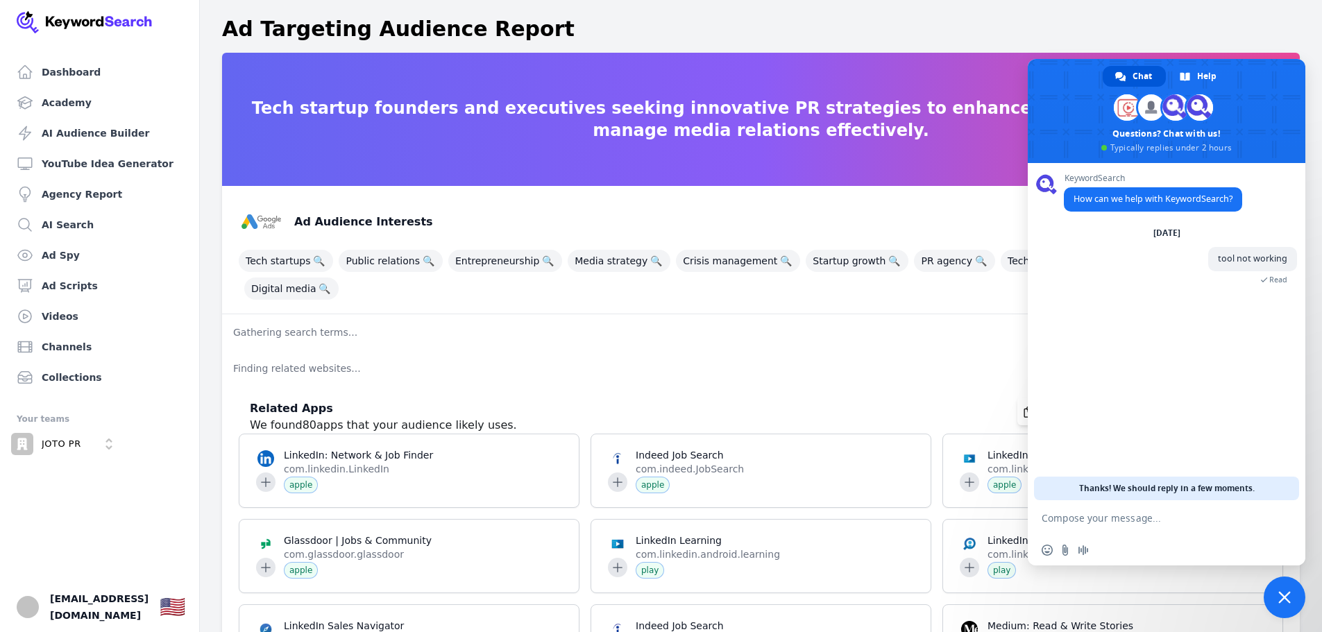
click at [1286, 75] on span at bounding box center [1167, 111] width 278 height 104
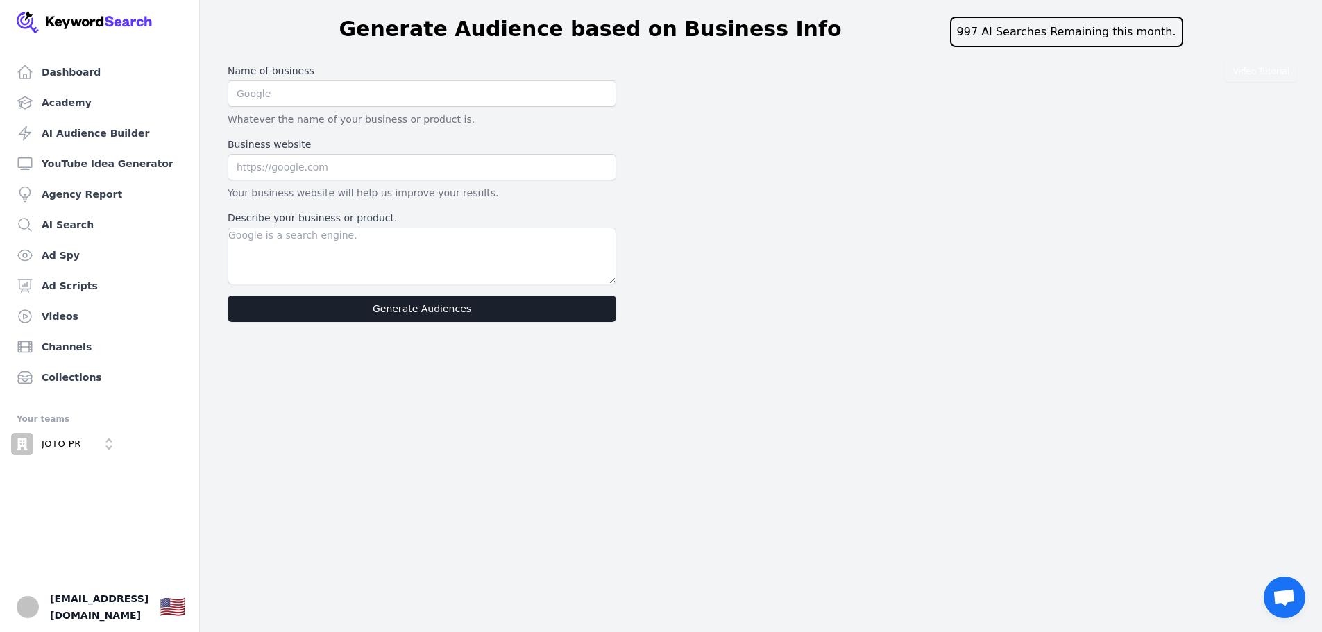
drag, startPoint x: 110, startPoint y: 498, endPoint x: 119, endPoint y: 493, distance: 10.2
click at [110, 498] on ul "Dashboard Academy AI Audience Builder YouTube Idea Generator Agency Report AI S…" at bounding box center [100, 345] width 166 height 574
click at [108, 86] on ul "Dashboard Academy AI Audience Builder YouTube Idea Generator Agency Report AI S…" at bounding box center [99, 224] width 177 height 333
drag, startPoint x: 158, startPoint y: 526, endPoint x: 219, endPoint y: 508, distance: 63.0
click at [158, 526] on ul "Dashboard Academy AI Audience Builder YouTube Idea Generator Agency Report AI S…" at bounding box center [100, 345] width 166 height 574
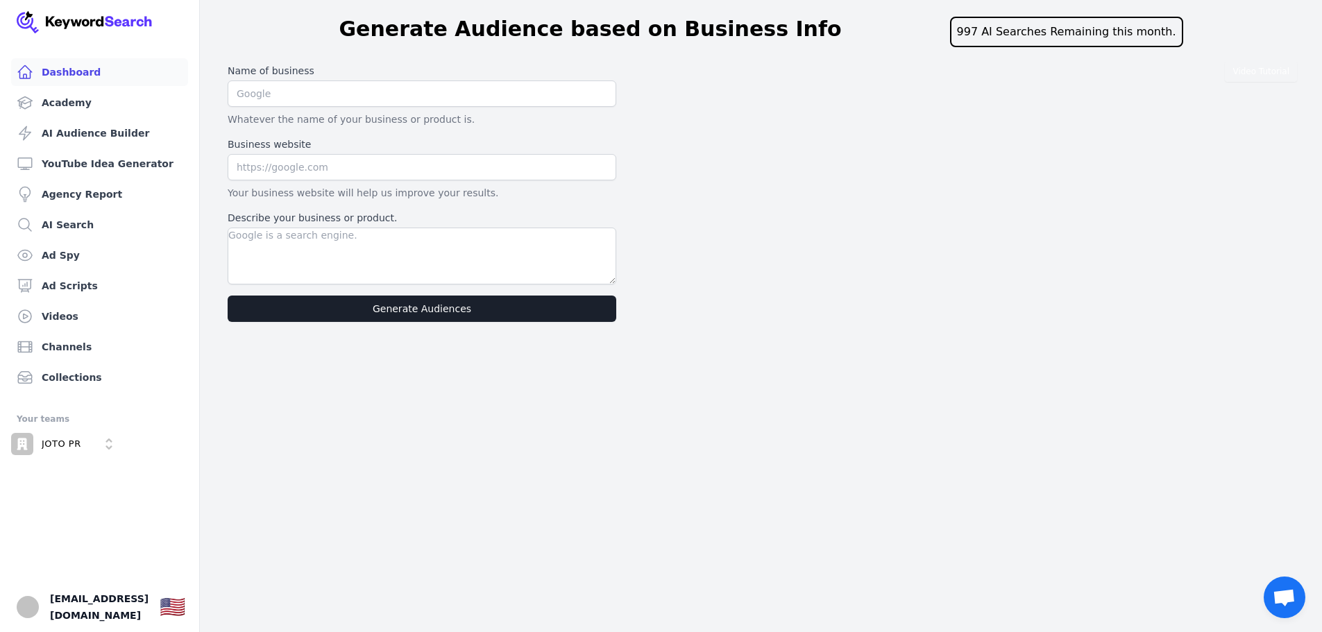
click at [94, 81] on link "Dashboard" at bounding box center [99, 72] width 177 height 28
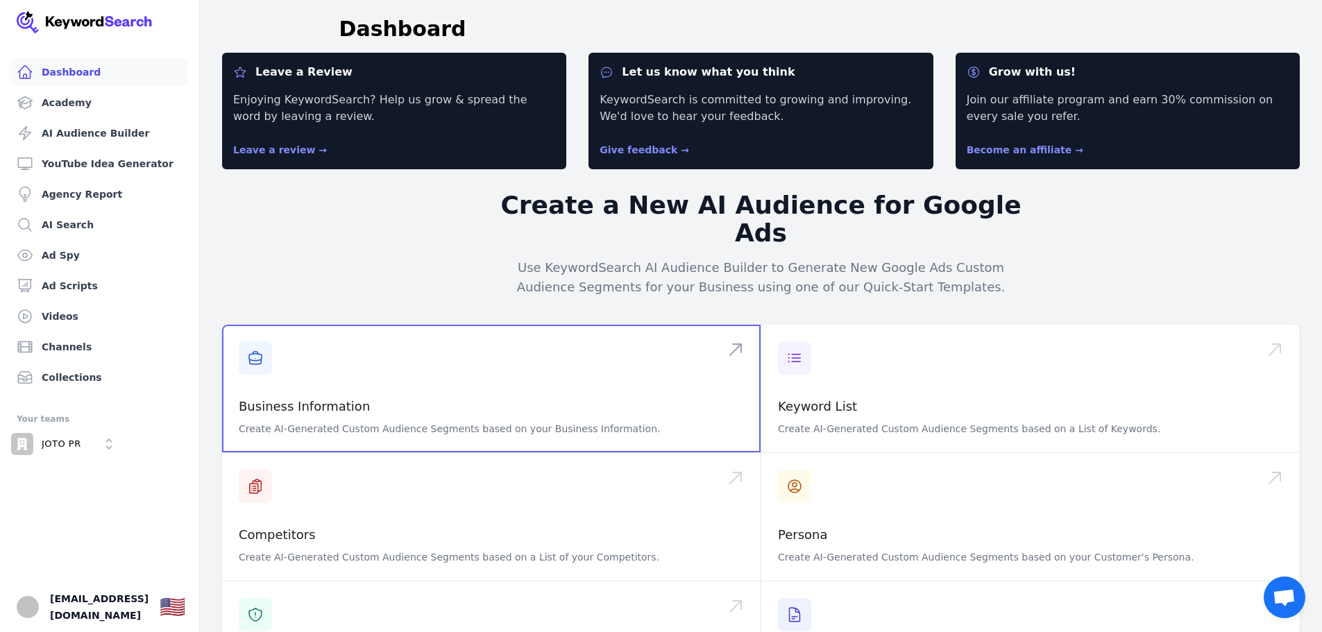
click at [303, 325] on span at bounding box center [491, 389] width 539 height 128
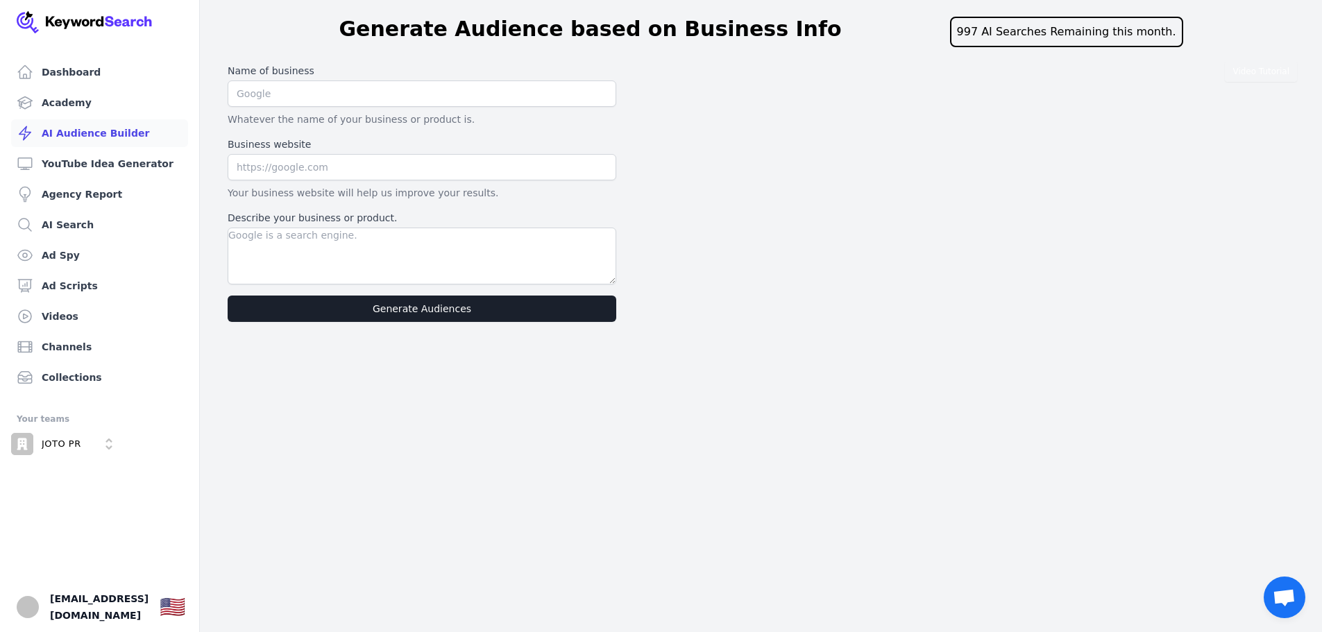
click at [82, 126] on link "AI Audience Builder" at bounding box center [99, 133] width 177 height 28
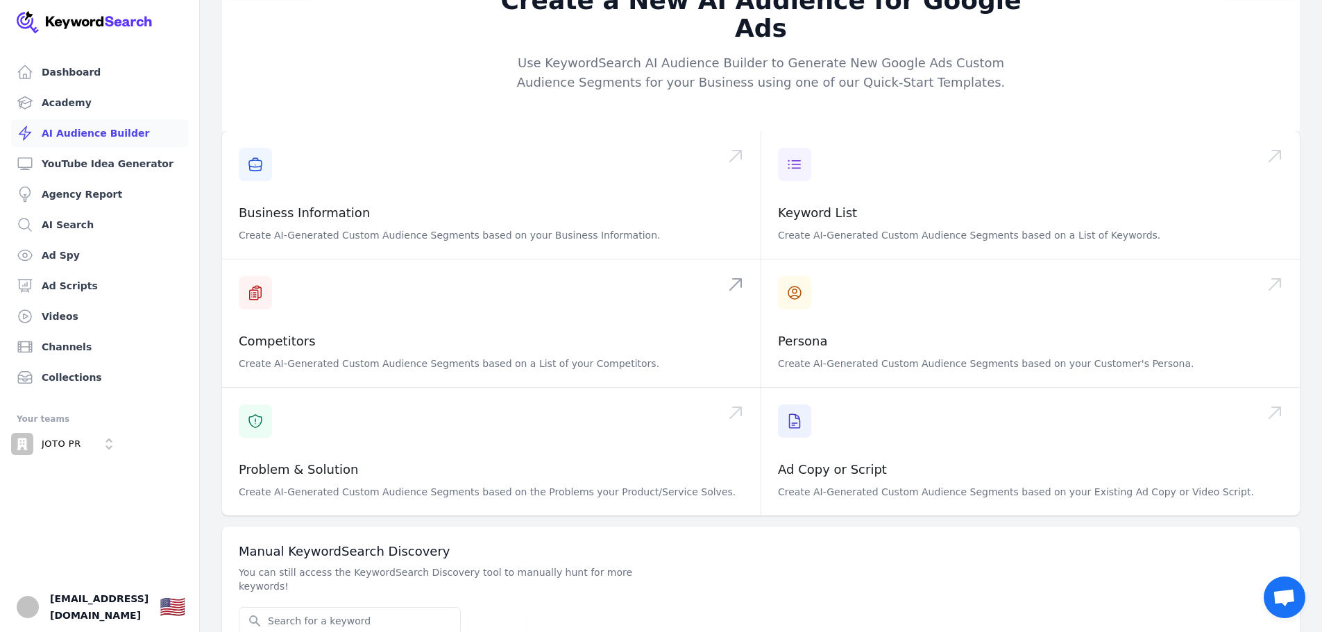
scroll to position [44, 0]
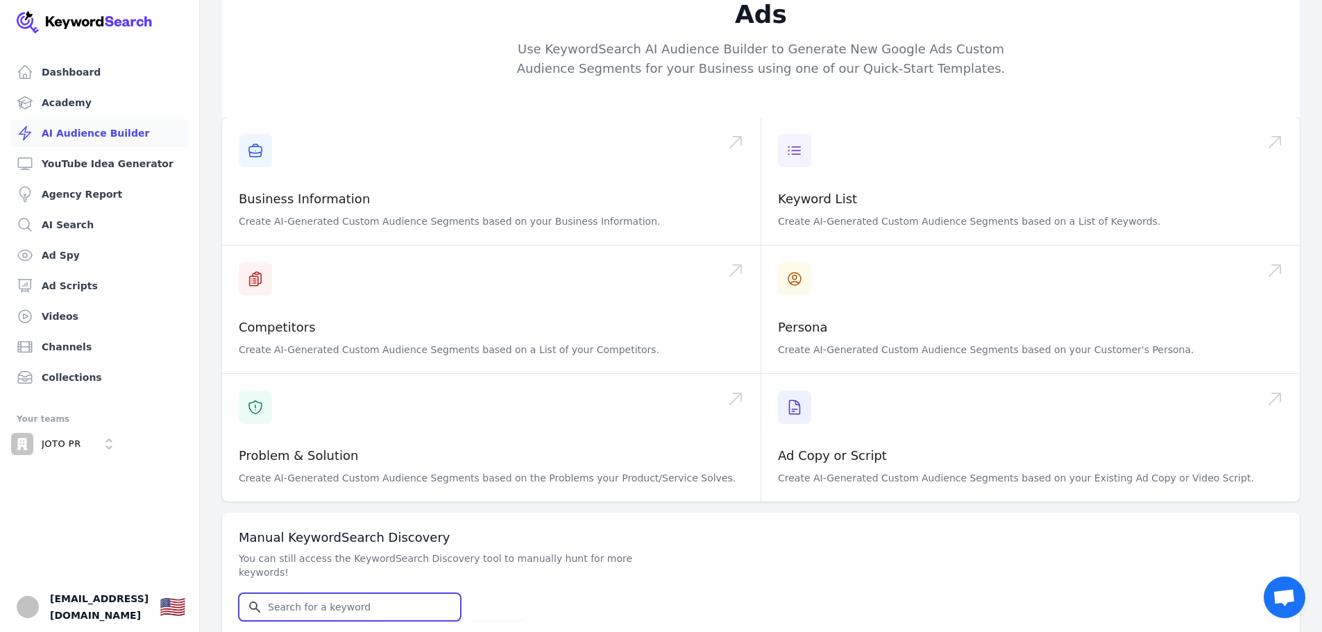
click at [316, 594] on input "Search for YouTube Keywords" at bounding box center [349, 607] width 221 height 26
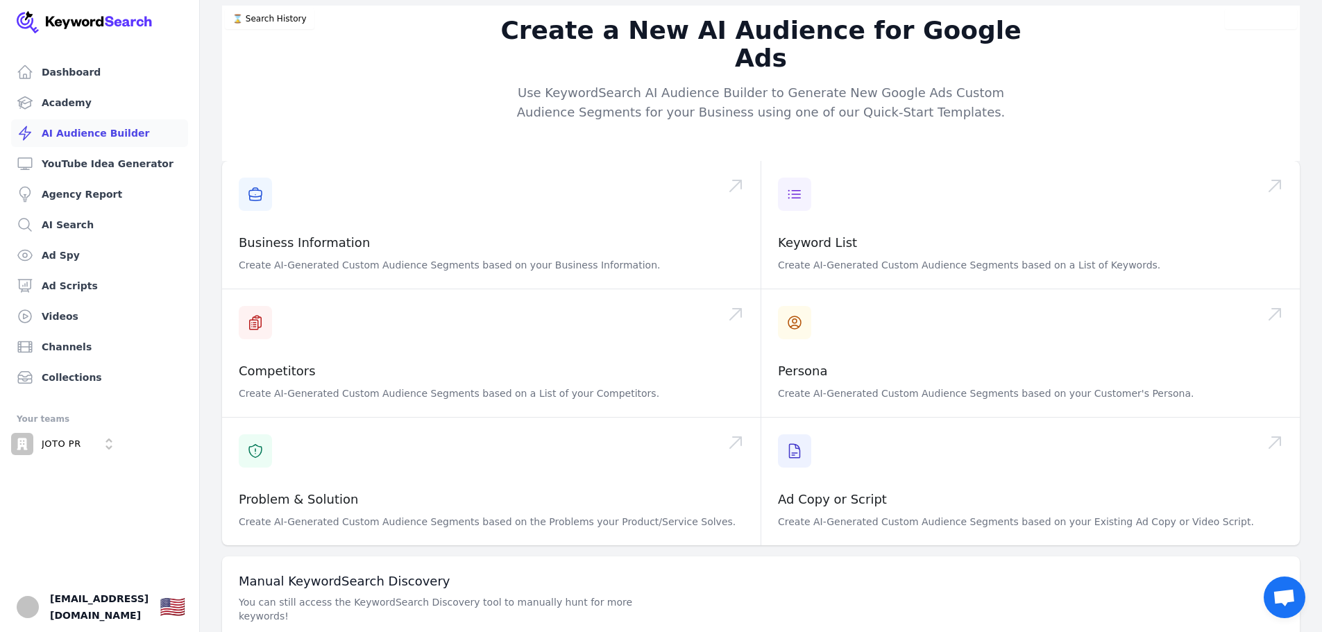
drag, startPoint x: 115, startPoint y: 510, endPoint x: 296, endPoint y: 552, distance: 186.5
click at [115, 510] on ul "Dashboard Academy AI Audience Builder YouTube Idea Generator Agency Report AI S…" at bounding box center [100, 345] width 166 height 574
click at [212, 71] on div "Create a New AI Audience for Google Ads Use KeywordSearch AI Audience Builder t…" at bounding box center [761, 344] width 1122 height 676
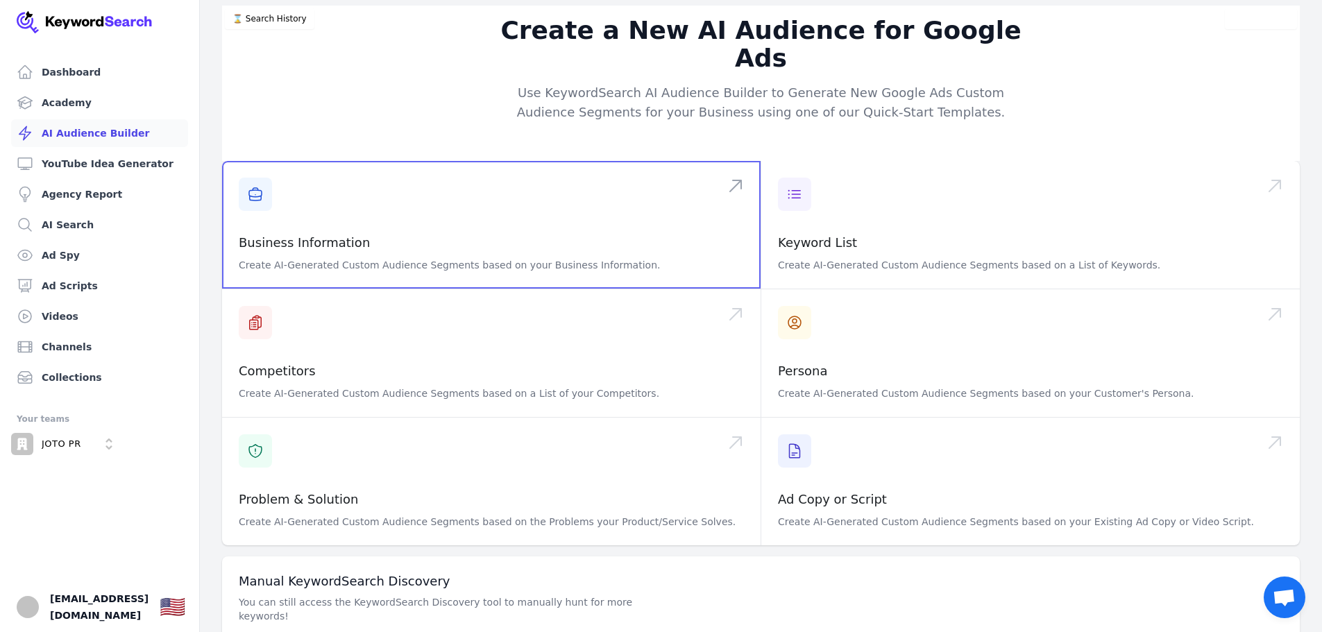
click at [337, 206] on span at bounding box center [491, 225] width 539 height 128
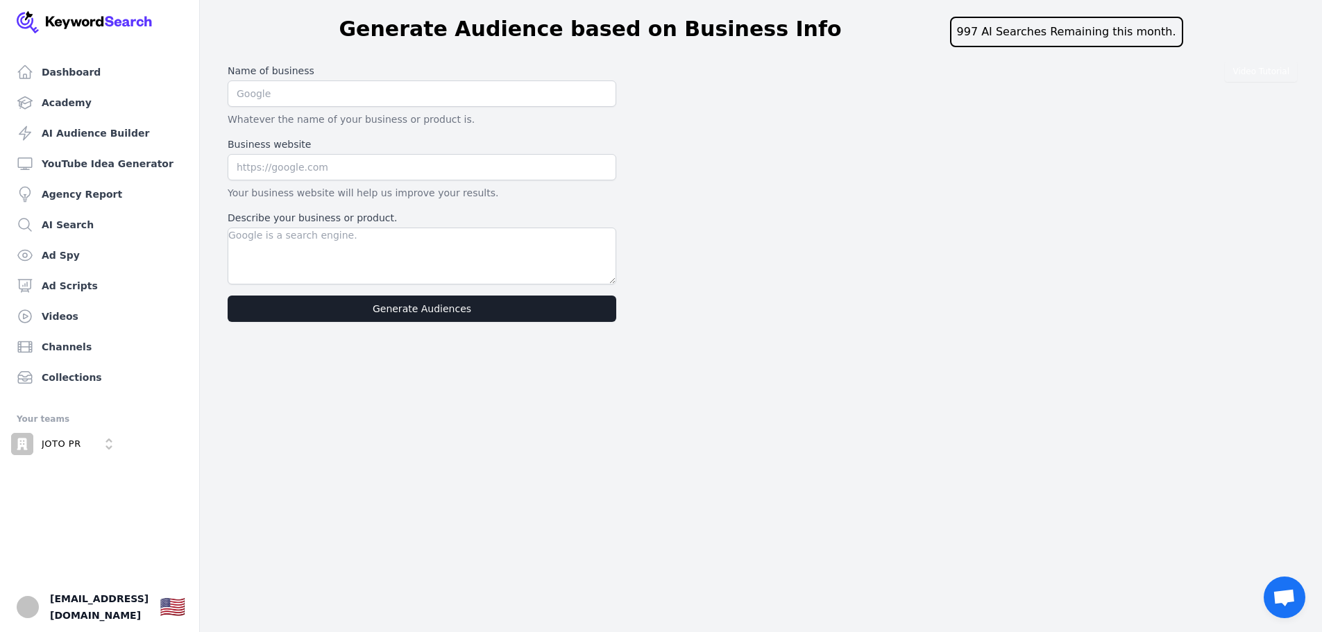
click at [357, 74] on label "Name of business" at bounding box center [422, 71] width 389 height 14
click at [377, 99] on input "text" at bounding box center [422, 94] width 389 height 26
type input "JOTO PR Disruptors"
drag, startPoint x: 375, startPoint y: 163, endPoint x: 372, endPoint y: 170, distance: 7.5
click at [375, 163] on input "text" at bounding box center [422, 167] width 389 height 26
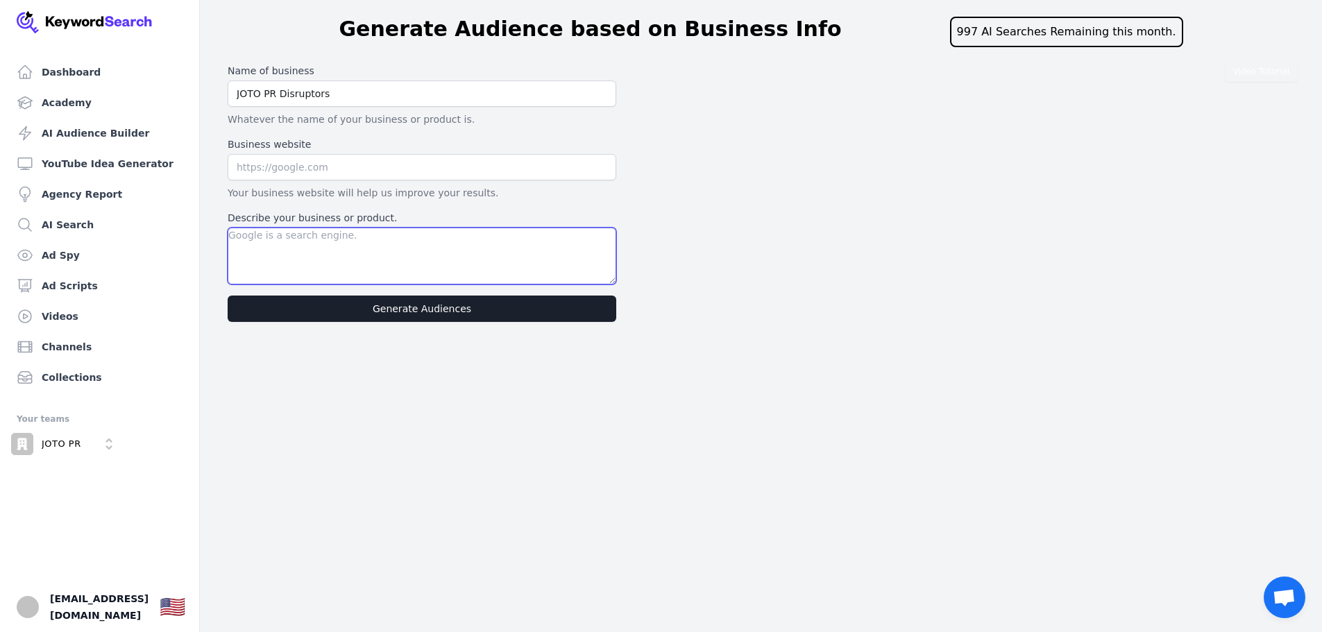
click at [364, 242] on textarea "Describe your business or product." at bounding box center [422, 256] width 389 height 57
click at [358, 250] on textarea "Describe your business or product." at bounding box center [422, 256] width 389 height 57
click at [366, 258] on textarea "Describe your business or product." at bounding box center [422, 256] width 389 height 57
type textarea "Anti PR"
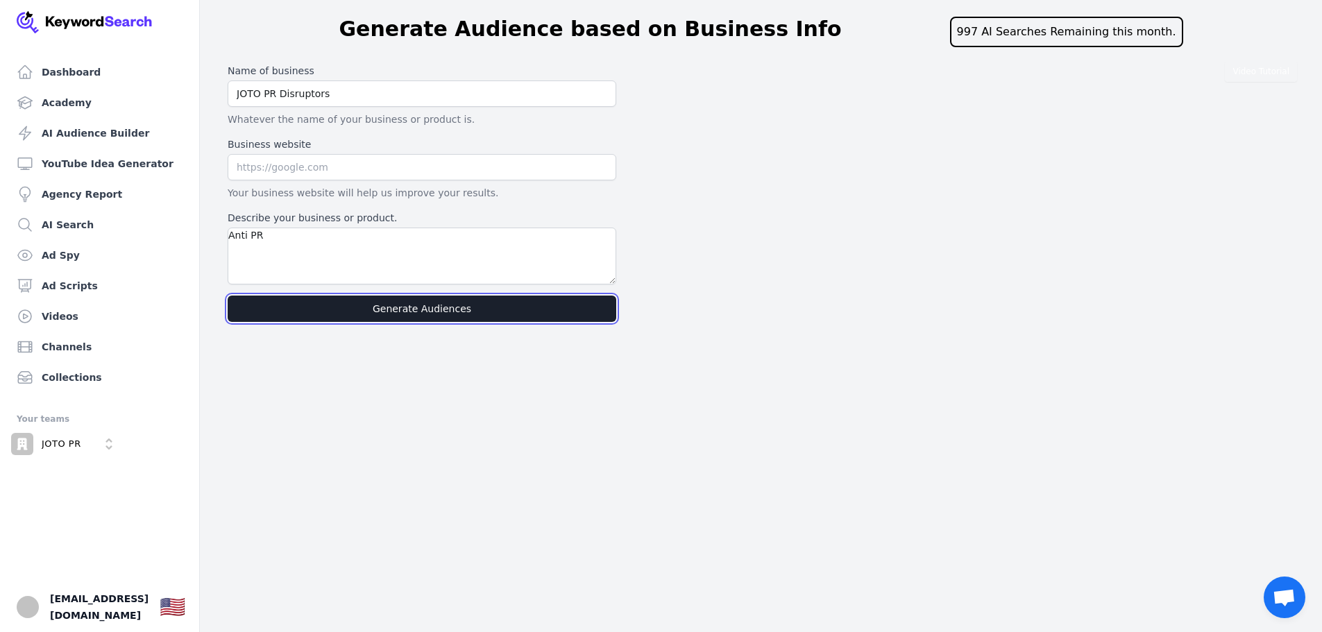
click at [428, 303] on button "Generate Audiences" at bounding box center [422, 309] width 389 height 26
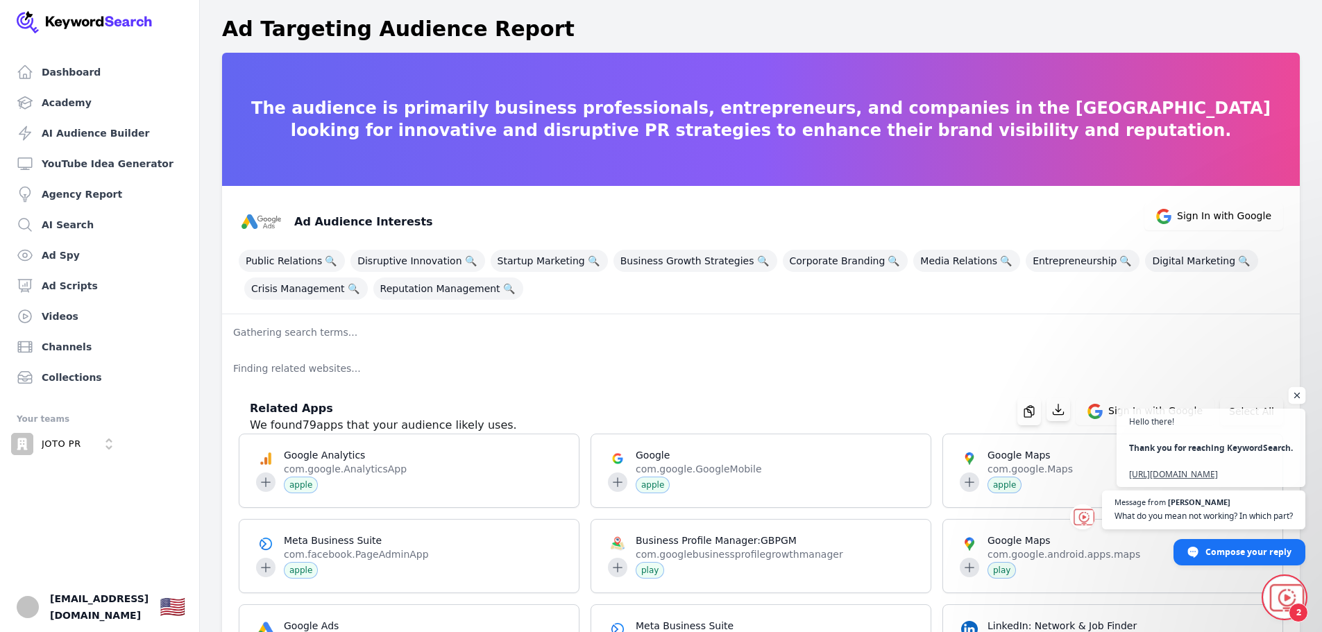
click at [1300, 392] on span "Open chat" at bounding box center [1297, 395] width 17 height 17
